Goal: Transaction & Acquisition: Purchase product/service

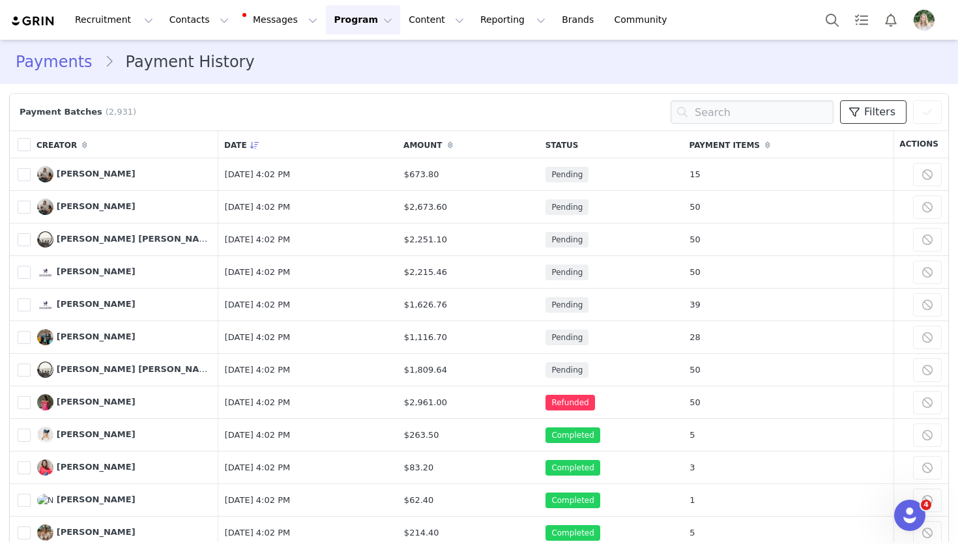
click at [874, 117] on span "Filters" at bounding box center [879, 112] width 31 height 16
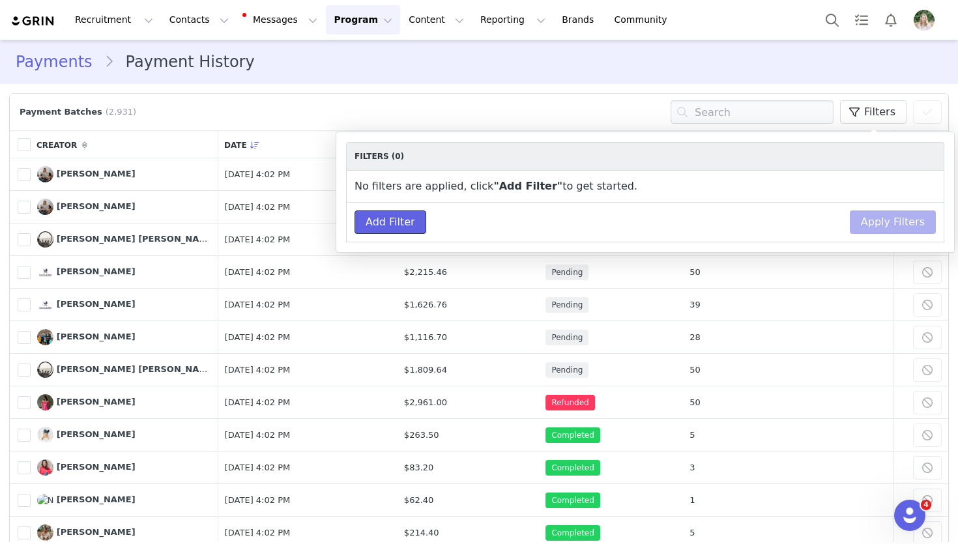
click at [407, 224] on button "Add Filter" at bounding box center [391, 222] width 72 height 23
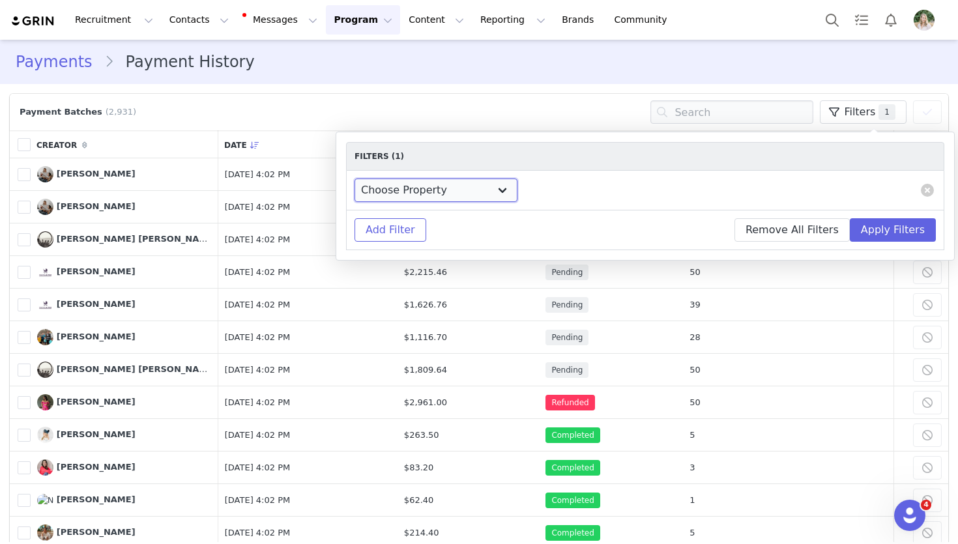
click at [417, 183] on select "Choose Property Campaign Brand Amount Payment Date Birthday # of kids Multiples…" at bounding box center [436, 190] width 163 height 23
select select "Payment Date"
click at [355, 179] on select "Choose Property Campaign Brand Amount Payment Date Birthday # of kids Multiples…" at bounding box center [436, 190] width 163 height 23
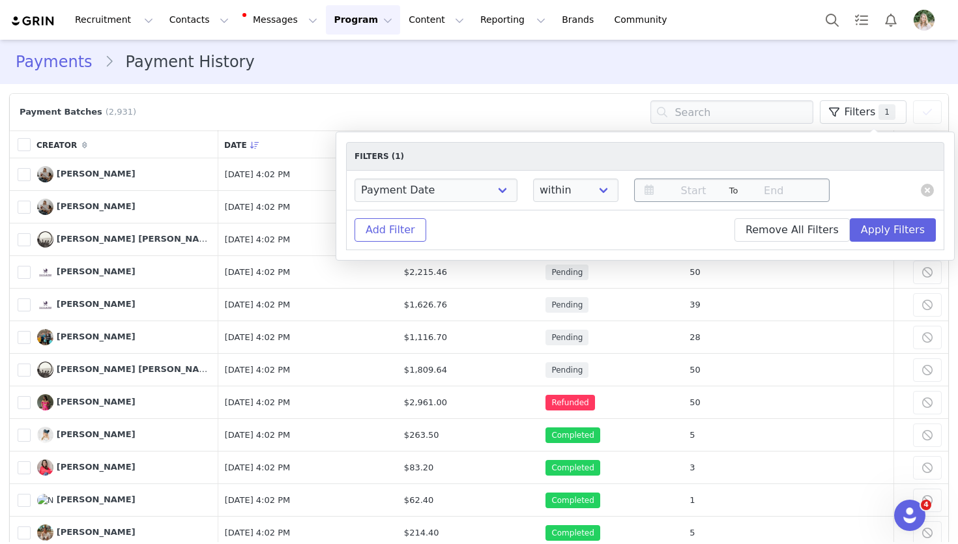
click at [643, 192] on icon at bounding box center [649, 190] width 22 height 18
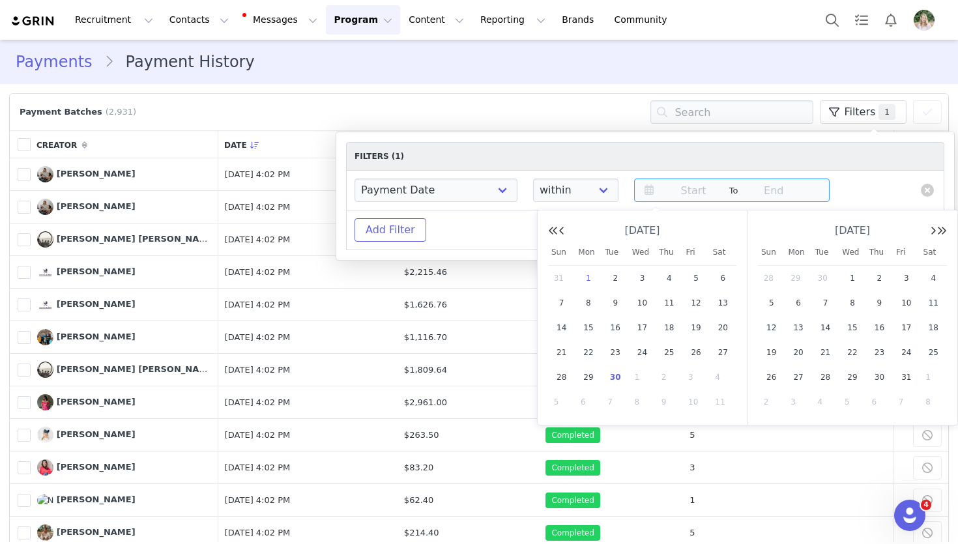
click at [589, 278] on span "1" at bounding box center [589, 279] width 16 height 16
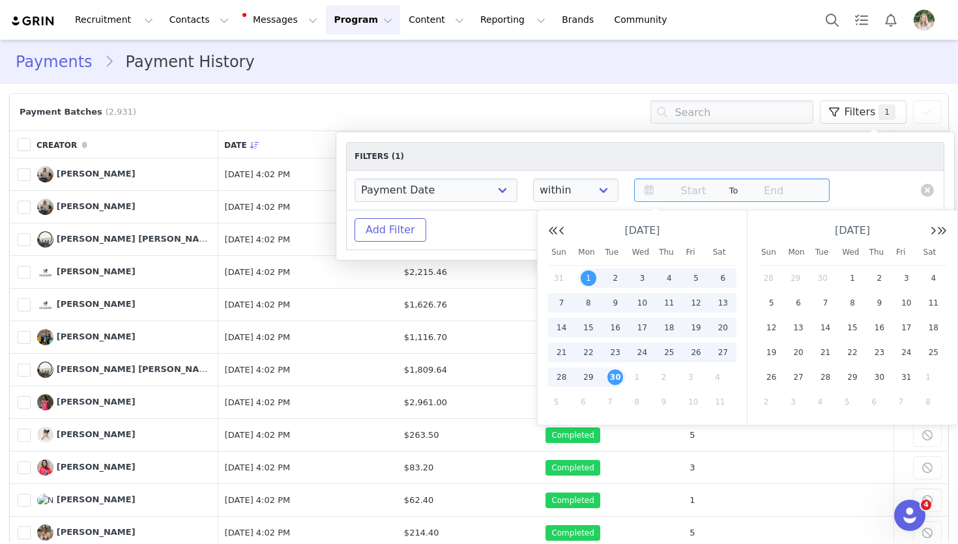
click at [615, 377] on span "30" at bounding box center [616, 378] width 16 height 16
type input "[DATE]"
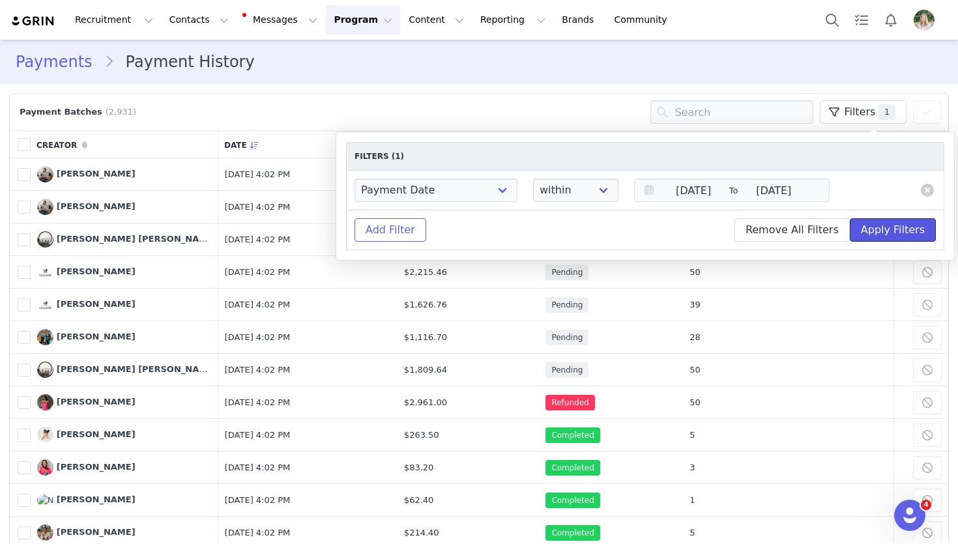
click at [903, 231] on button "Apply Filters" at bounding box center [893, 229] width 86 height 23
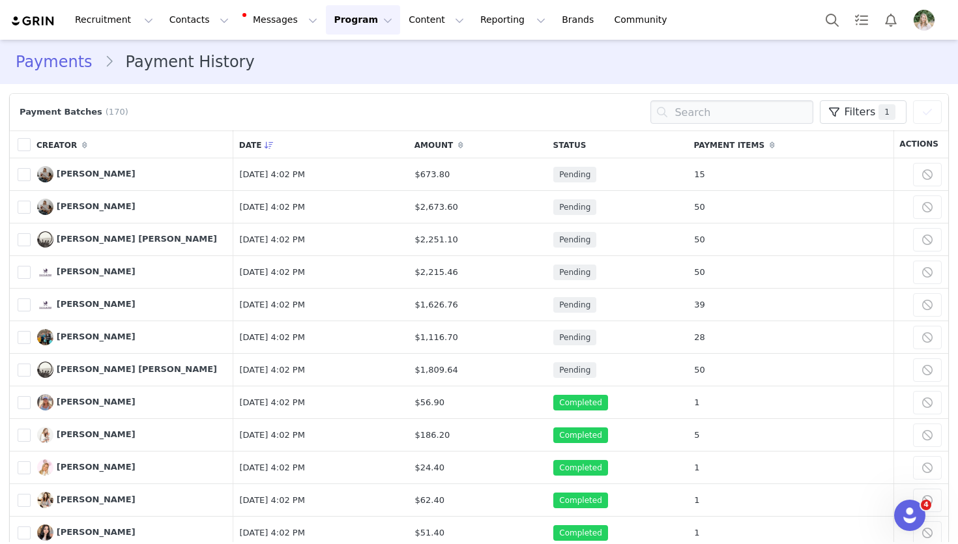
click at [160, 144] on th "Creator" at bounding box center [132, 144] width 203 height 28
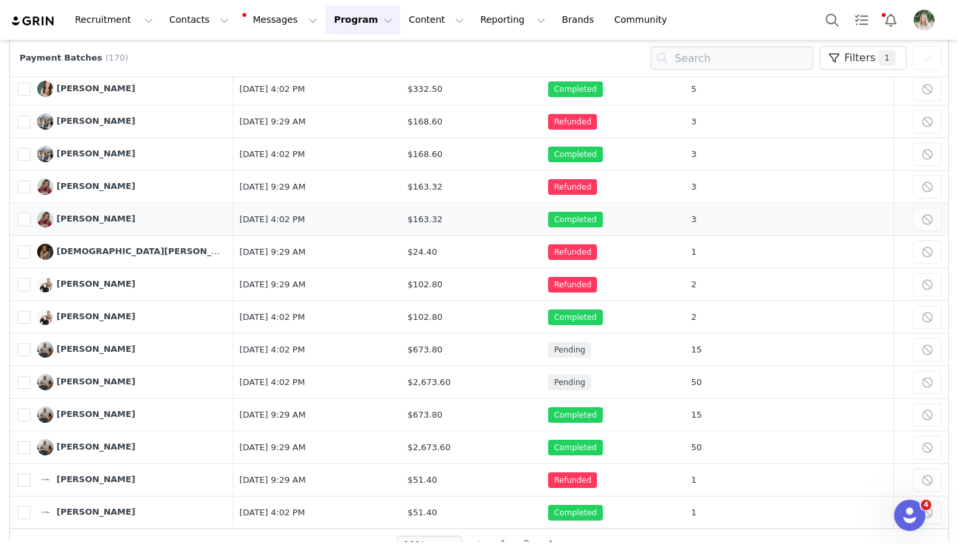
scroll to position [2926, 0]
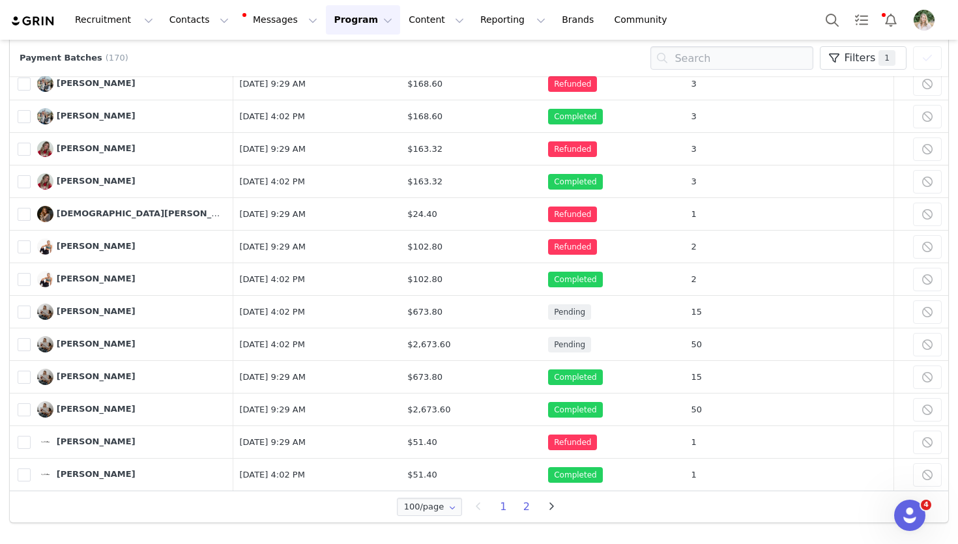
click at [524, 506] on li "2" at bounding box center [526, 507] width 23 height 18
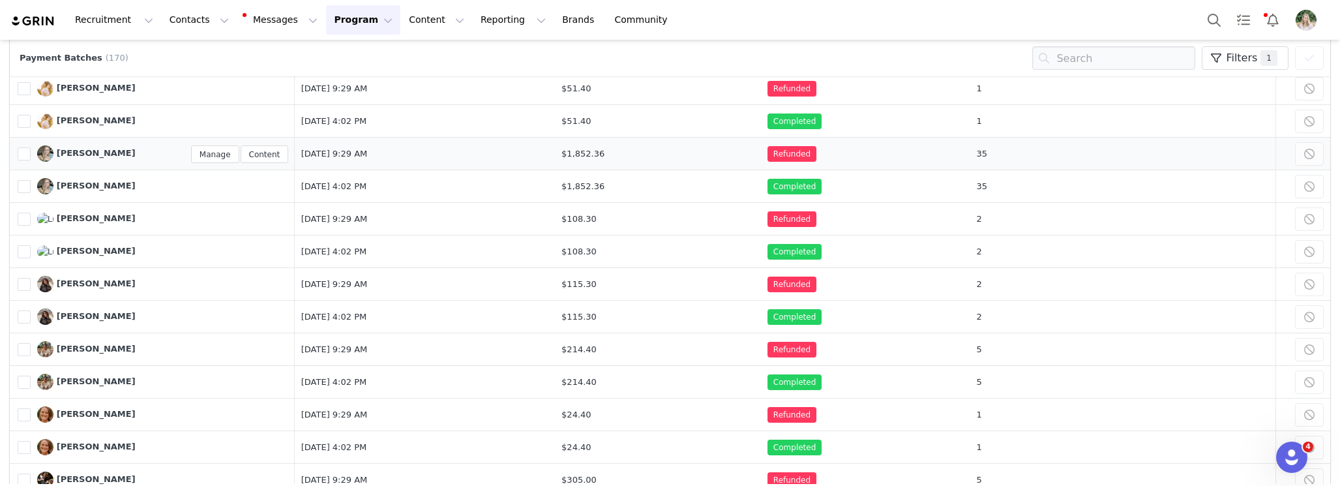
scroll to position [0, 0]
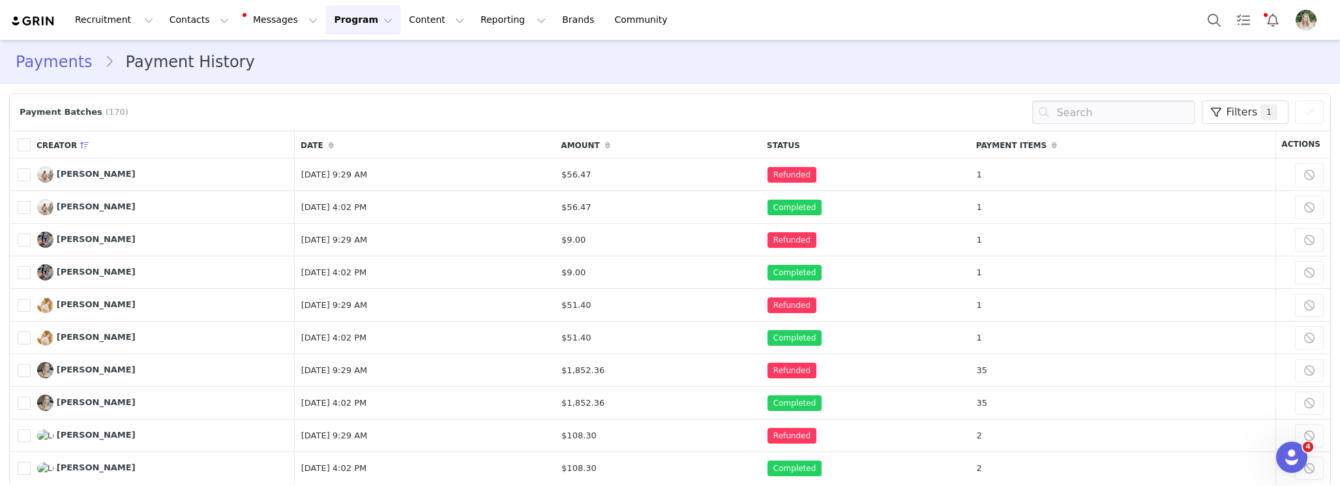
click at [63, 66] on link "Payments" at bounding box center [60, 61] width 89 height 23
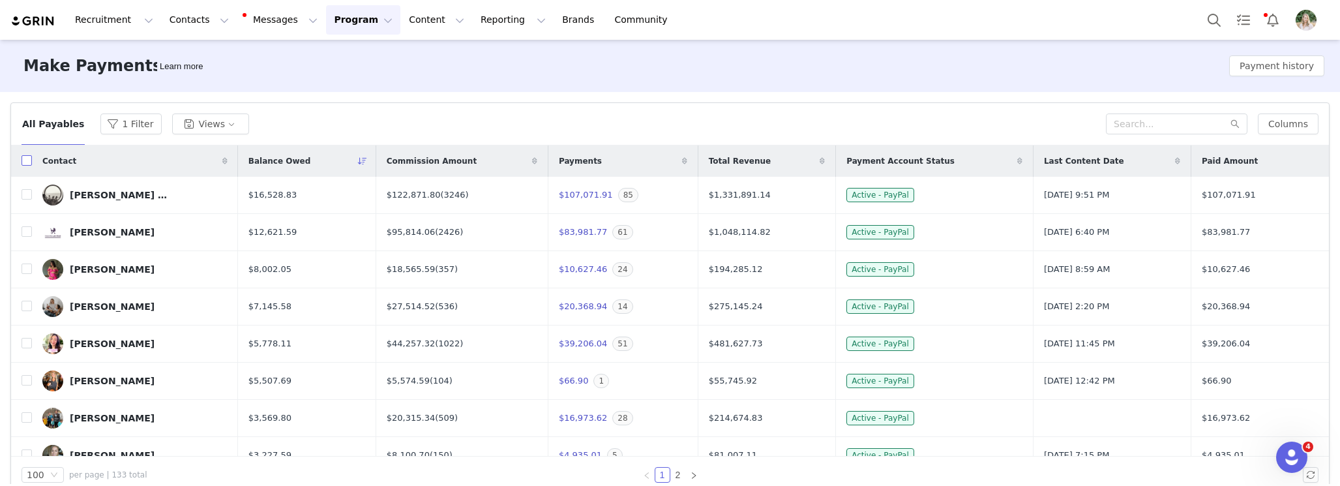
click at [28, 160] on input "checkbox" at bounding box center [27, 160] width 10 height 10
checkbox input "true"
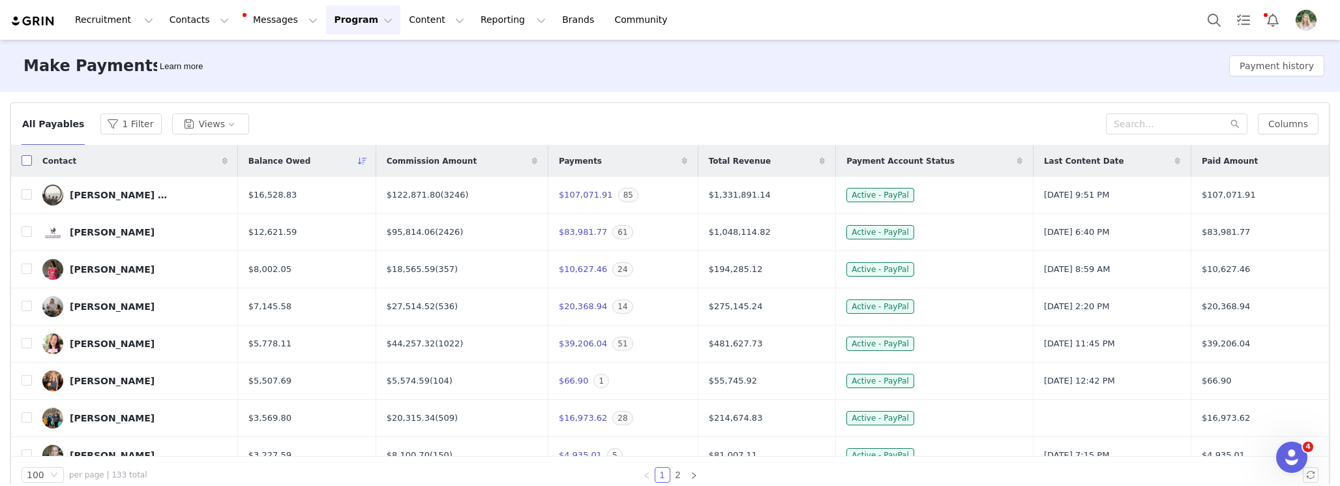
checkbox input "true"
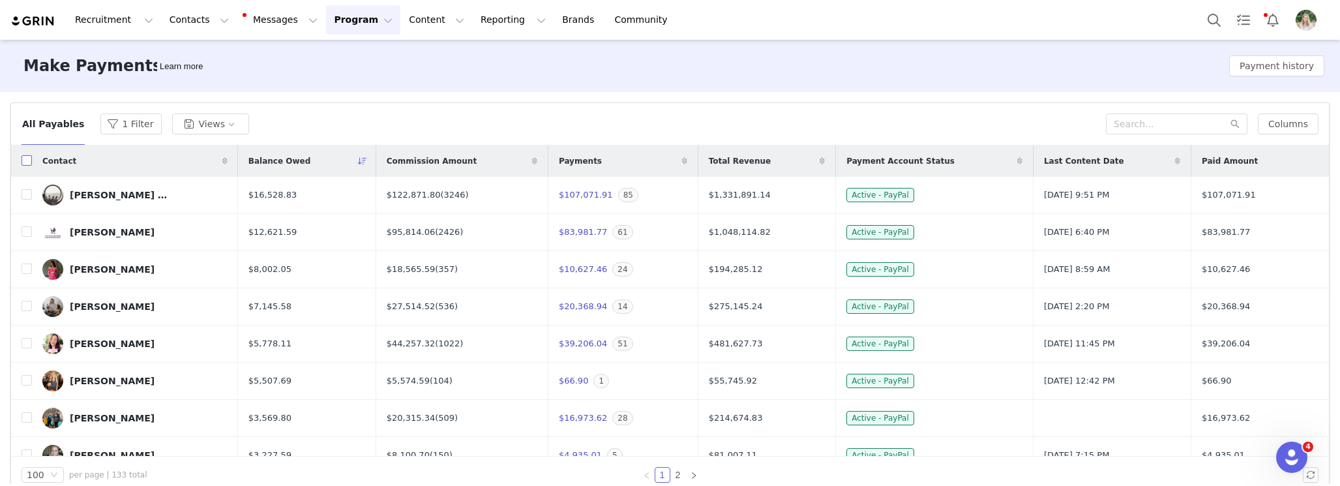
checkbox input "true"
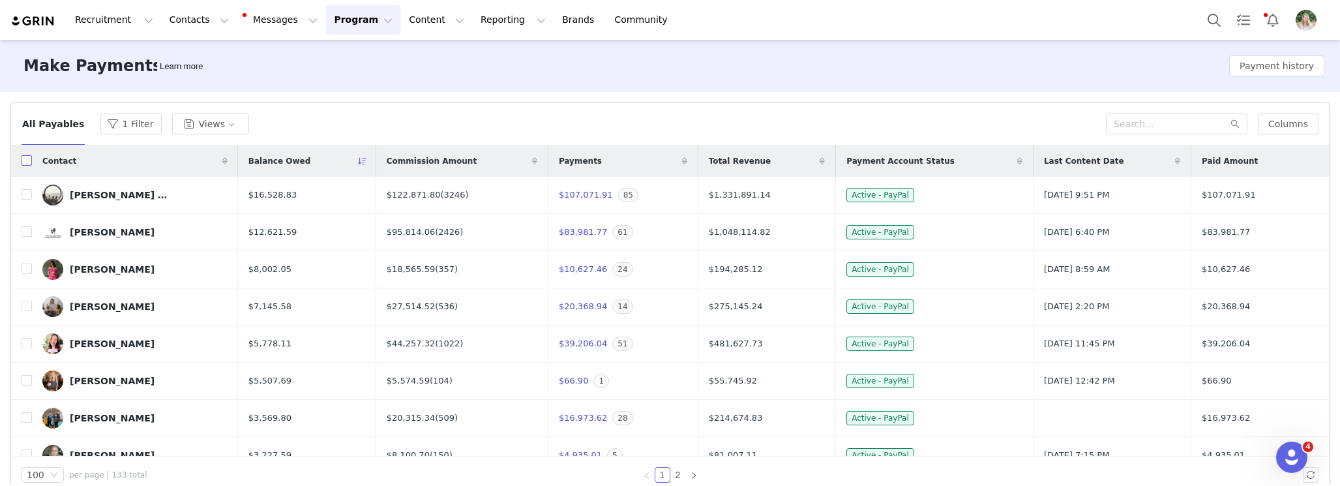
checkbox input "true"
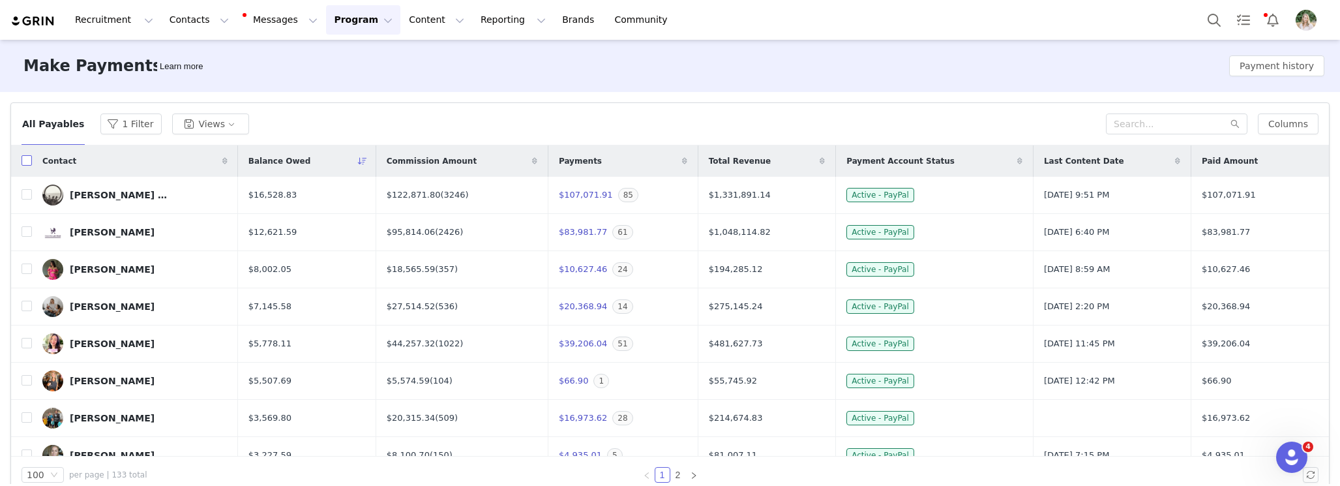
checkbox input "true"
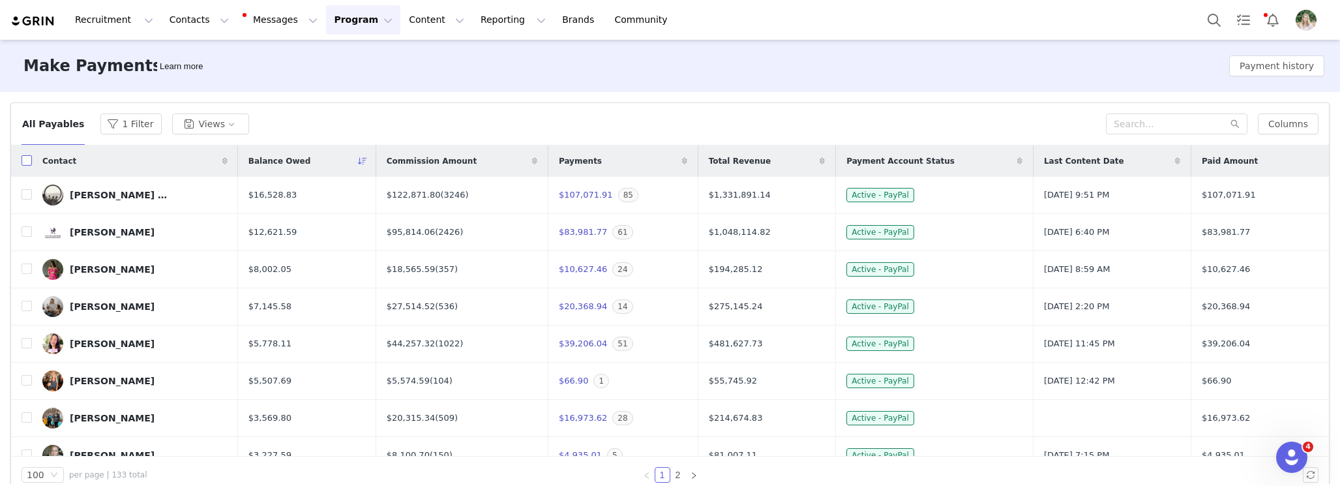
checkbox input "true"
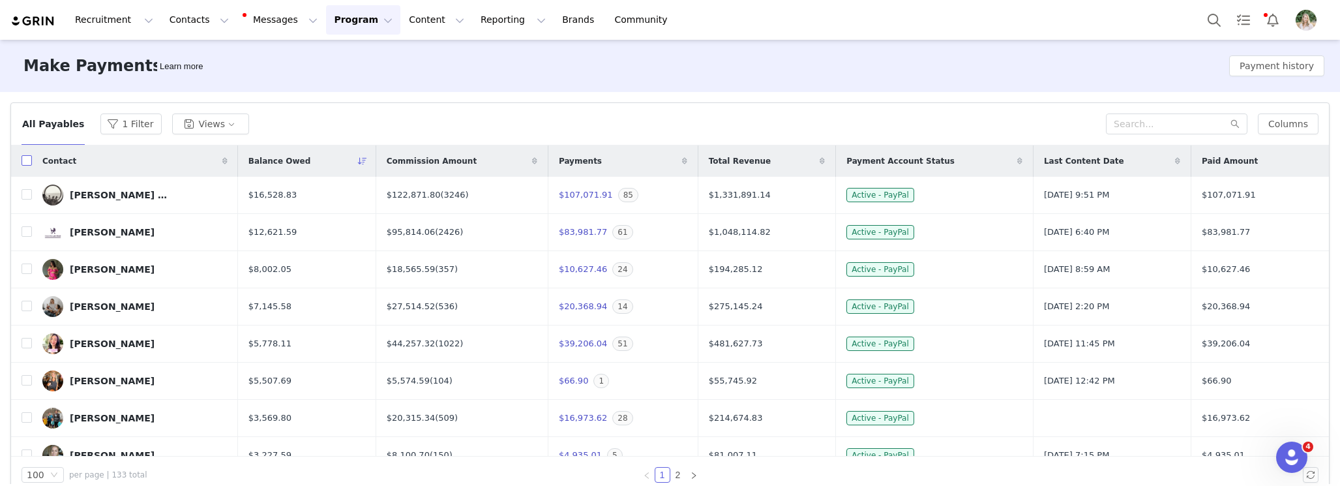
checkbox input "true"
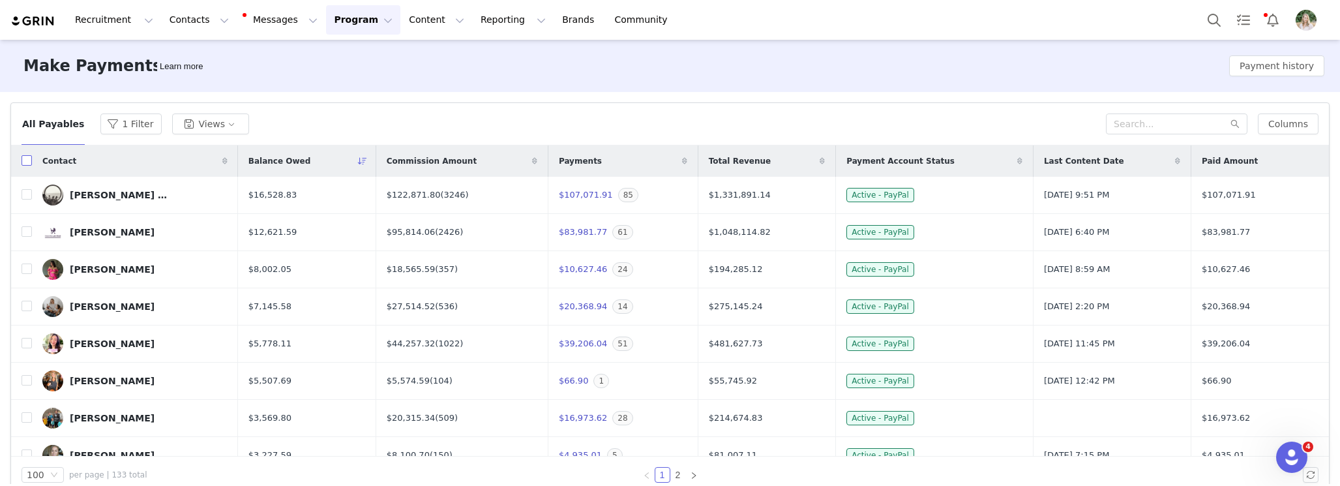
checkbox input "true"
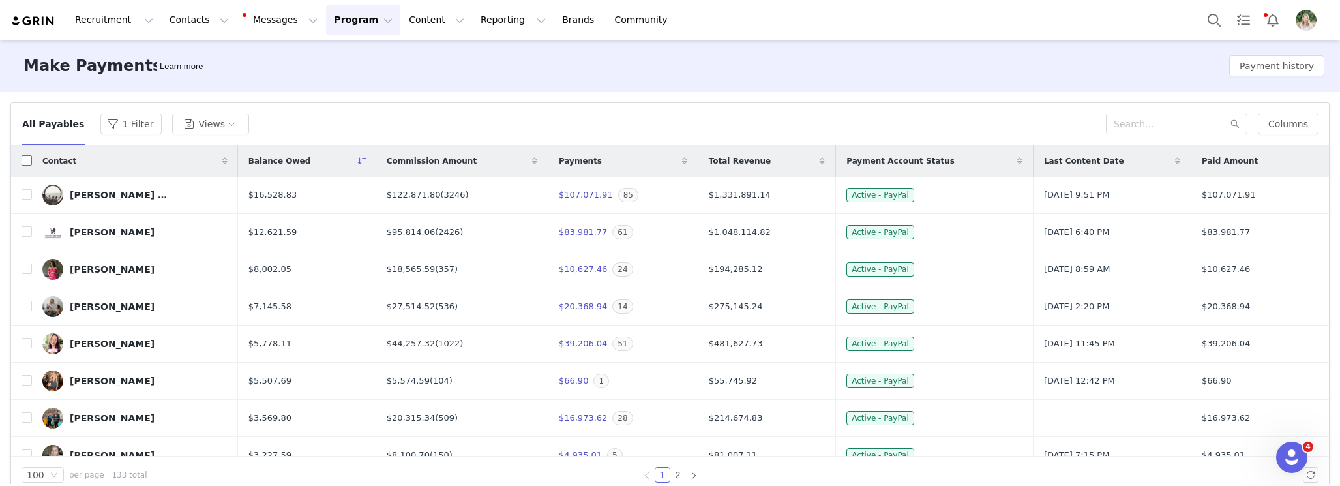
checkbox input "true"
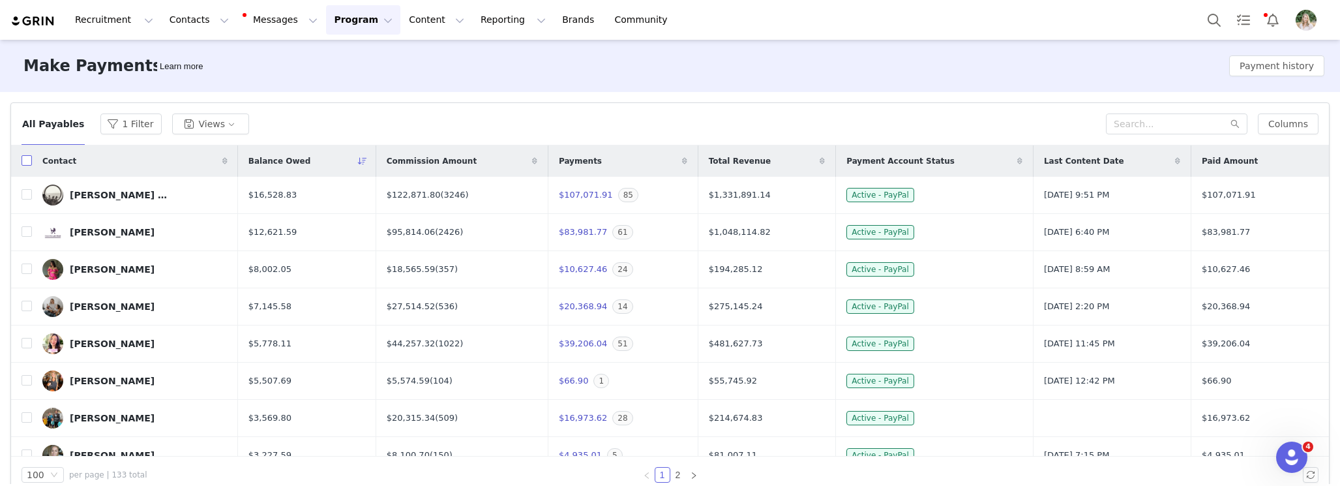
checkbox input "true"
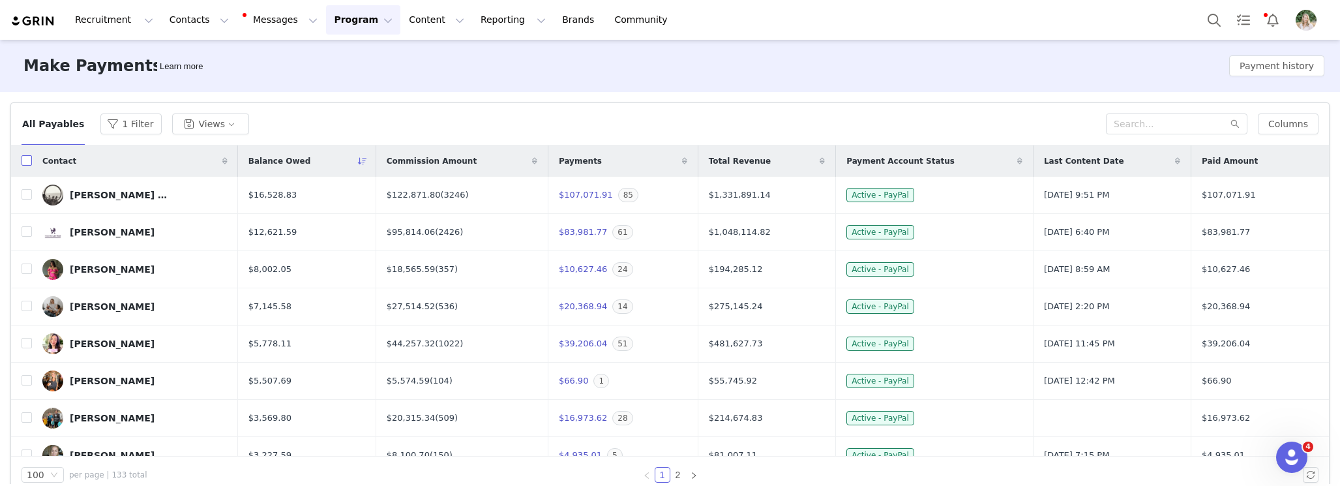
checkbox input "true"
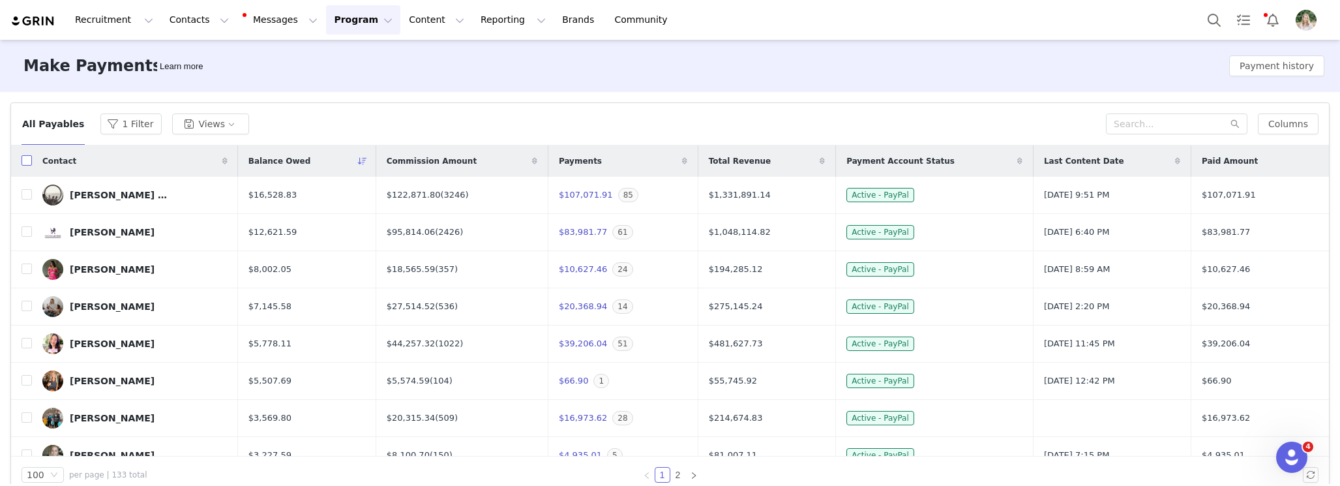
checkbox input "true"
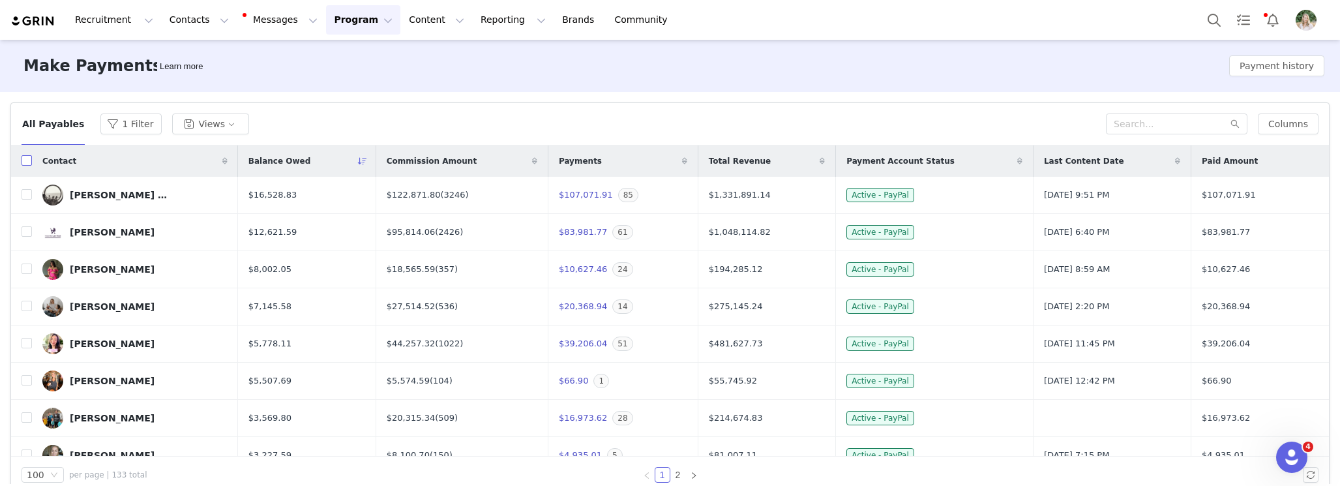
checkbox input "true"
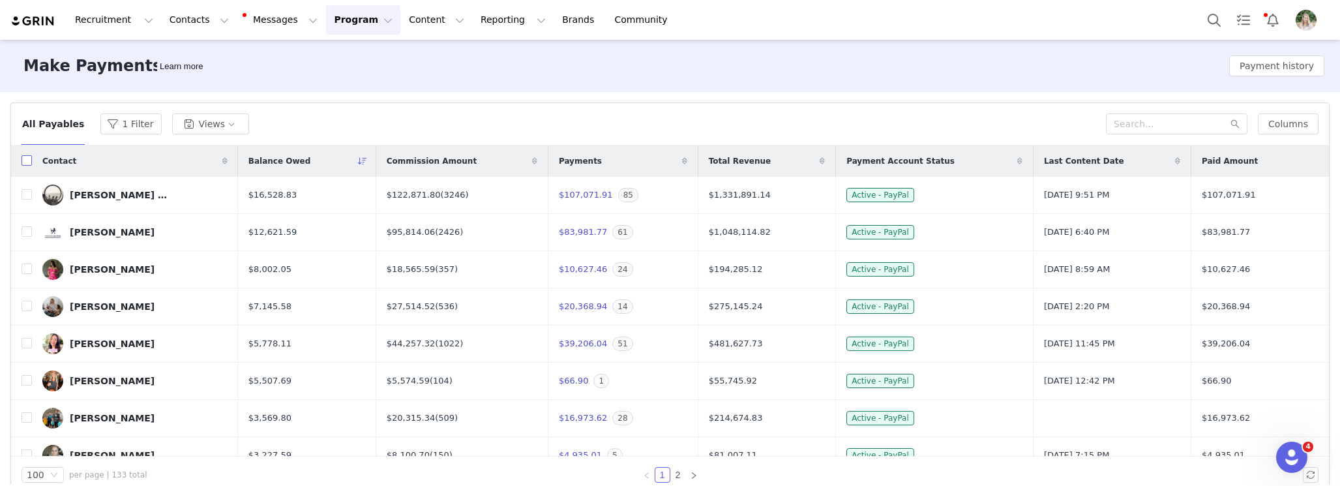
checkbox input "true"
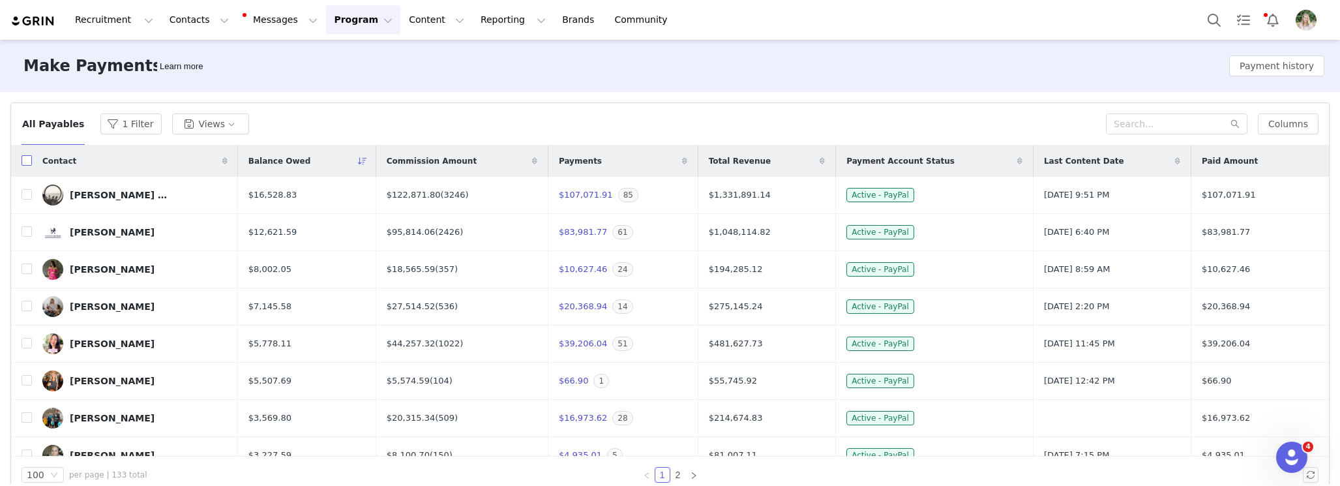
checkbox input "true"
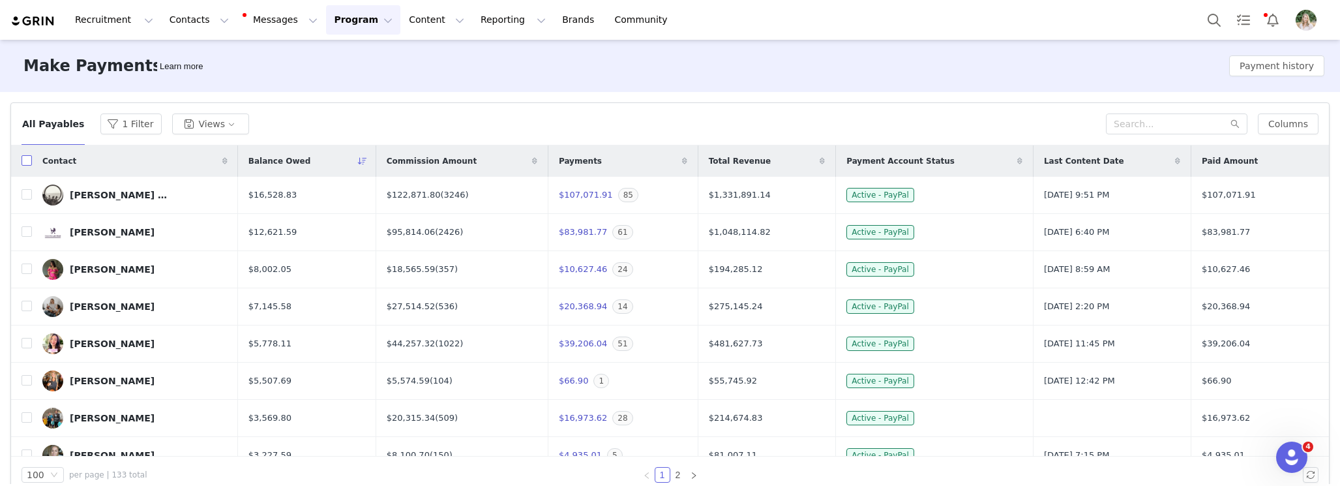
checkbox input "true"
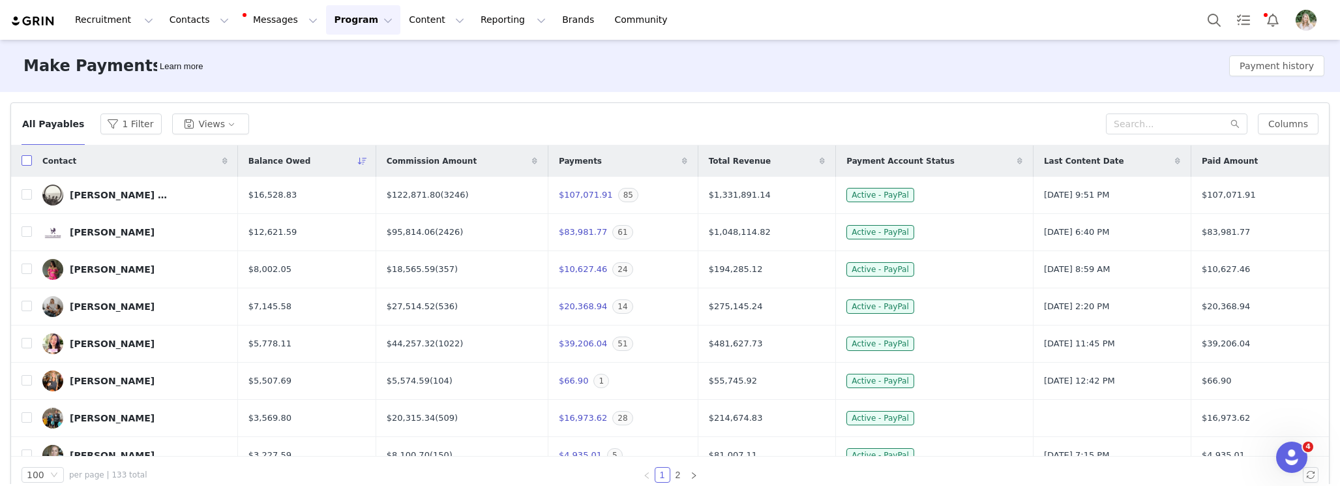
checkbox input "true"
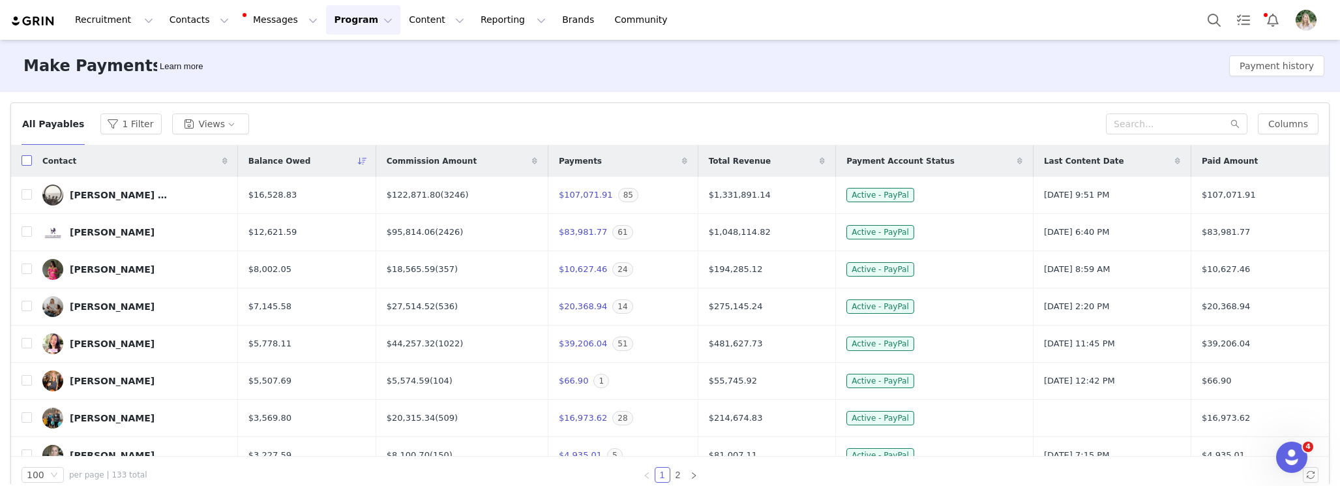
checkbox input "true"
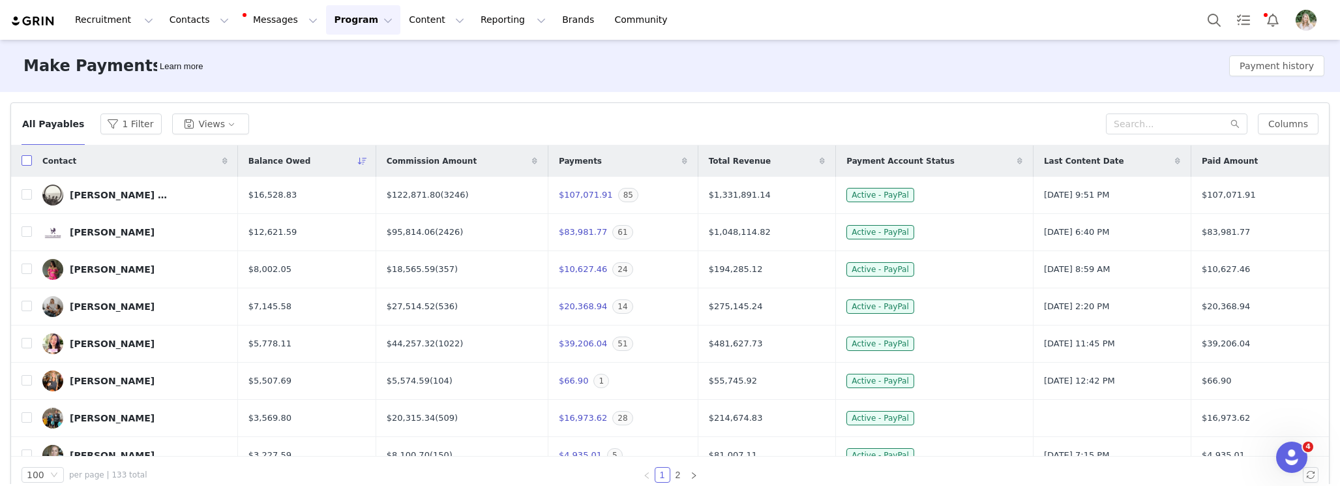
checkbox input "true"
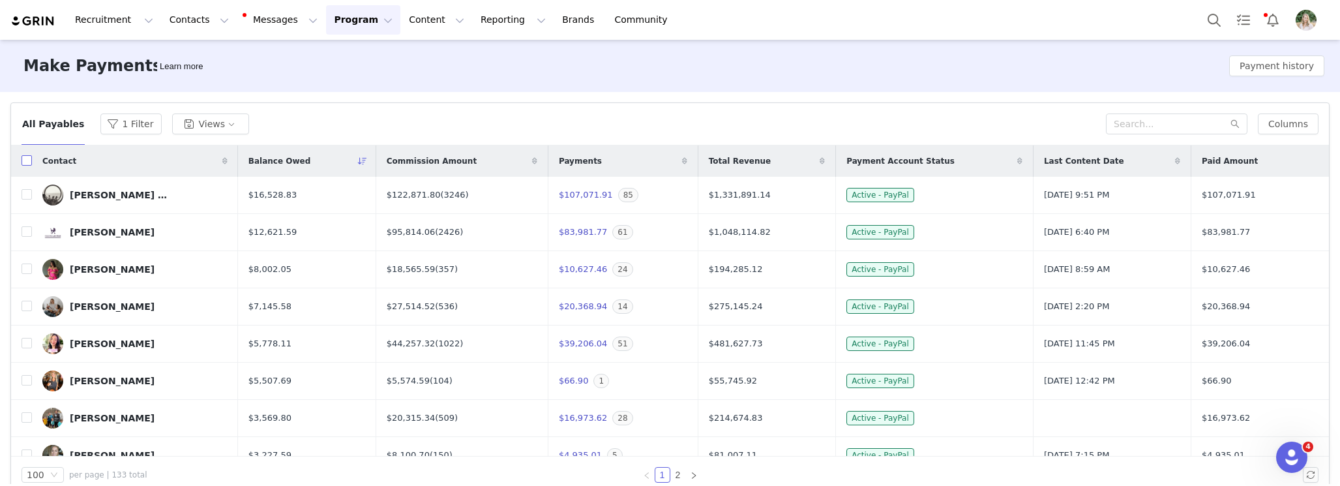
checkbox input "true"
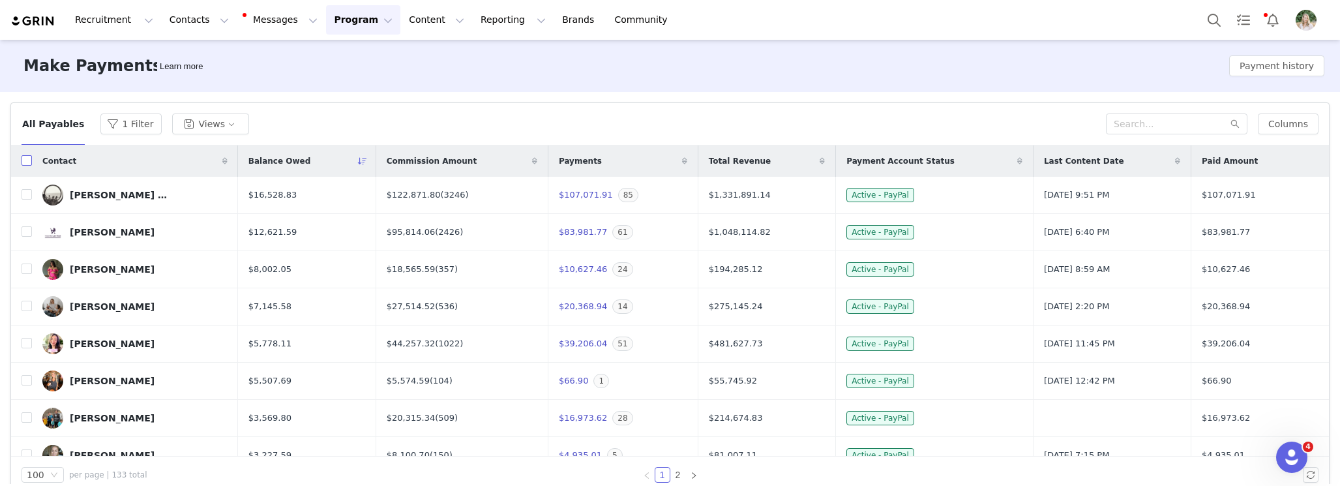
checkbox input "true"
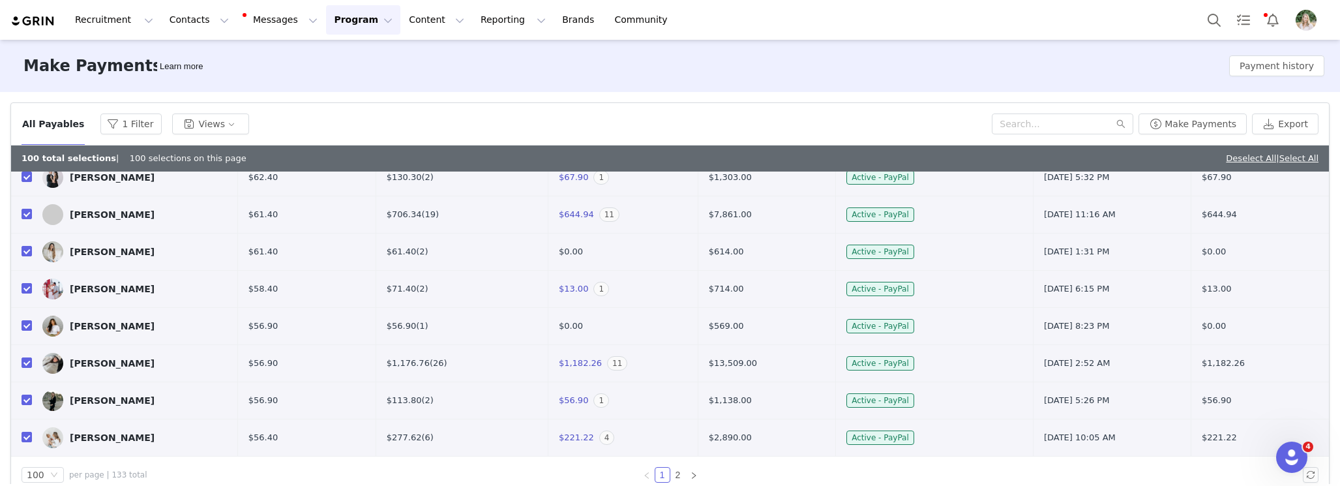
scroll to position [20, 0]
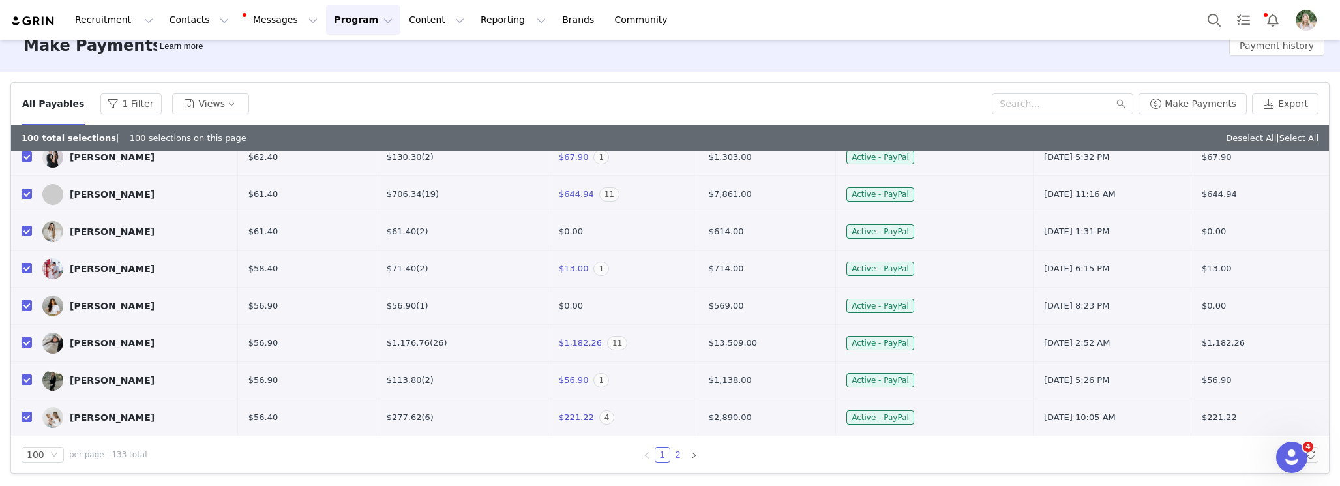
click at [678, 452] on link "2" at bounding box center [678, 454] width 14 height 14
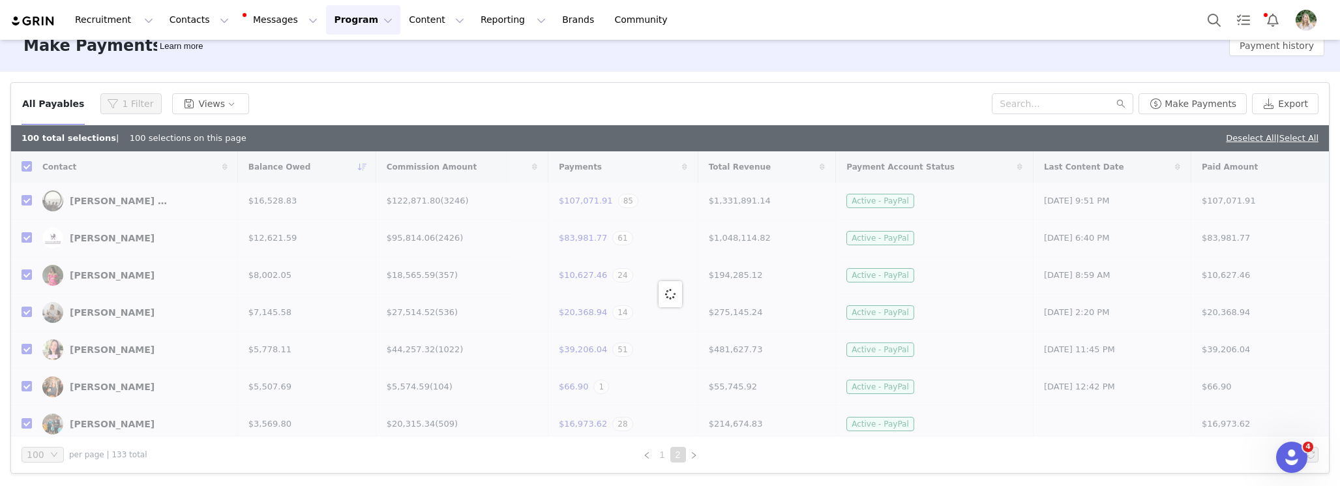
checkbox input "false"
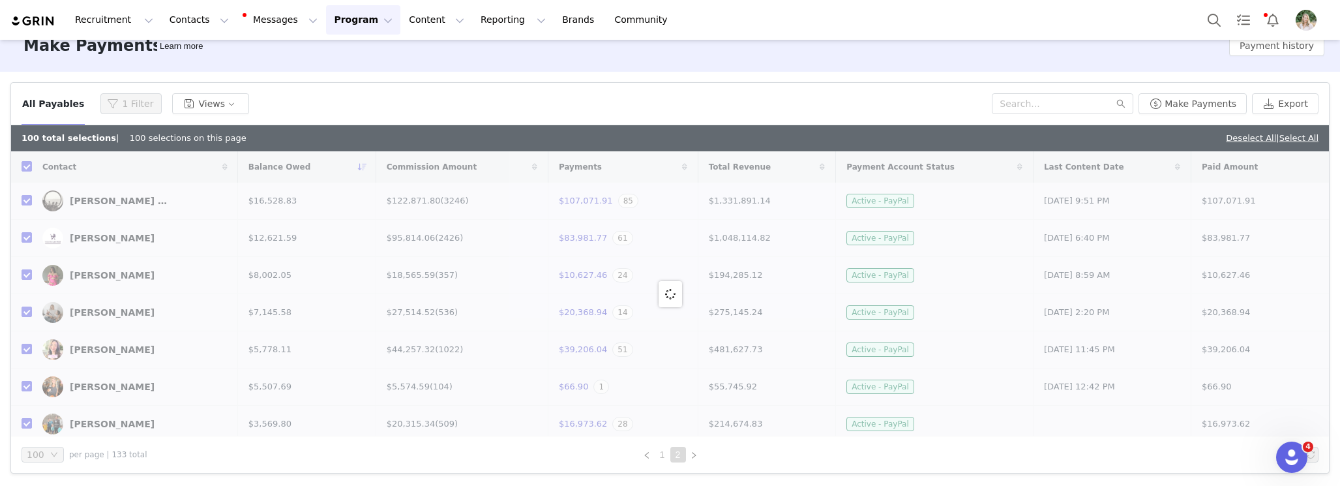
checkbox input "false"
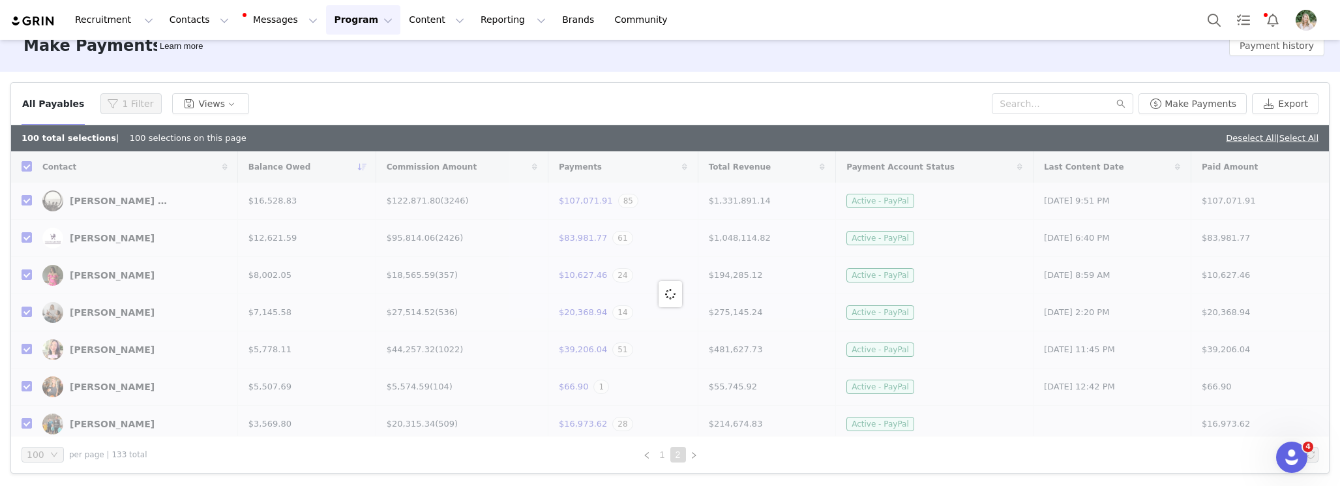
checkbox input "false"
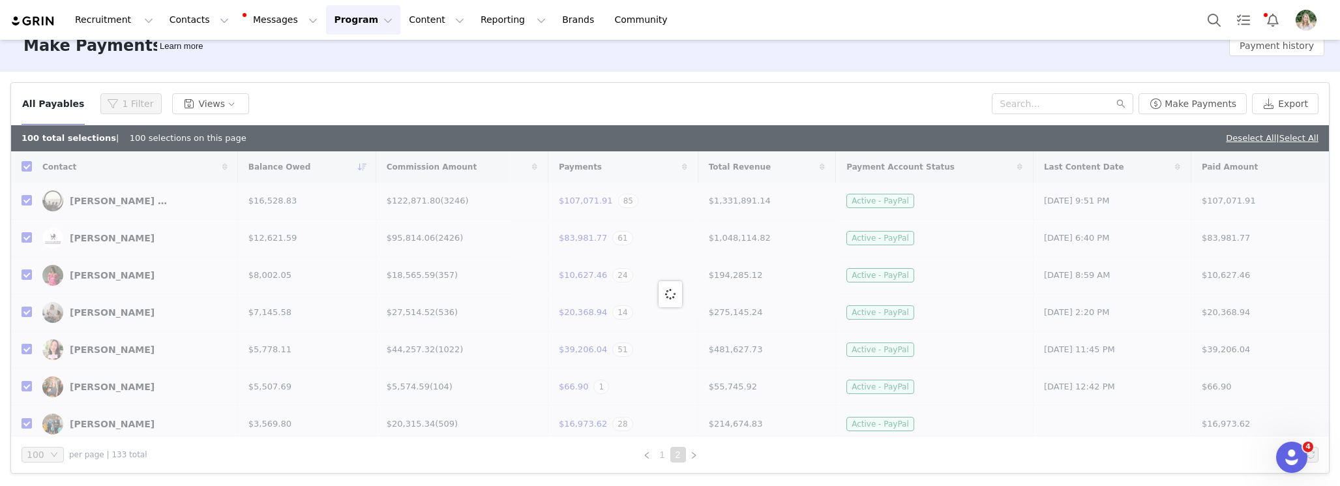
checkbox input "false"
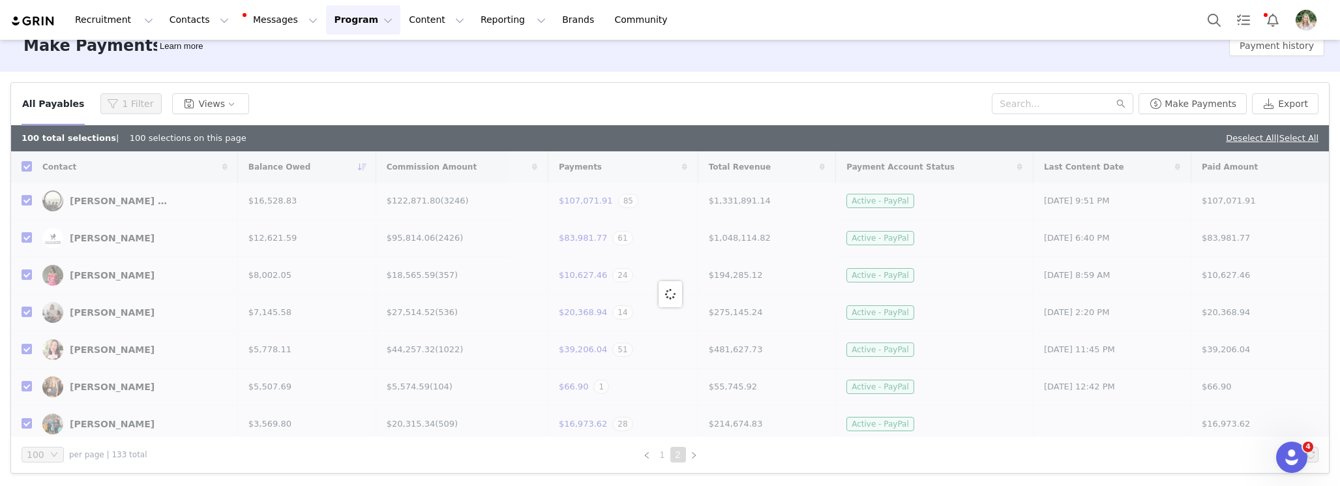
checkbox input "false"
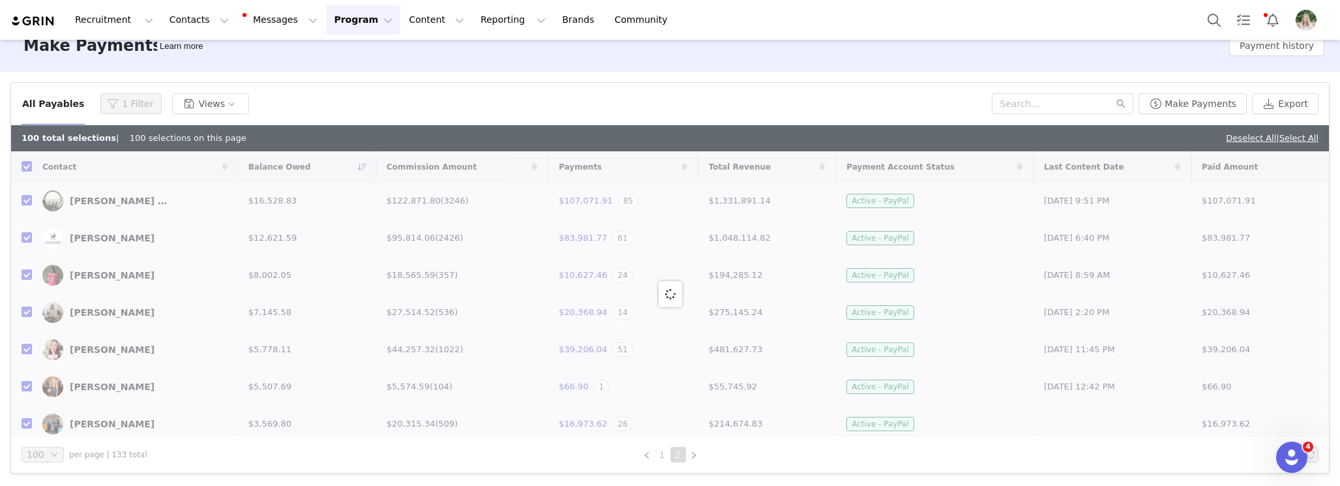
checkbox input "false"
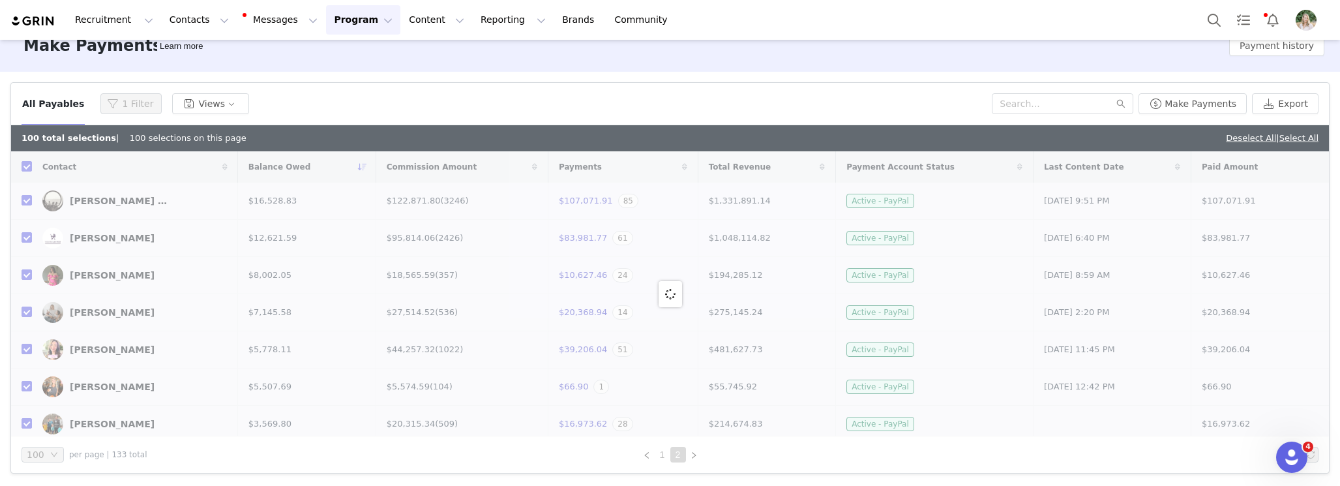
checkbox input "false"
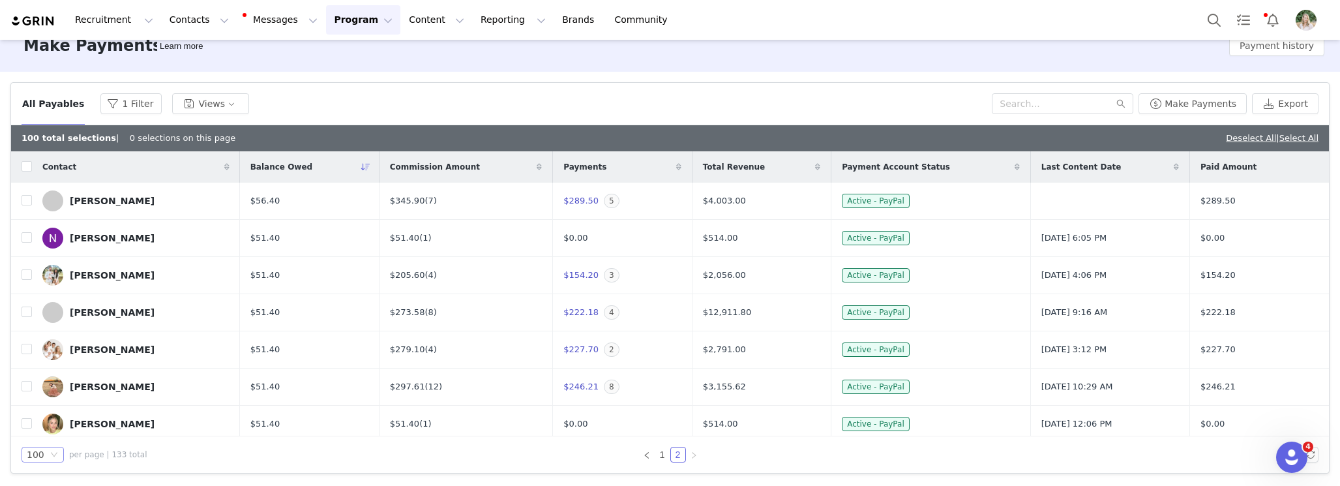
click at [56, 451] on icon "icon: down" at bounding box center [54, 454] width 8 height 8
click at [29, 168] on input "checkbox" at bounding box center [27, 166] width 10 height 10
checkbox input "true"
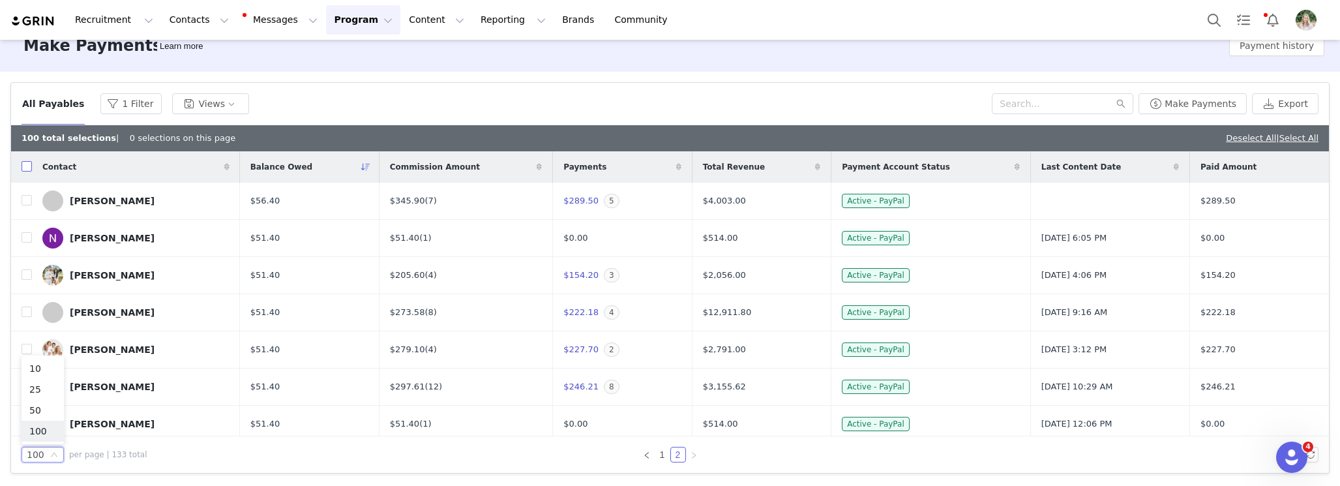
checkbox input "true"
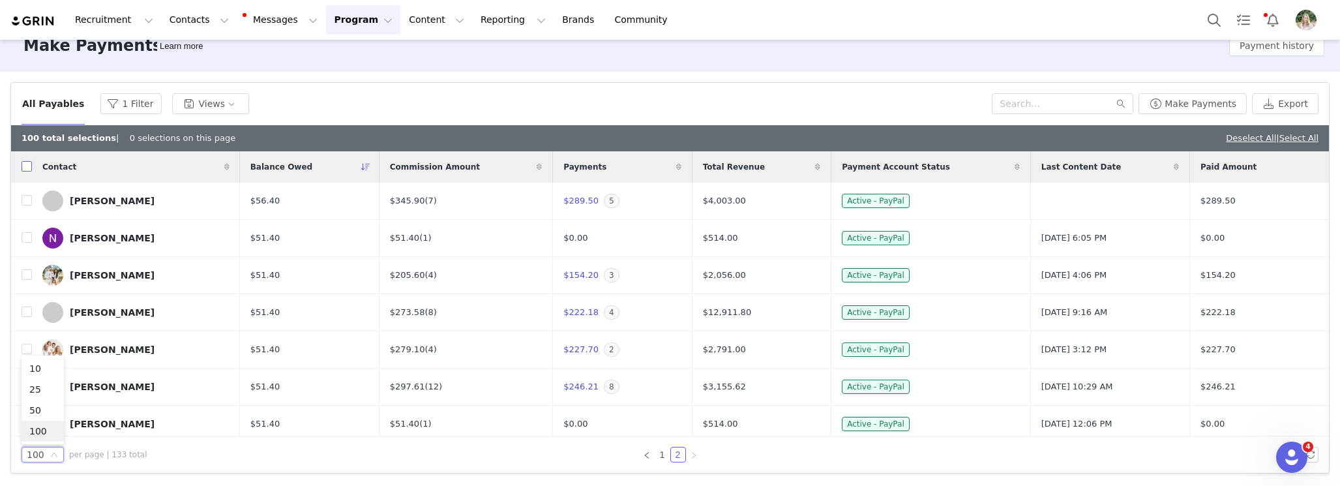
checkbox input "true"
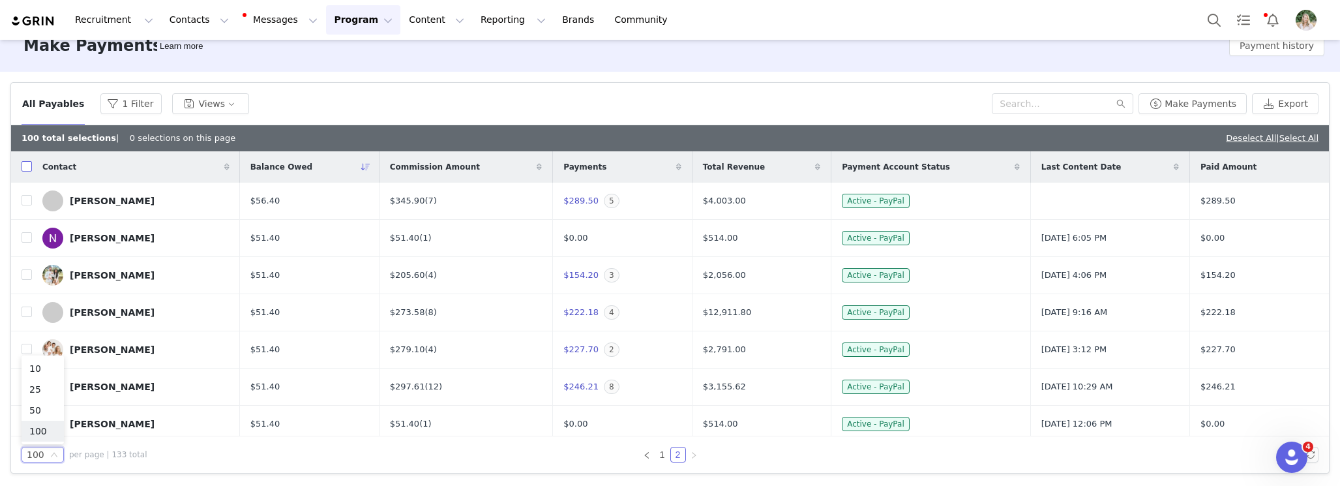
checkbox input "true"
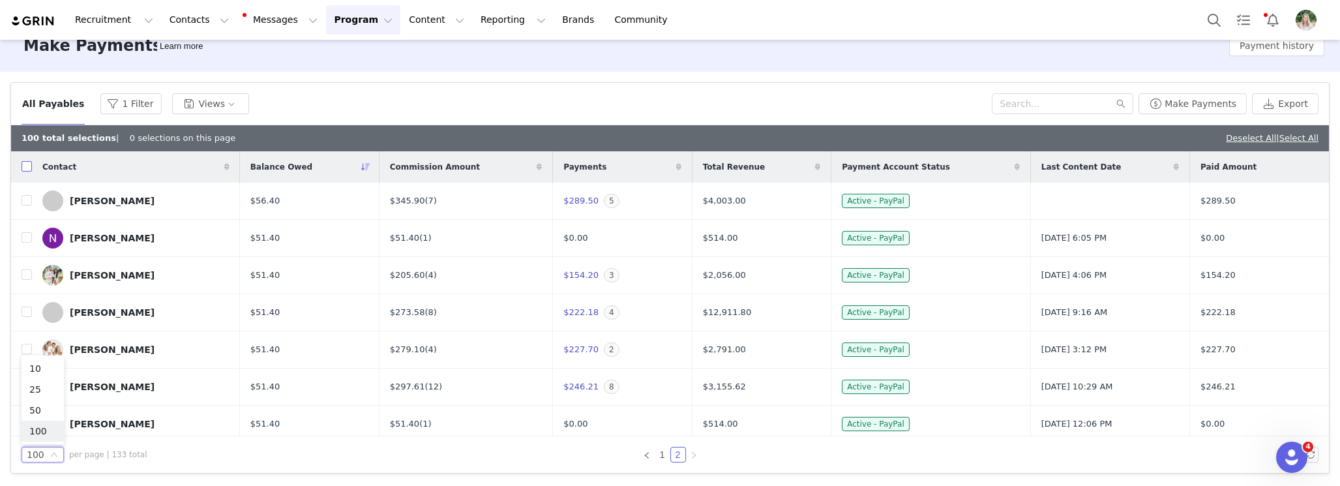
checkbox input "true"
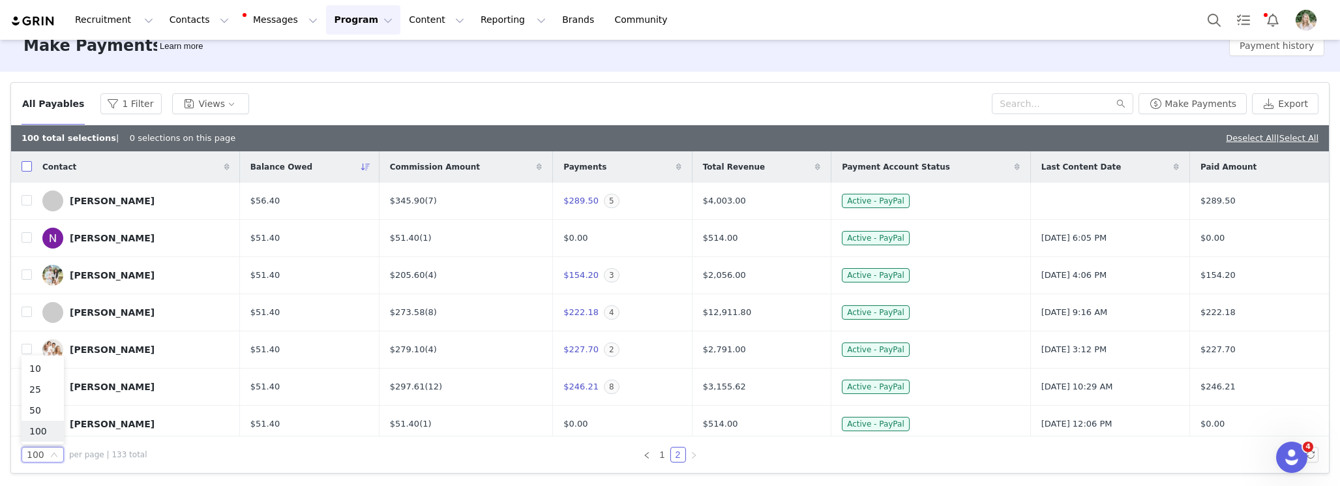
checkbox input "true"
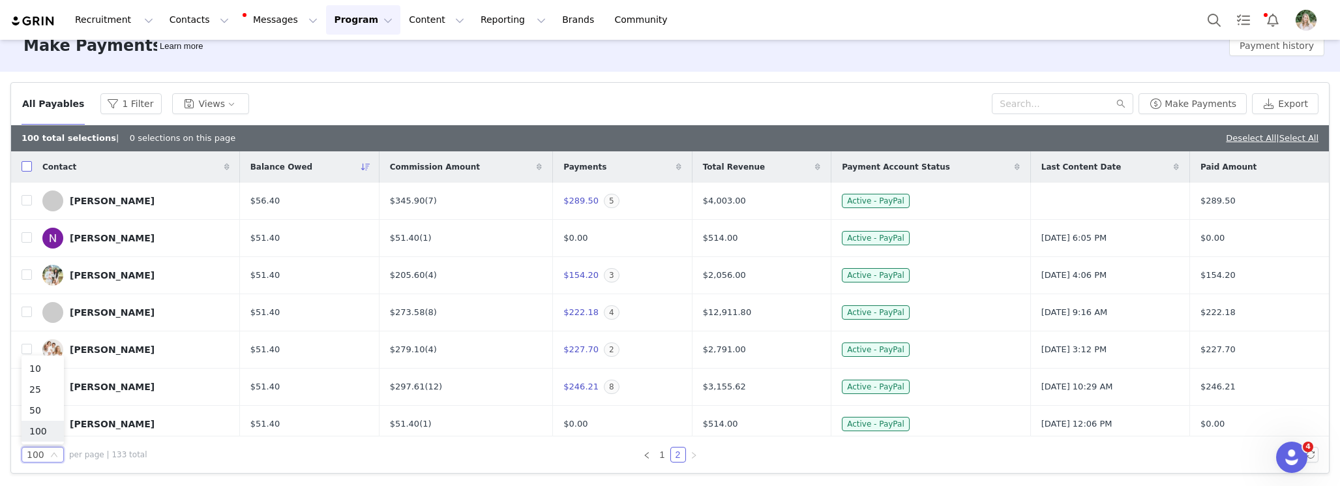
checkbox input "true"
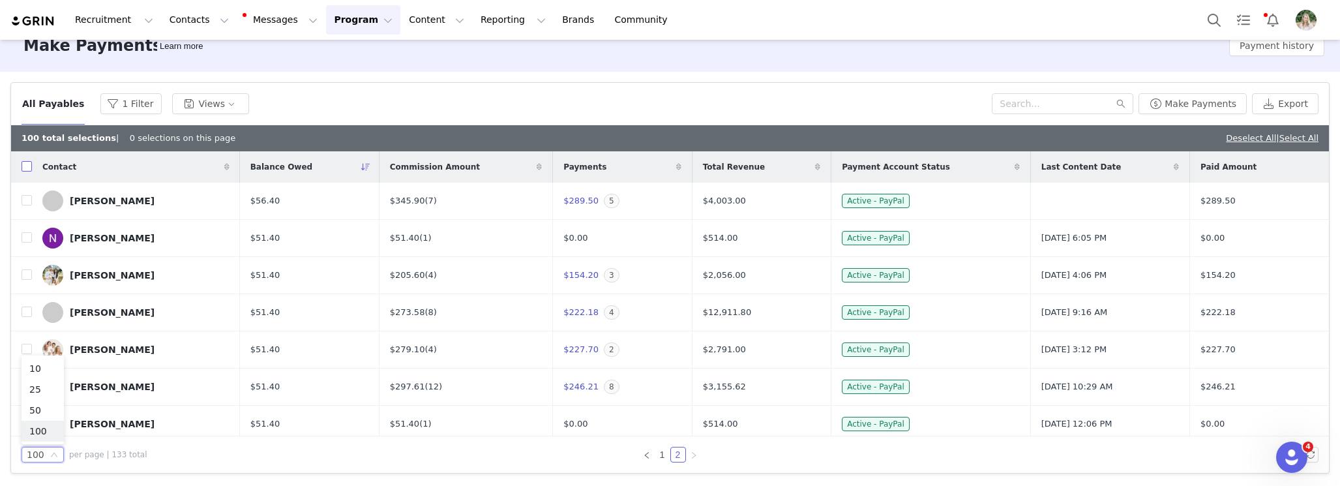
checkbox input "true"
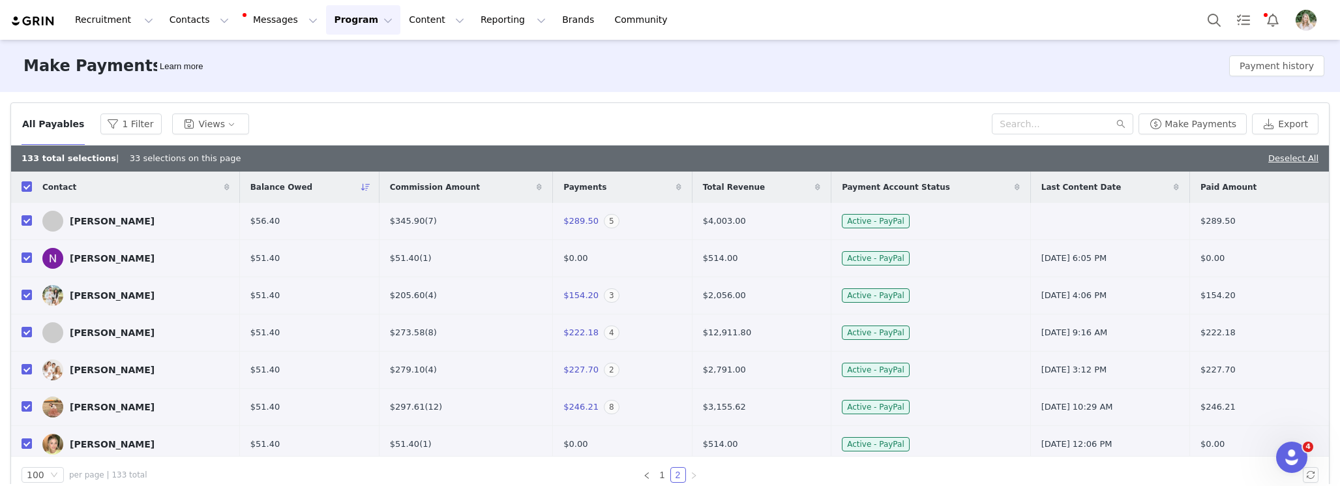
click at [444, 112] on div "All Payables 1 Filter Views Make Payments Export" at bounding box center [669, 124] width 1317 height 42
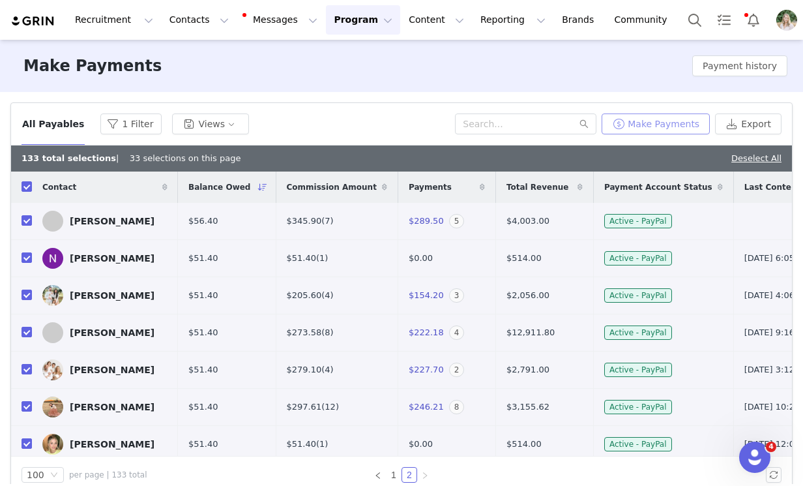
click at [677, 128] on button "Make Payments" at bounding box center [656, 123] width 108 height 21
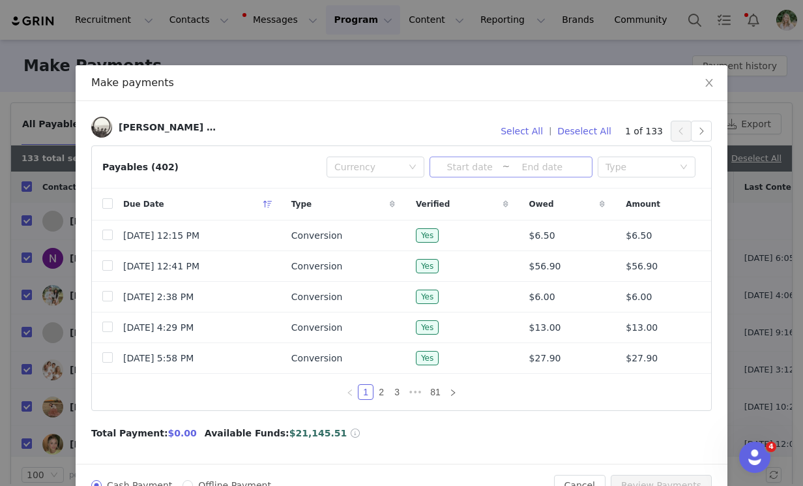
click at [454, 165] on input at bounding box center [469, 167] width 65 height 14
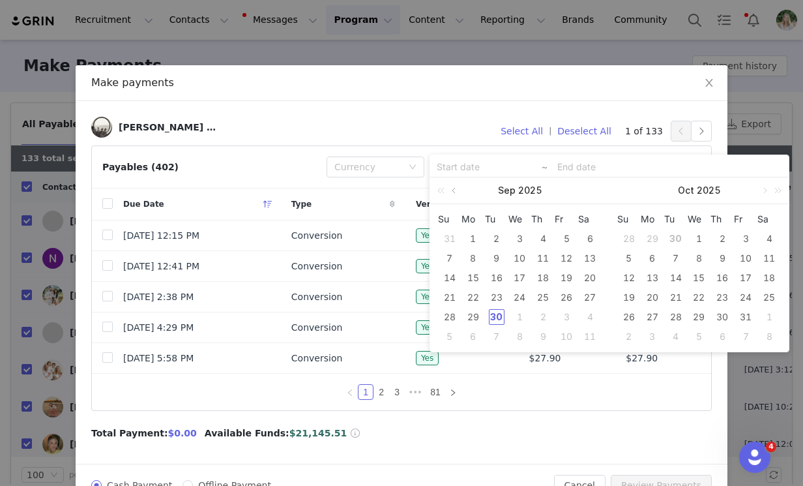
click at [456, 194] on link at bounding box center [455, 190] width 12 height 26
click at [568, 239] on div "1" at bounding box center [567, 239] width 16 height 16
type input "[DATE]"
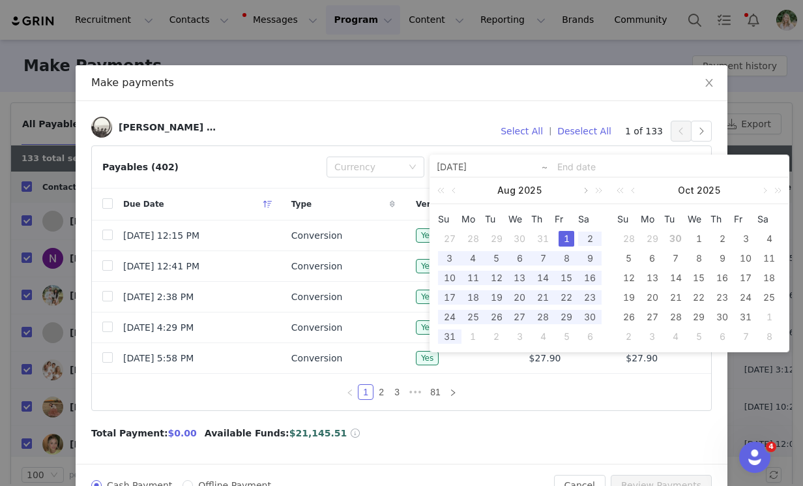
click at [586, 191] on link at bounding box center [585, 190] width 12 height 26
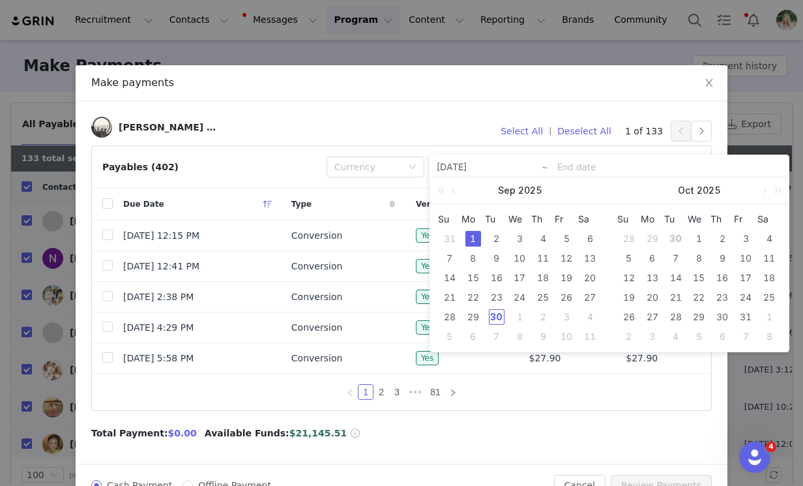
click at [469, 236] on div "1" at bounding box center [473, 239] width 16 height 16
type input "[DATE]"
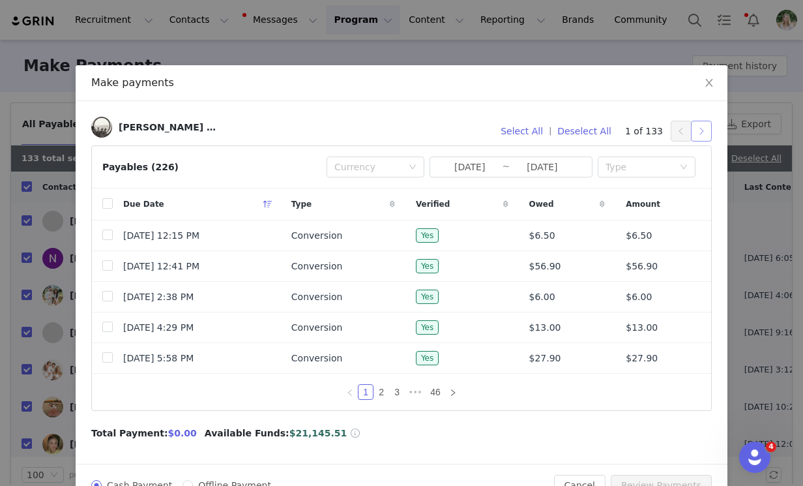
click at [705, 127] on button "button" at bounding box center [701, 131] width 21 height 21
click at [108, 202] on input "checkbox" at bounding box center [107, 203] width 10 height 10
checkbox input "true"
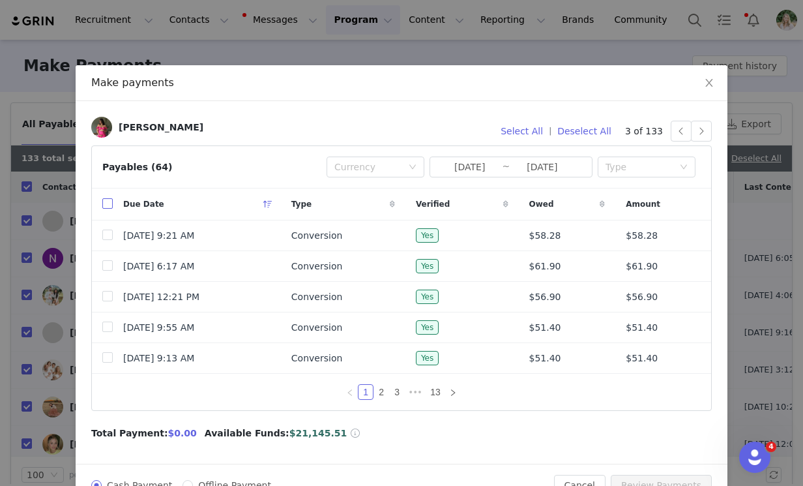
checkbox input "true"
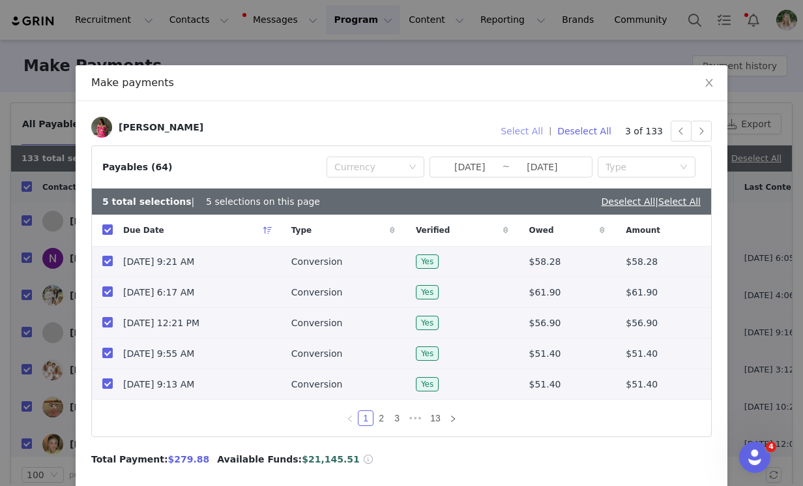
click at [535, 130] on button "Select All" at bounding box center [522, 131] width 54 height 21
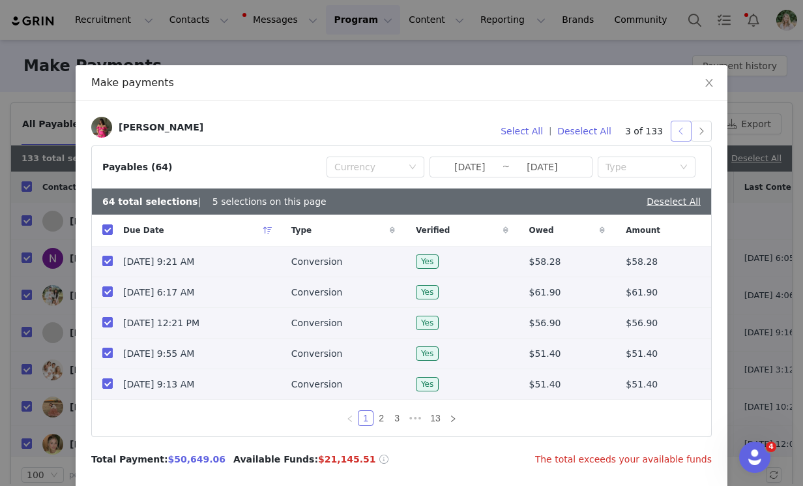
click at [685, 133] on button "button" at bounding box center [681, 131] width 21 height 21
click at [109, 226] on input "checkbox" at bounding box center [107, 229] width 10 height 10
checkbox input "false"
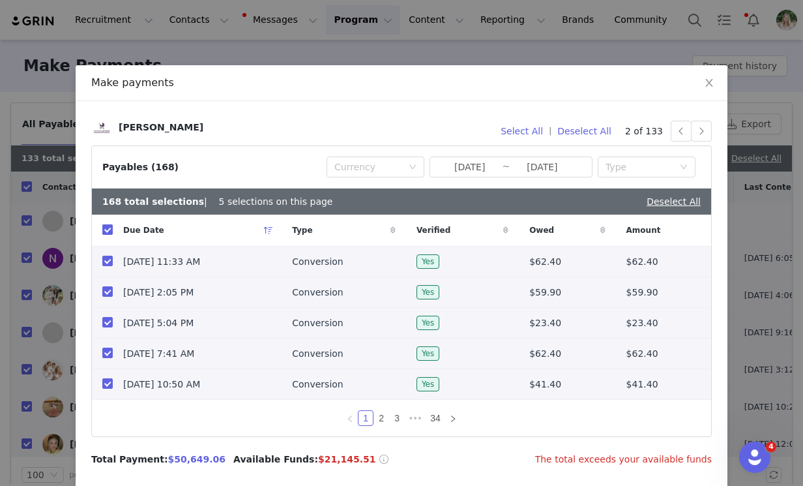
checkbox input "false"
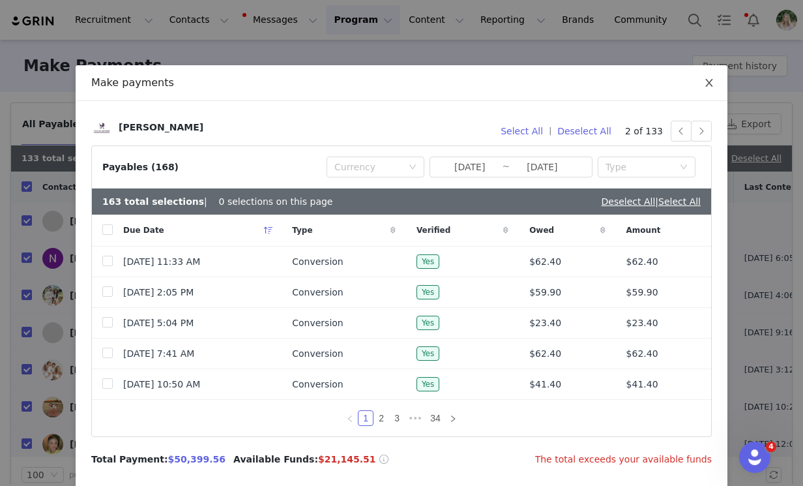
click at [716, 78] on span "Close" at bounding box center [709, 83] width 37 height 37
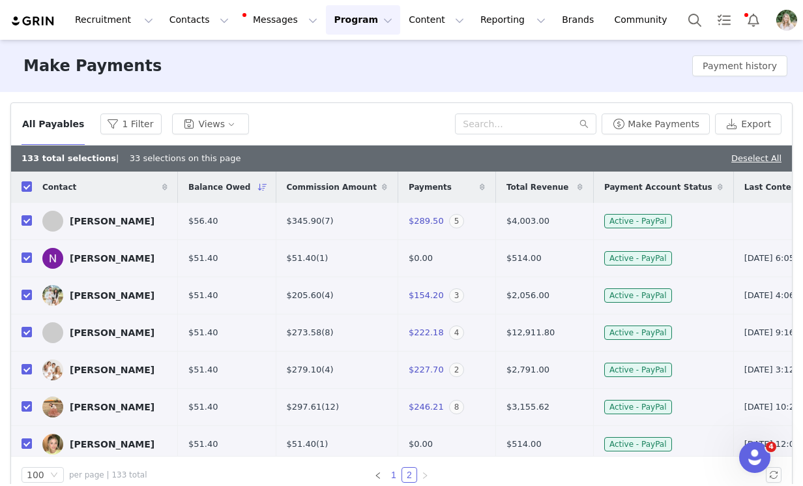
click at [394, 471] on link "1" at bounding box center [394, 474] width 14 height 14
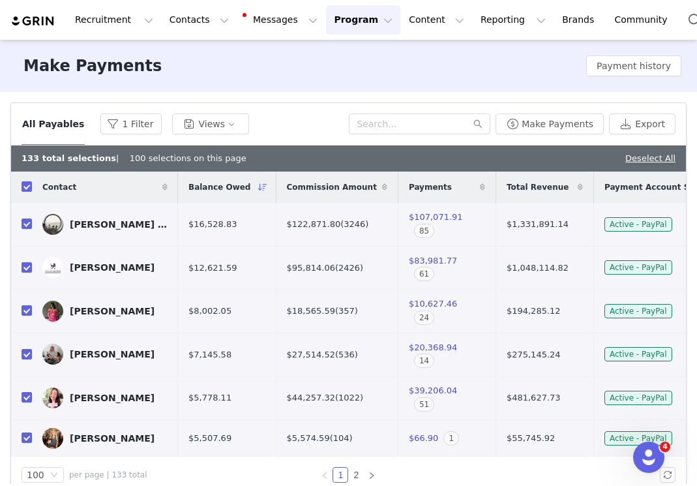
click at [163, 185] on icon at bounding box center [164, 187] width 5 height 8
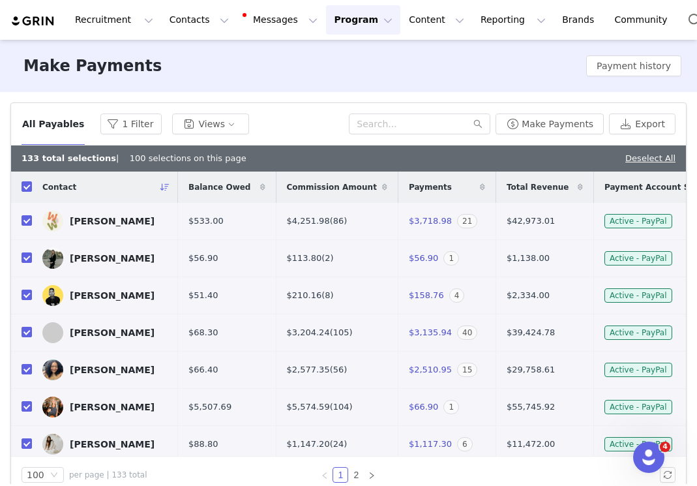
click at [166, 190] on icon at bounding box center [164, 187] width 9 height 8
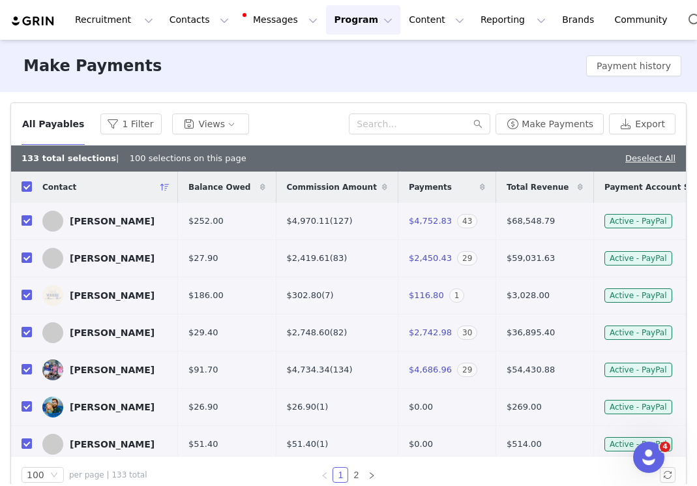
click at [27, 224] on input "checkbox" at bounding box center [27, 220] width 10 height 10
checkbox input "false"
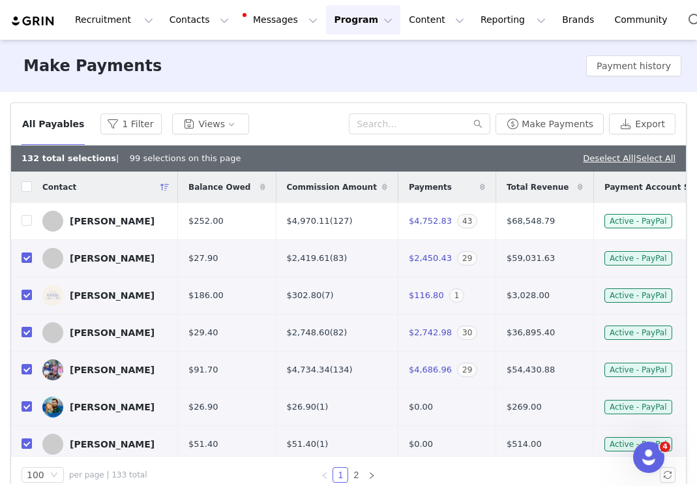
click at [26, 337] on input "checkbox" at bounding box center [27, 332] width 10 height 10
checkbox input "false"
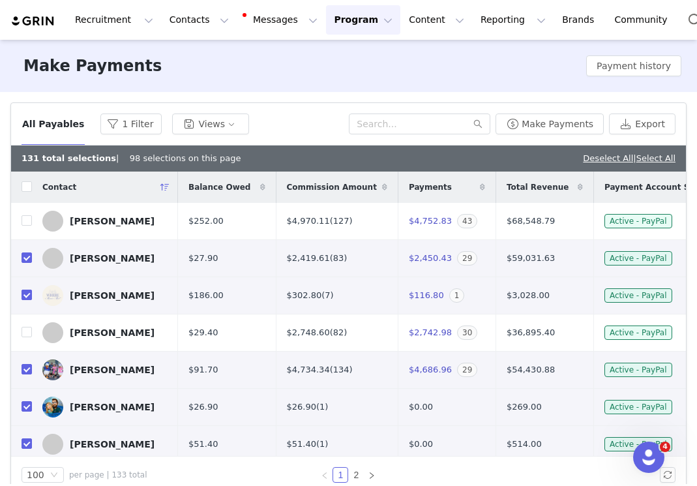
click at [27, 300] on input "checkbox" at bounding box center [27, 294] width 10 height 10
checkbox input "false"
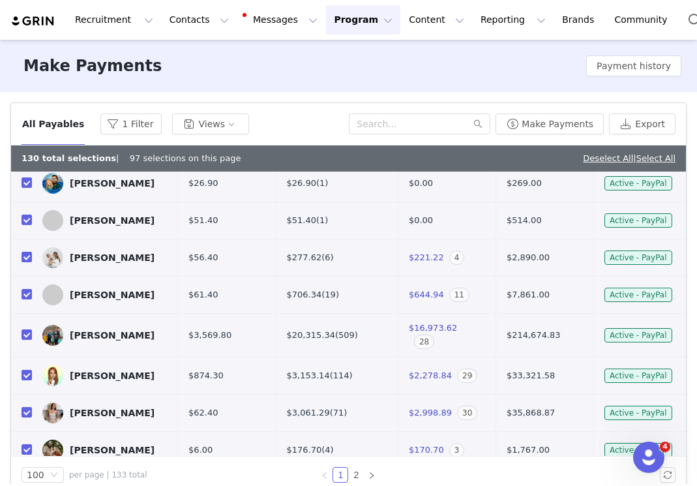
scroll to position [229, 0]
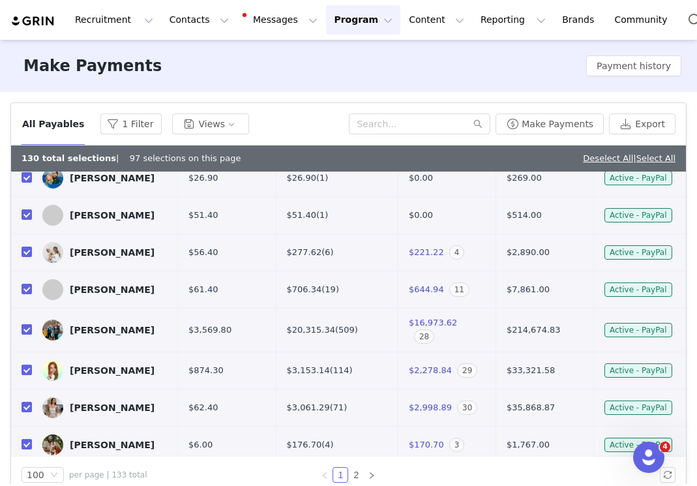
click at [27, 334] on input "checkbox" at bounding box center [27, 329] width 10 height 10
checkbox input "false"
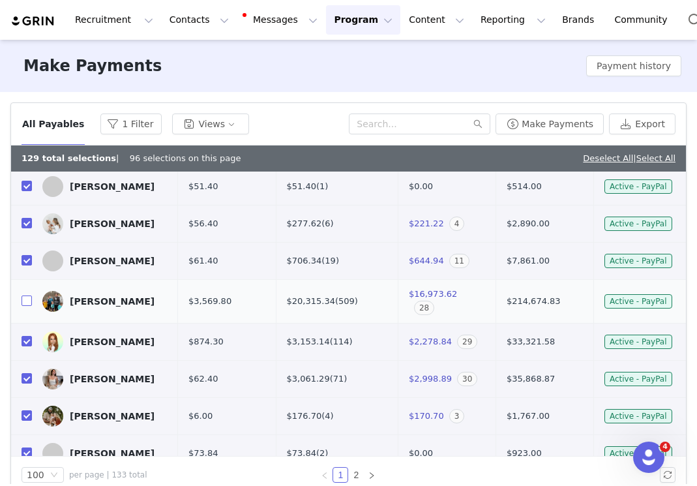
scroll to position [259, 0]
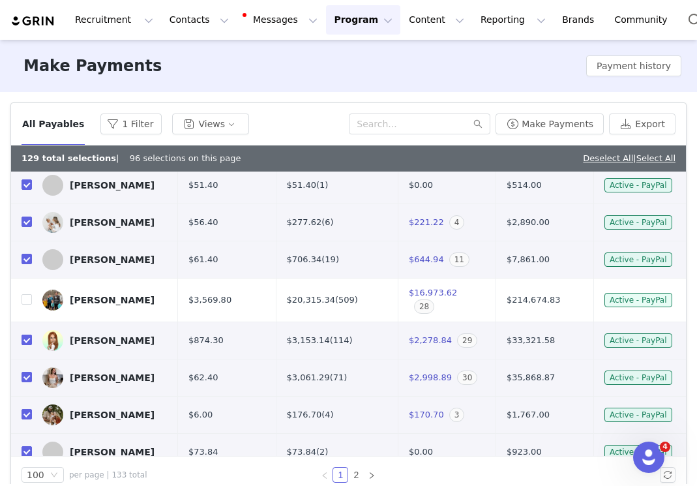
click at [25, 345] on input "checkbox" at bounding box center [27, 339] width 10 height 10
checkbox input "false"
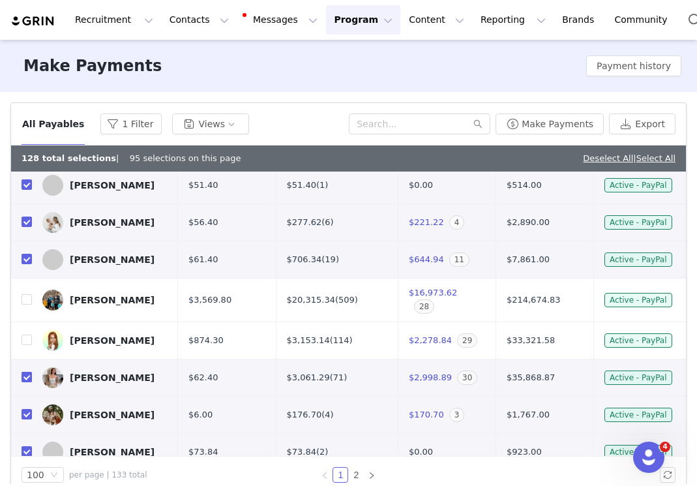
click at [25, 382] on input "checkbox" at bounding box center [27, 377] width 10 height 10
checkbox input "false"
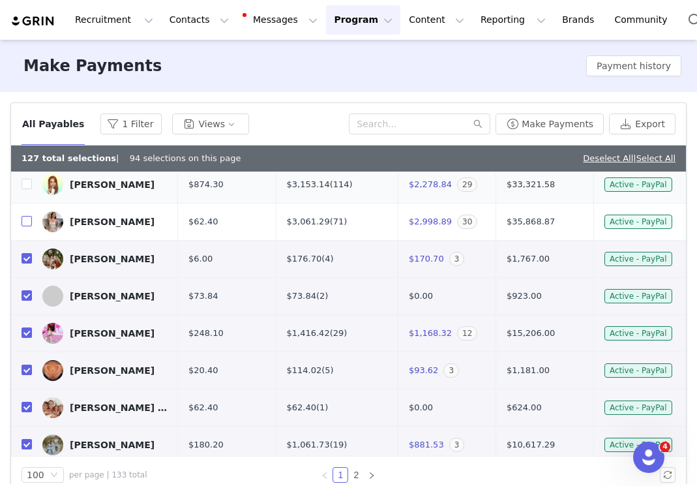
scroll to position [420, 0]
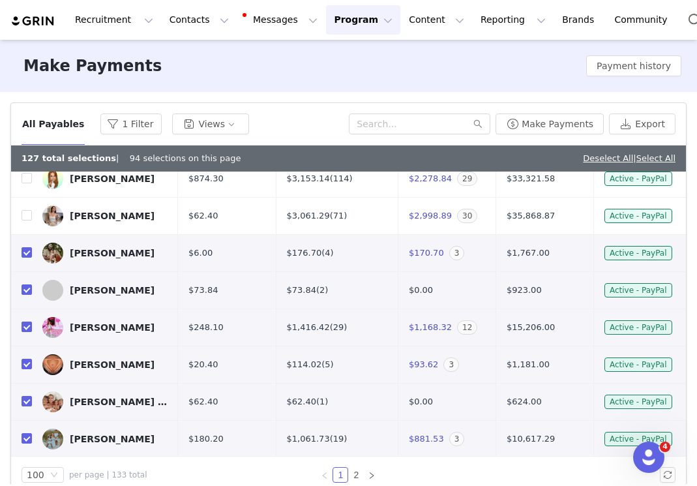
click at [23, 332] on input "checkbox" at bounding box center [27, 326] width 10 height 10
checkbox input "false"
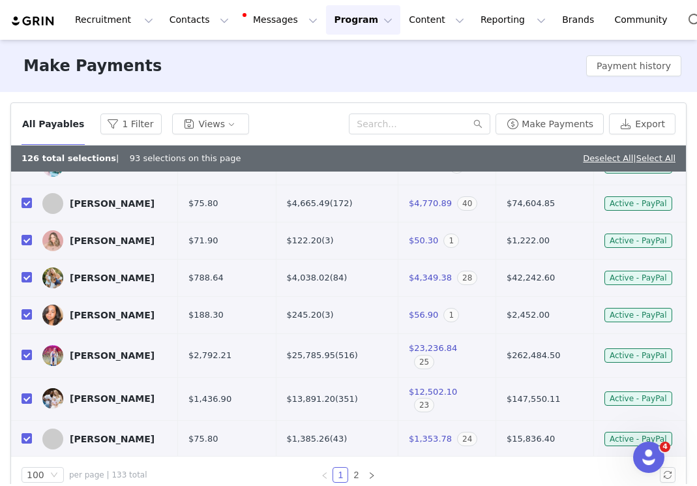
scroll to position [943, 0]
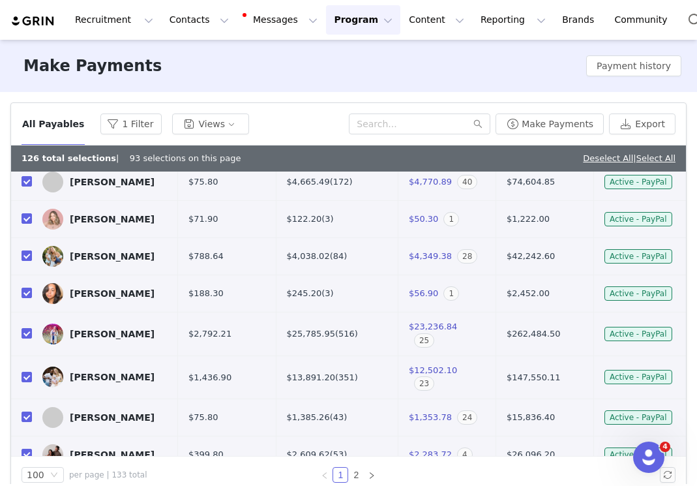
click at [27, 261] on input "checkbox" at bounding box center [27, 255] width 10 height 10
checkbox input "false"
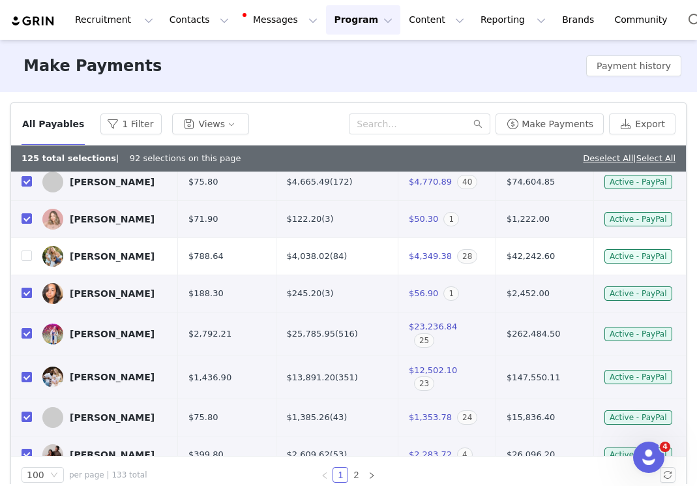
click at [23, 298] on input "checkbox" at bounding box center [27, 292] width 10 height 10
checkbox input "false"
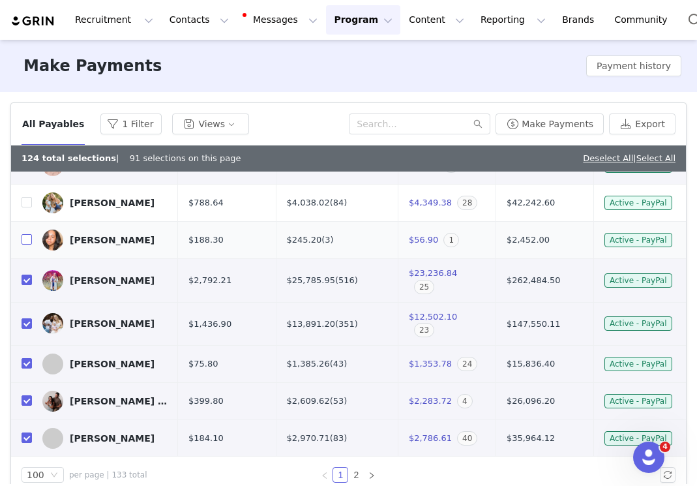
scroll to position [997, 0]
click at [25, 284] on input "checkbox" at bounding box center [27, 279] width 10 height 10
checkbox input "false"
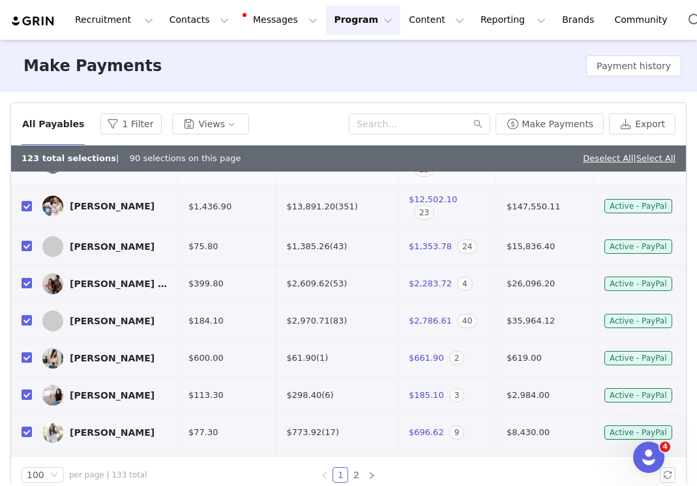
scroll to position [1118, 0]
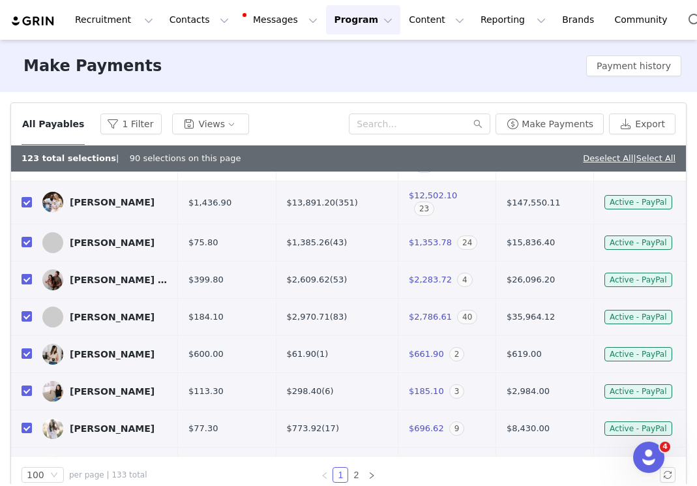
click at [25, 284] on input "checkbox" at bounding box center [27, 279] width 10 height 10
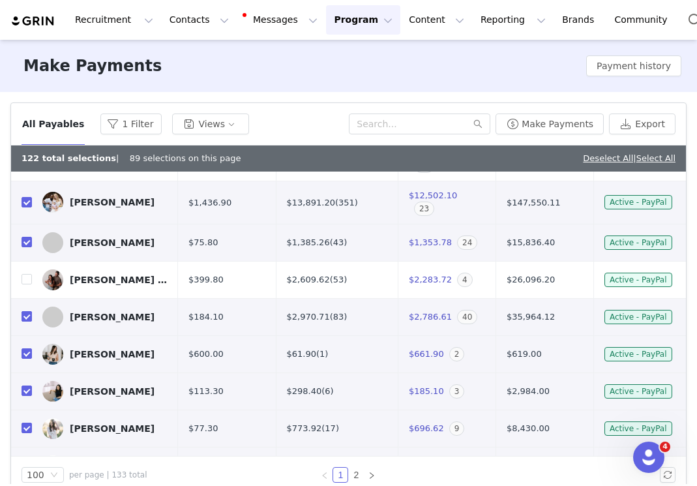
click at [24, 321] on input "checkbox" at bounding box center [27, 316] width 10 height 10
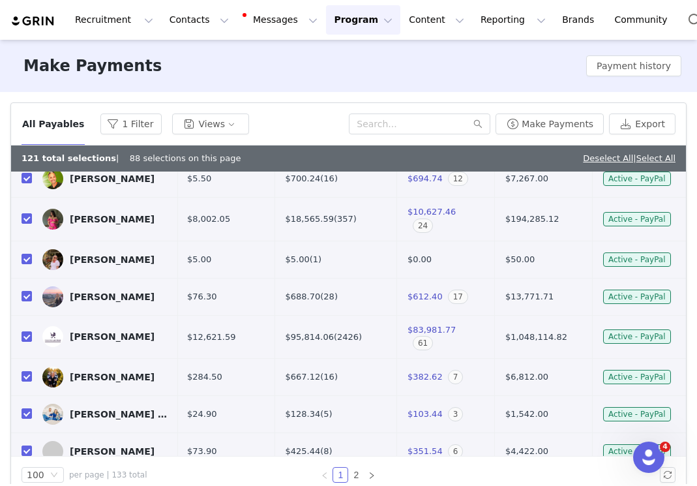
scroll to position [1522, 1]
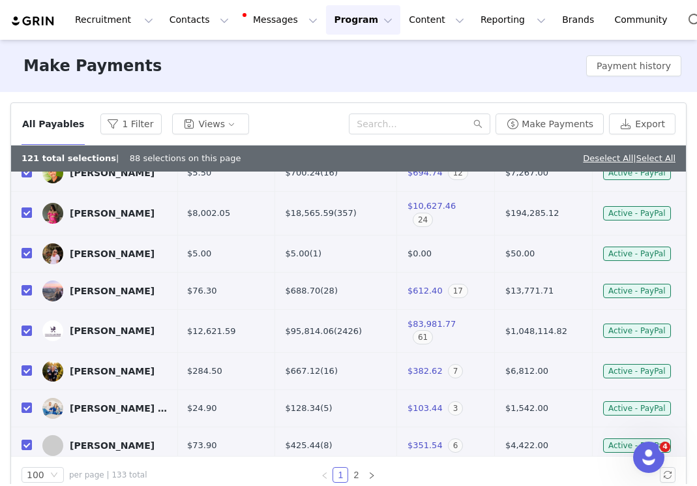
click at [27, 218] on input "checkbox" at bounding box center [27, 212] width 10 height 10
click at [28, 218] on input "checkbox" at bounding box center [27, 212] width 10 height 10
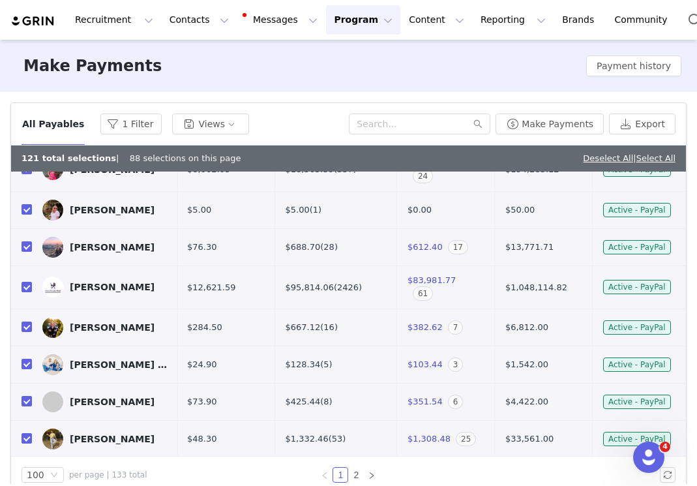
scroll to position [1636, 1]
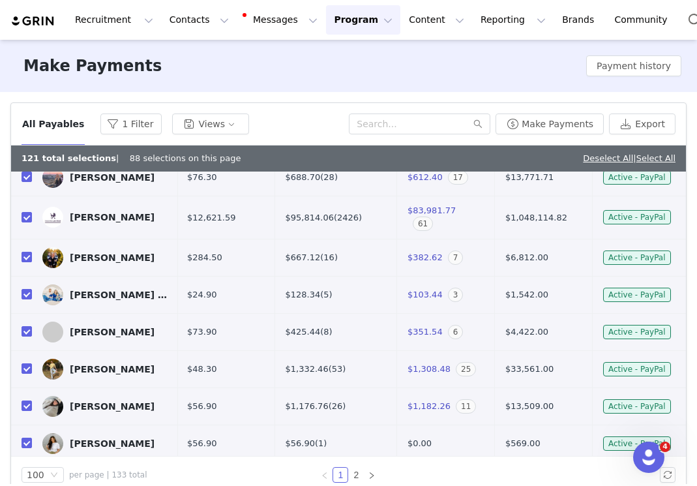
click at [25, 262] on input "checkbox" at bounding box center [27, 257] width 10 height 10
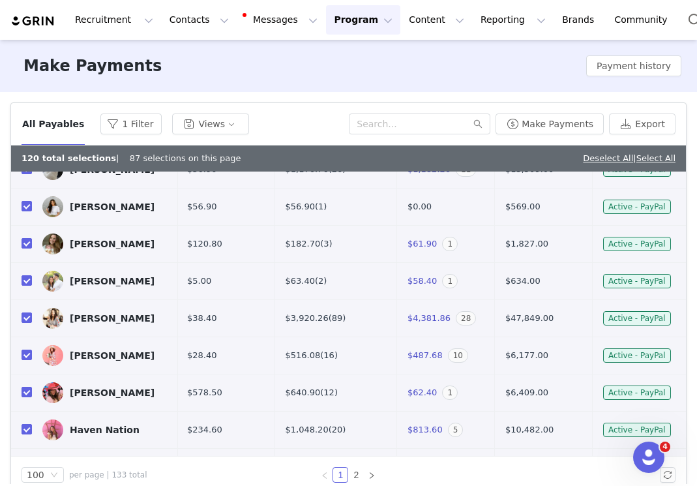
scroll to position [1873, 1]
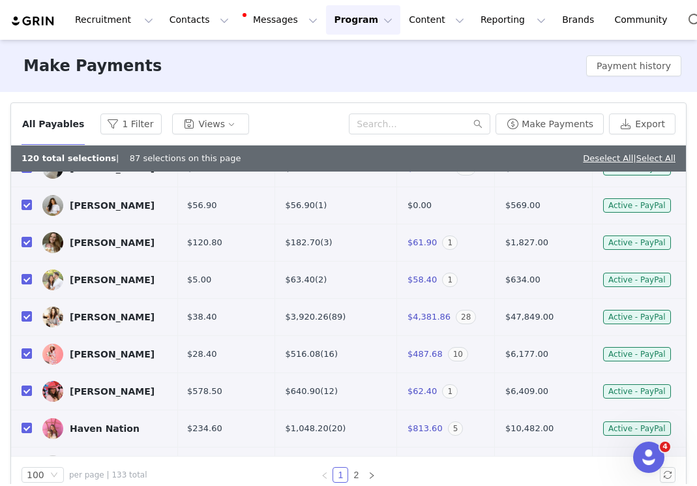
click at [25, 136] on input "checkbox" at bounding box center [27, 130] width 10 height 10
click at [25, 173] on input "checkbox" at bounding box center [27, 167] width 10 height 10
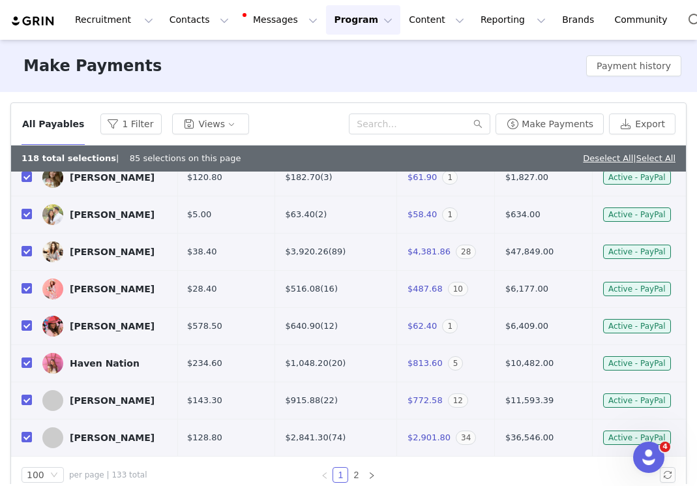
scroll to position [1943, 1]
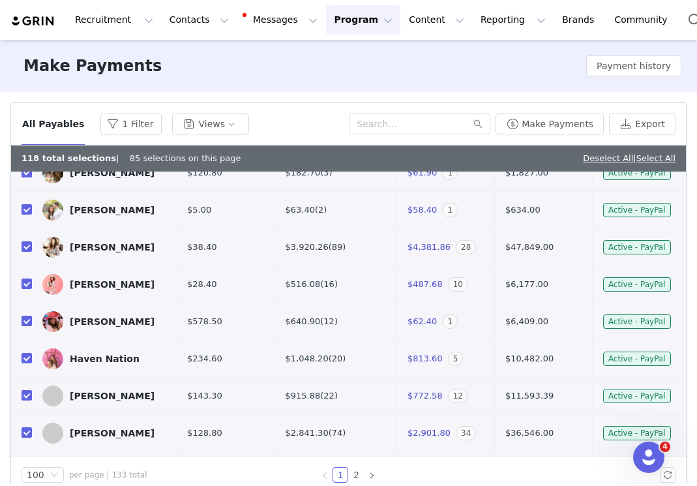
click at [27, 177] on input "checkbox" at bounding box center [27, 172] width 10 height 10
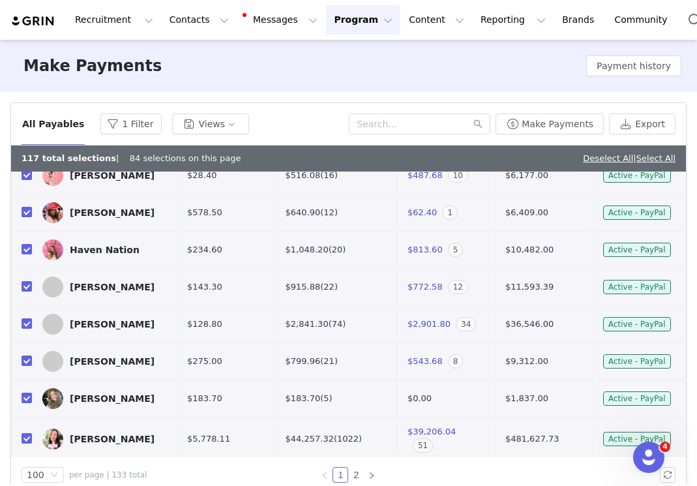
scroll to position [2053, 1]
click at [29, 142] on input "checkbox" at bounding box center [27, 137] width 10 height 10
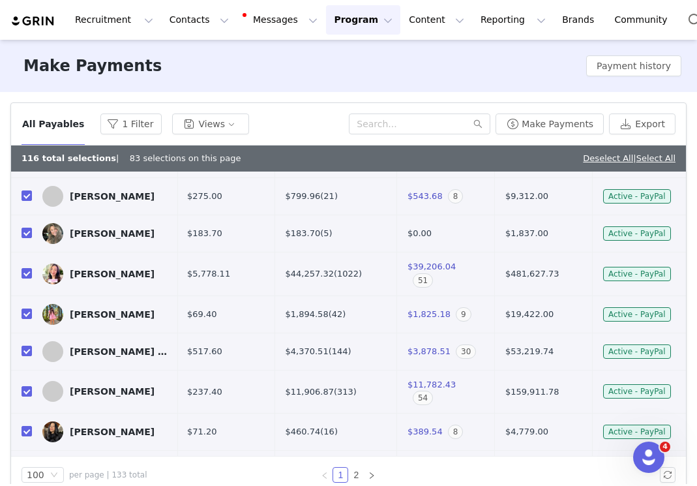
scroll to position [2247, 1]
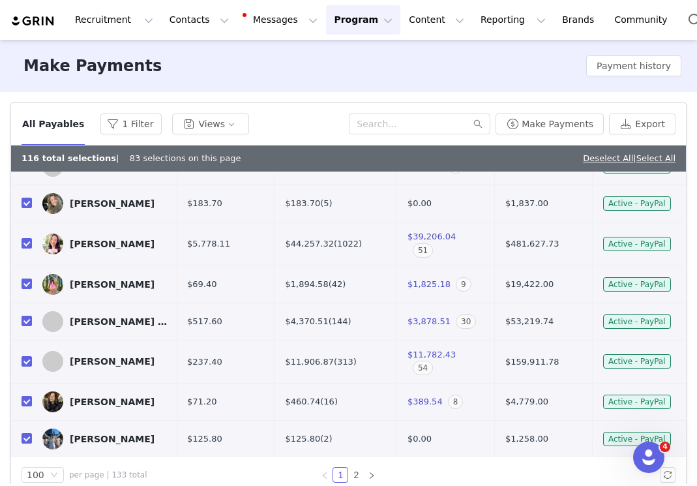
click at [28, 59] on input "checkbox" at bounding box center [27, 54] width 10 height 10
click at [25, 96] on input "checkbox" at bounding box center [27, 91] width 10 height 10
click at [27, 134] on input "checkbox" at bounding box center [27, 128] width 10 height 10
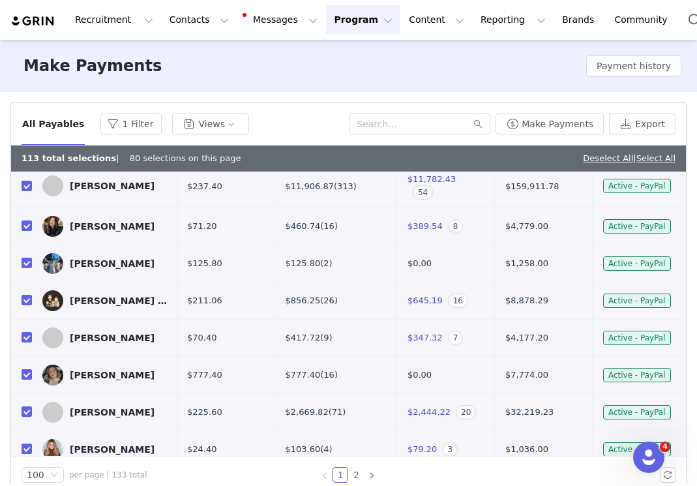
scroll to position [2423, 1]
click at [27, 72] on input "checkbox" at bounding box center [27, 67] width 10 height 10
click at [23, 150] on input "checkbox" at bounding box center [27, 144] width 10 height 10
click at [25, 190] on input "checkbox" at bounding box center [27, 185] width 10 height 10
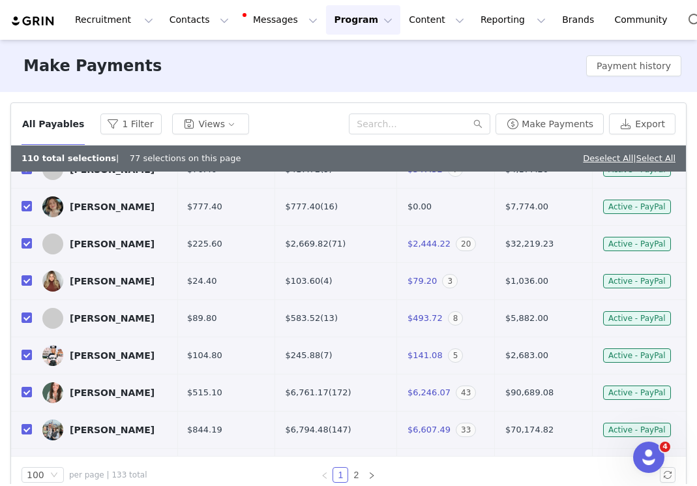
scroll to position [2596, 1]
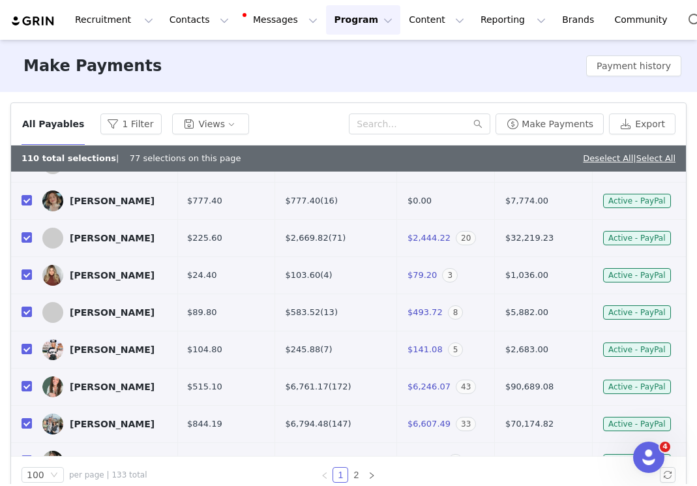
click at [25, 131] on input "checkbox" at bounding box center [27, 126] width 10 height 10
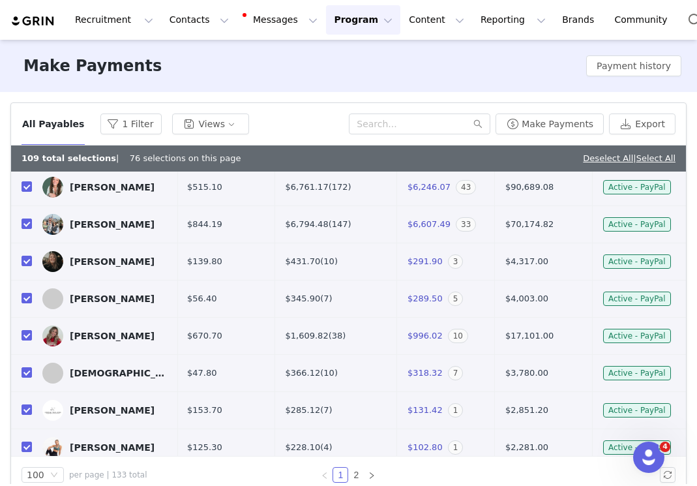
scroll to position [2799, 1]
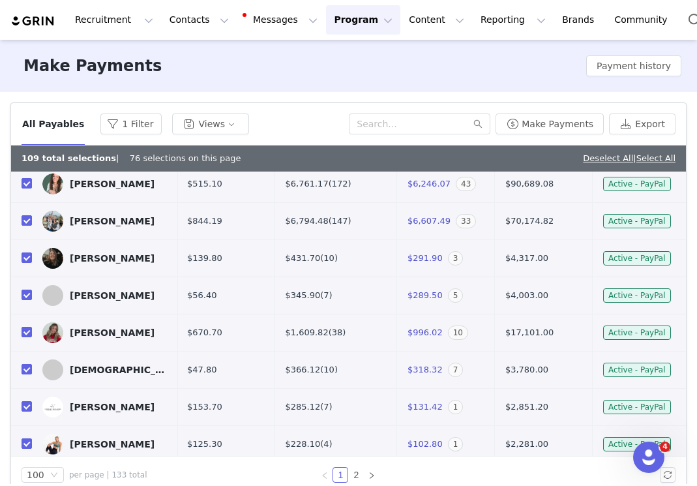
click at [27, 40] on input "checkbox" at bounding box center [27, 34] width 10 height 10
click at [24, 77] on input "checkbox" at bounding box center [27, 71] width 10 height 10
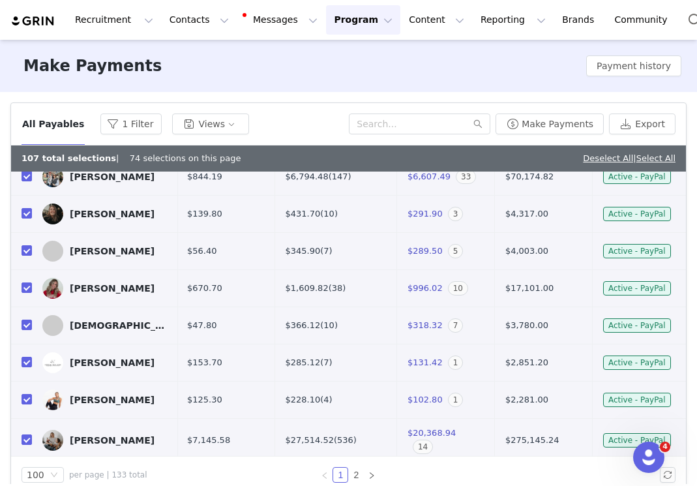
scroll to position [2861, 1]
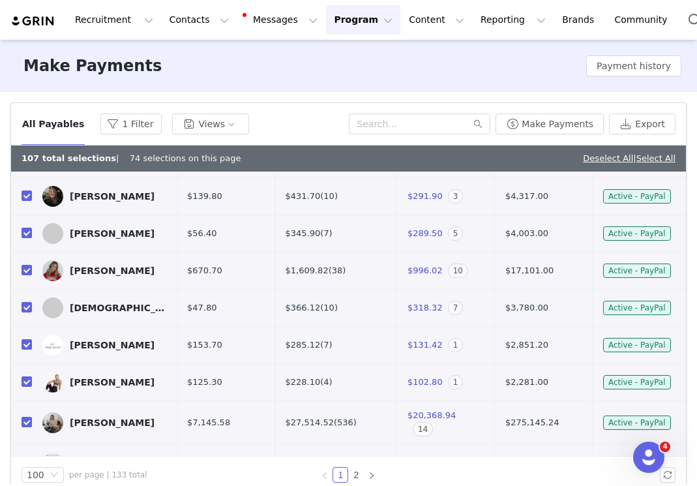
click at [26, 126] on input "checkbox" at bounding box center [27, 121] width 10 height 10
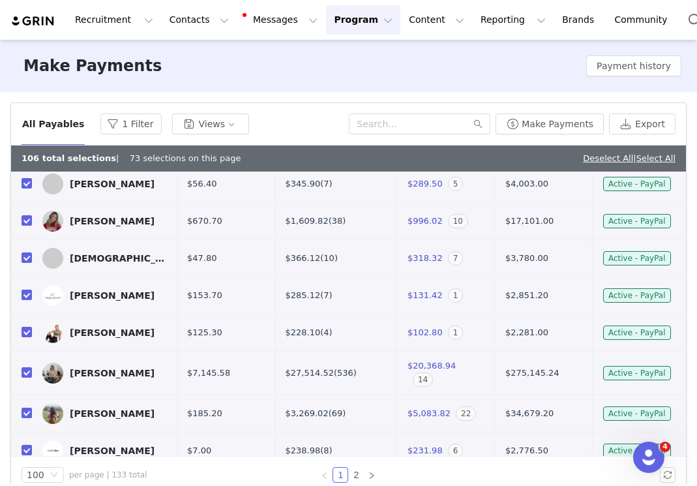
scroll to position [2923, 1]
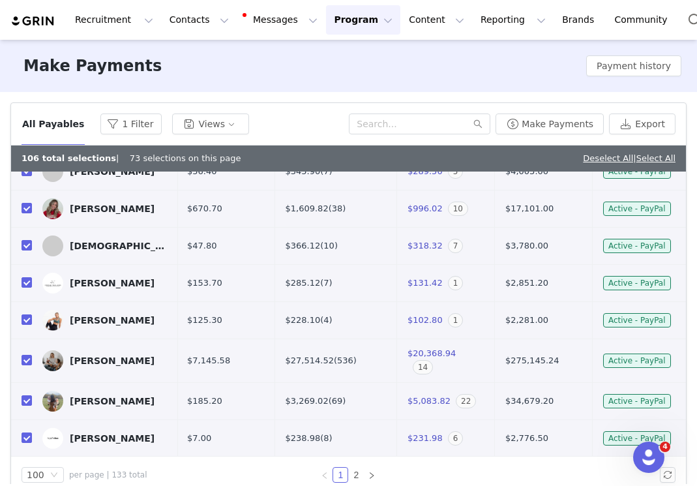
click at [26, 102] on input "checkbox" at bounding box center [27, 96] width 10 height 10
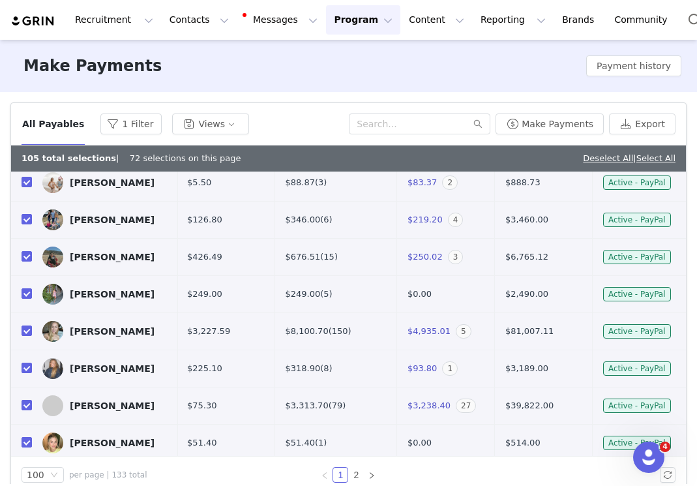
scroll to position [3218, 1]
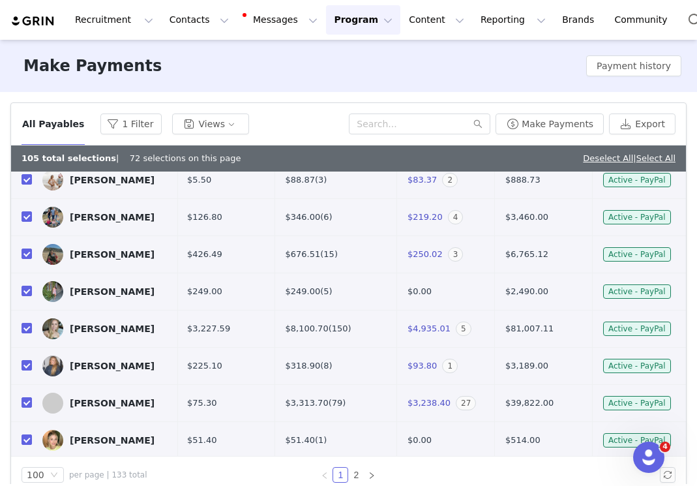
click at [24, 29] on input "checkbox" at bounding box center [27, 24] width 10 height 10
click at [27, 70] on input "checkbox" at bounding box center [27, 64] width 10 height 10
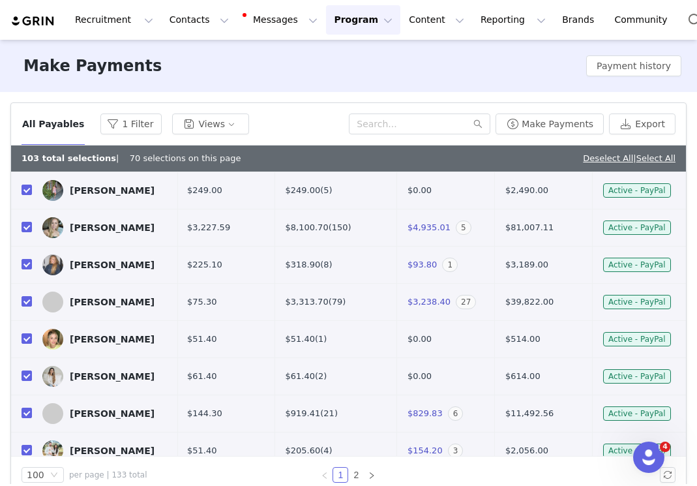
scroll to position [3320, 1]
click at [26, 46] on input "checkbox" at bounding box center [27, 40] width 10 height 10
click at [27, 120] on input "checkbox" at bounding box center [27, 115] width 10 height 10
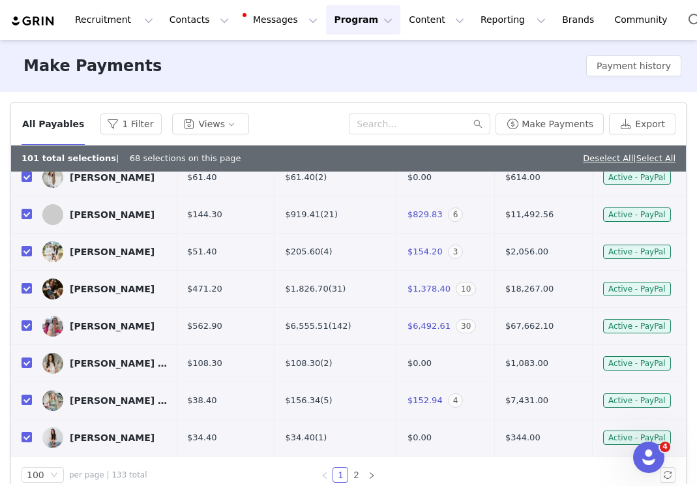
scroll to position [3566, 1]
click at [30, 33] on input "checkbox" at bounding box center [27, 28] width 10 height 10
click at [27, 293] on input "checkbox" at bounding box center [27, 288] width 10 height 10
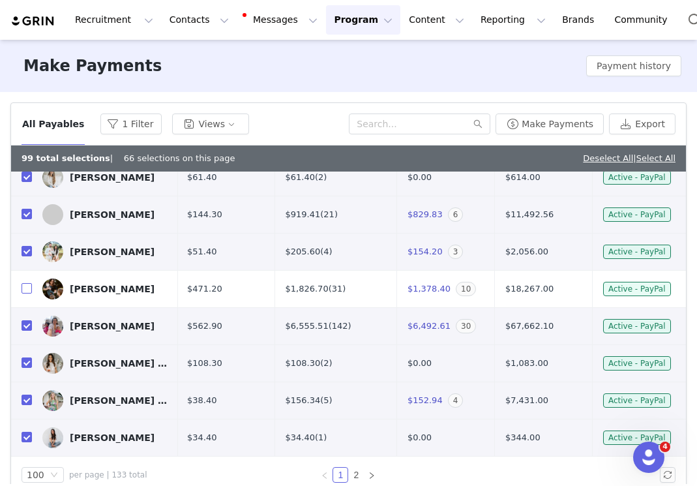
scroll to position [20, 0]
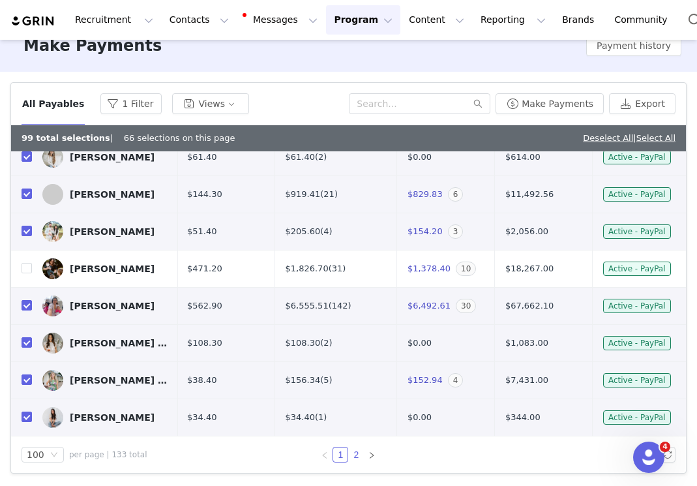
click at [357, 452] on link "2" at bounding box center [356, 454] width 14 height 14
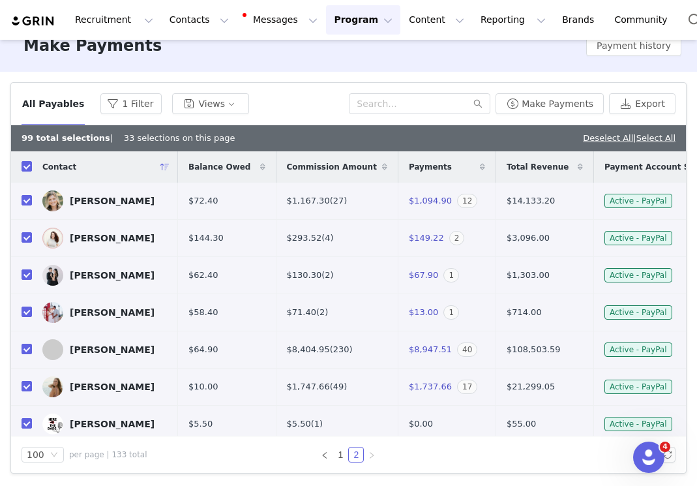
click at [27, 317] on input "checkbox" at bounding box center [27, 311] width 10 height 10
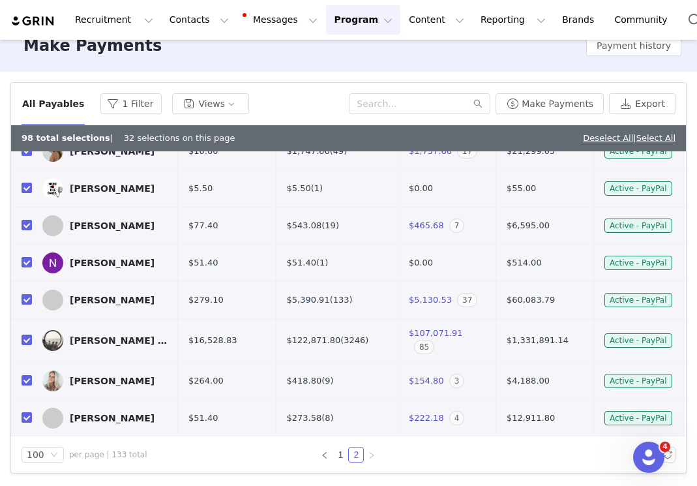
scroll to position [237, 0]
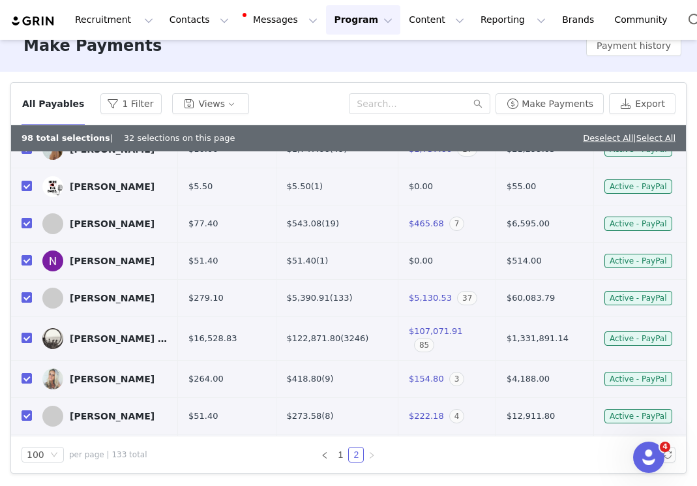
click at [26, 302] on input "checkbox" at bounding box center [27, 297] width 10 height 10
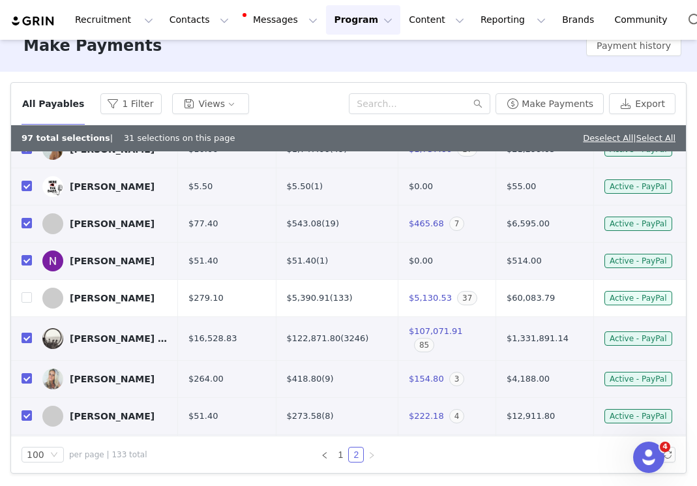
click at [28, 343] on input "checkbox" at bounding box center [27, 337] width 10 height 10
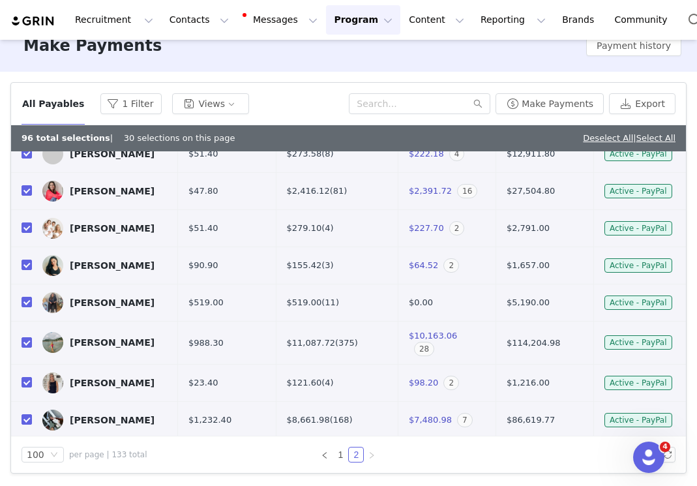
scroll to position [500, 0]
click at [27, 195] on input "checkbox" at bounding box center [27, 189] width 10 height 10
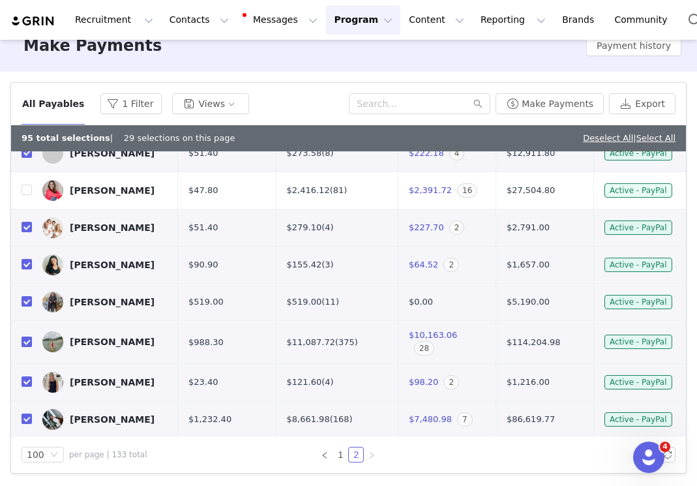
click at [25, 347] on input "checkbox" at bounding box center [27, 341] width 10 height 10
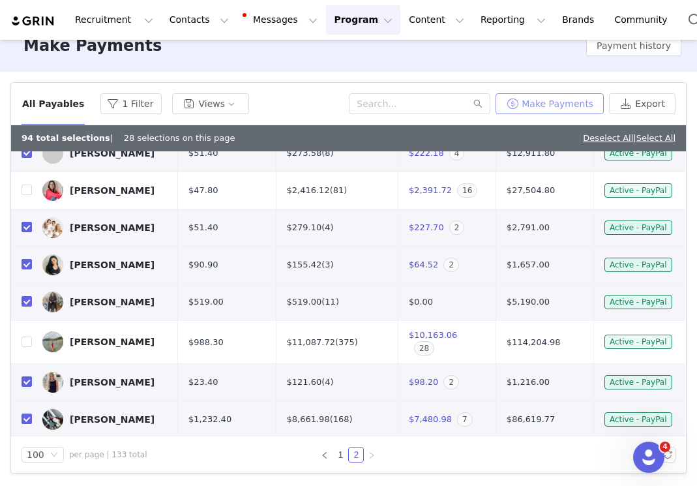
click at [559, 104] on button "Make Payments" at bounding box center [549, 103] width 108 height 21
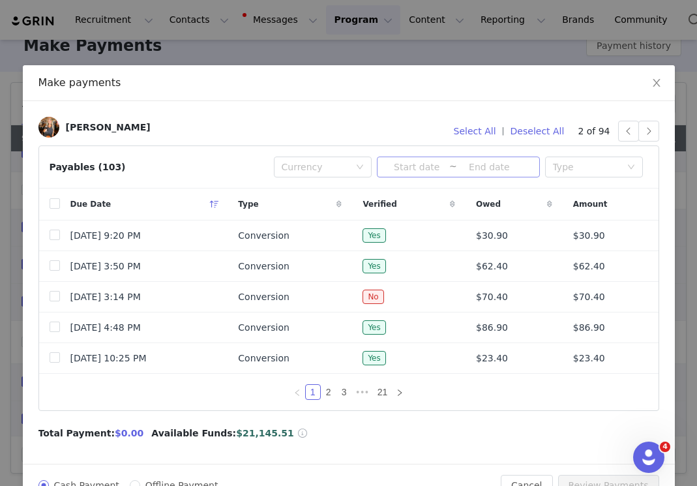
click at [408, 167] on input at bounding box center [417, 167] width 65 height 14
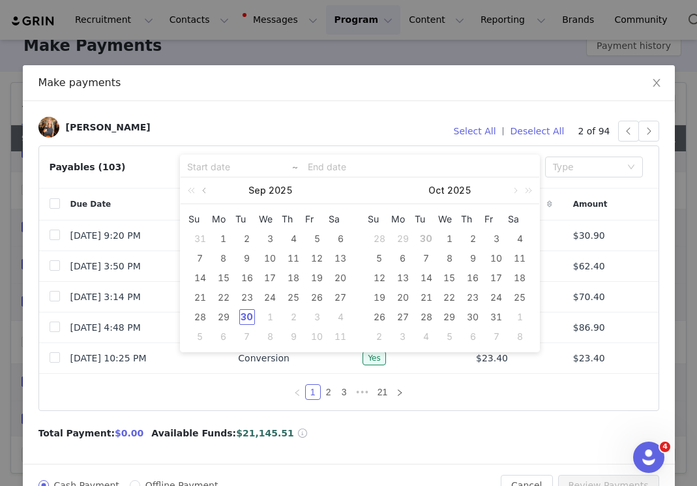
click at [203, 187] on link at bounding box center [205, 190] width 12 height 26
click at [314, 236] on div "1" at bounding box center [317, 239] width 16 height 16
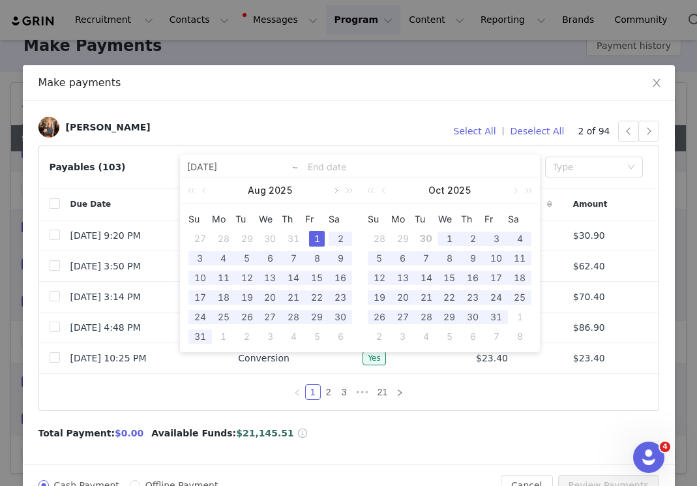
click at [336, 190] on link at bounding box center [335, 190] width 12 height 26
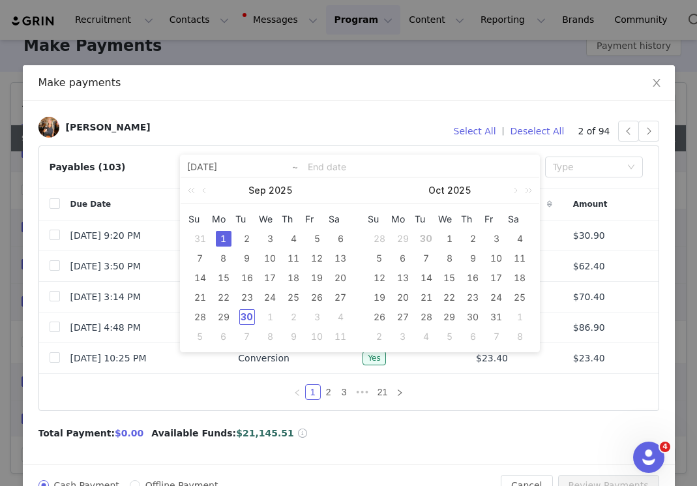
click at [220, 238] on div "1" at bounding box center [224, 239] width 16 height 16
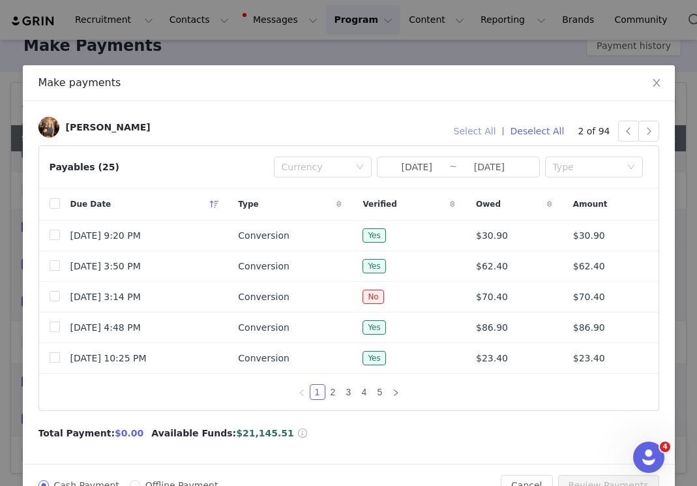
click at [479, 128] on button "Select All" at bounding box center [475, 131] width 54 height 21
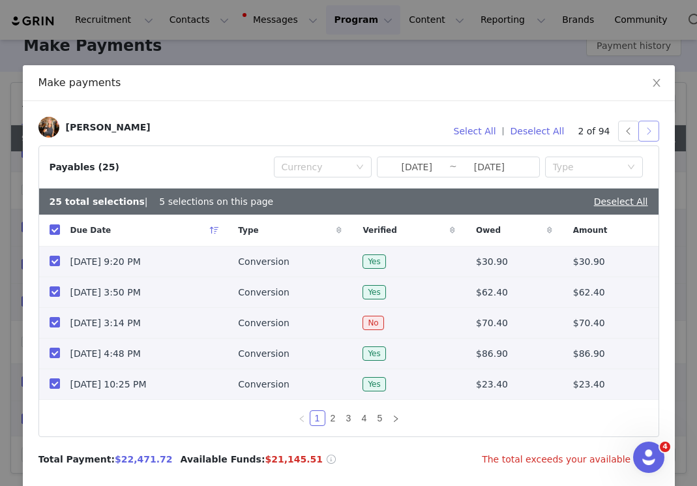
click at [647, 126] on button "button" at bounding box center [648, 131] width 21 height 21
click at [57, 232] on input "checkbox" at bounding box center [55, 229] width 10 height 10
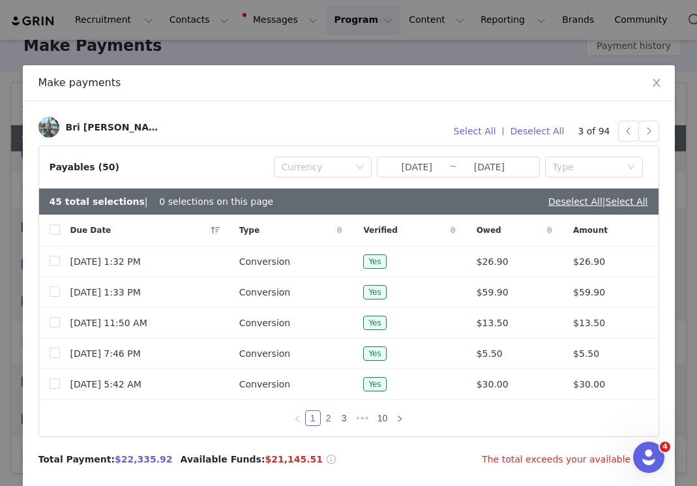
click at [328, 418] on link "2" at bounding box center [328, 418] width 14 height 14
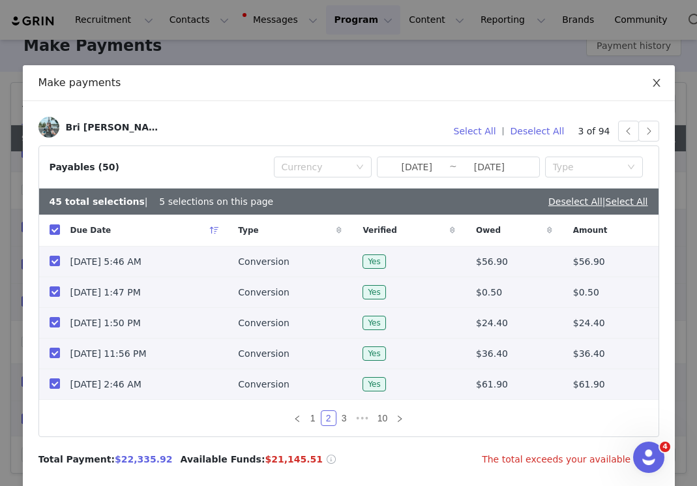
click at [656, 79] on icon "icon: close" at bounding box center [656, 83] width 10 height 10
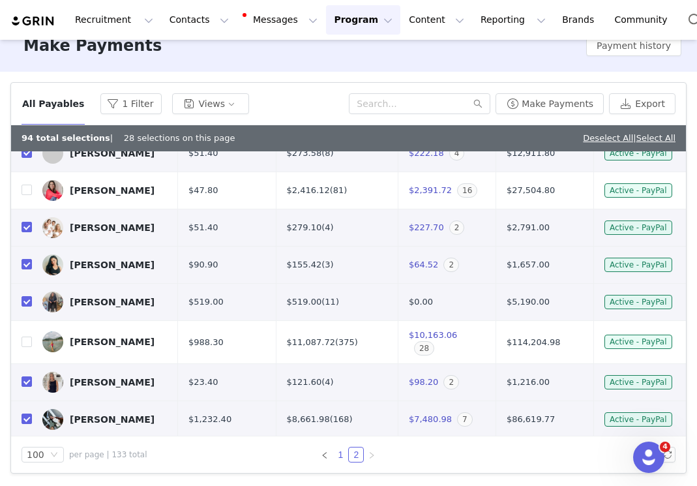
click at [340, 452] on link "1" at bounding box center [340, 454] width 14 height 14
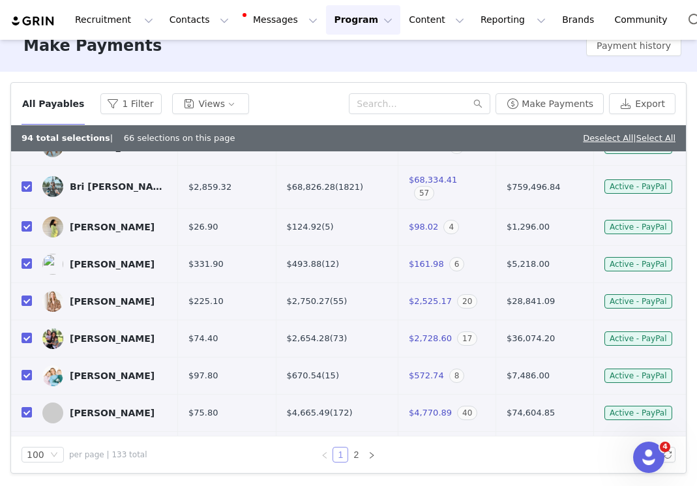
scroll to position [699, 0]
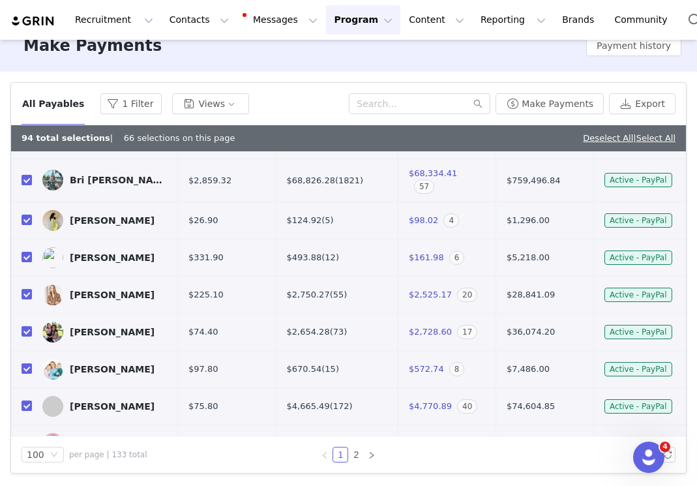
click at [26, 185] on input "checkbox" at bounding box center [27, 180] width 10 height 10
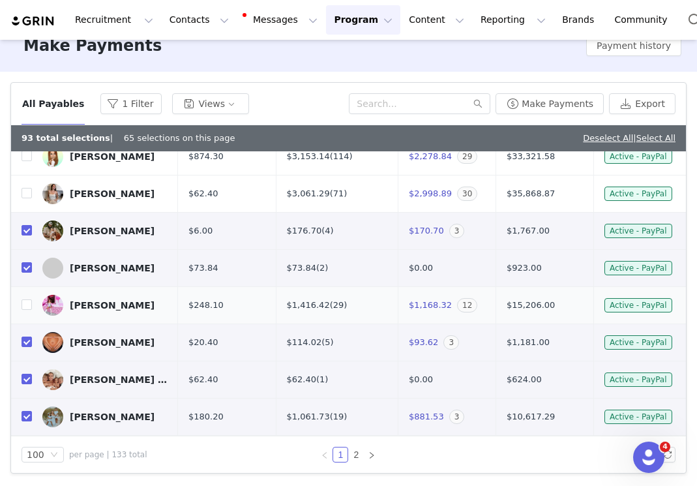
scroll to position [422, 0]
click at [580, 103] on button "Make Payments" at bounding box center [549, 103] width 108 height 21
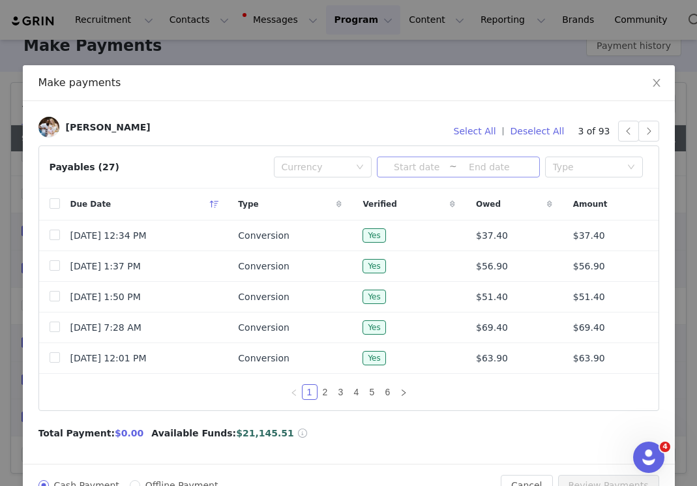
click at [417, 169] on input at bounding box center [417, 167] width 65 height 14
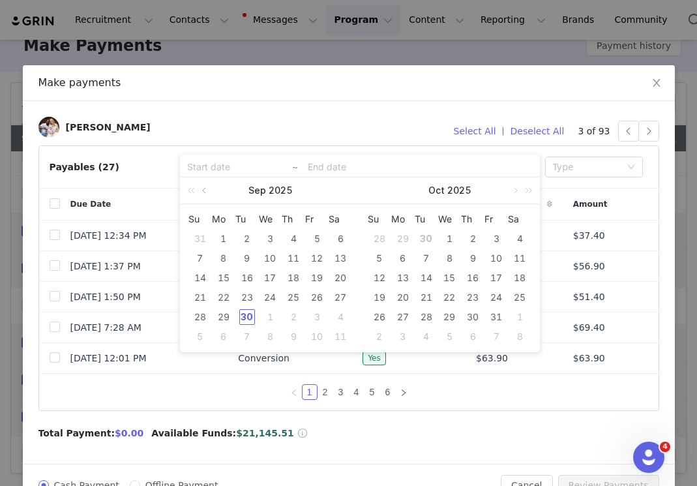
click at [204, 188] on link at bounding box center [205, 190] width 12 height 26
click at [313, 240] on div "1" at bounding box center [317, 239] width 16 height 16
click at [338, 190] on link at bounding box center [335, 190] width 12 height 26
click at [221, 235] on div "1" at bounding box center [224, 239] width 16 height 16
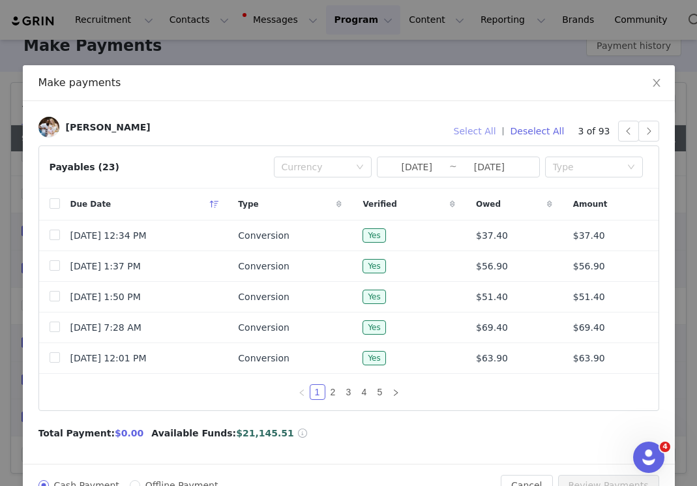
click at [488, 132] on button "Select All" at bounding box center [475, 131] width 54 height 21
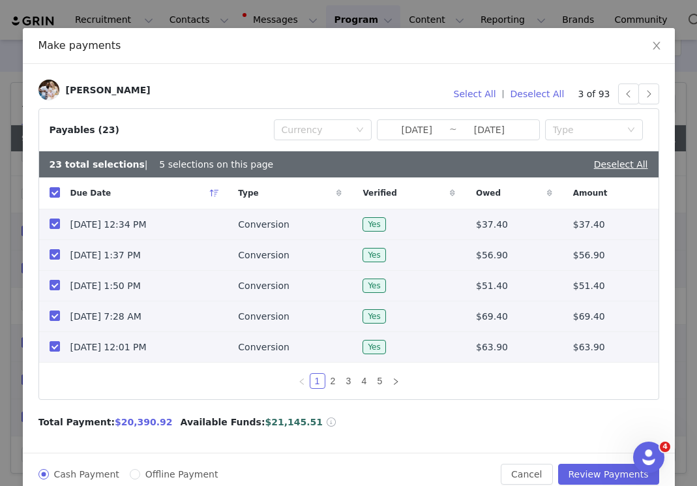
scroll to position [56, 0]
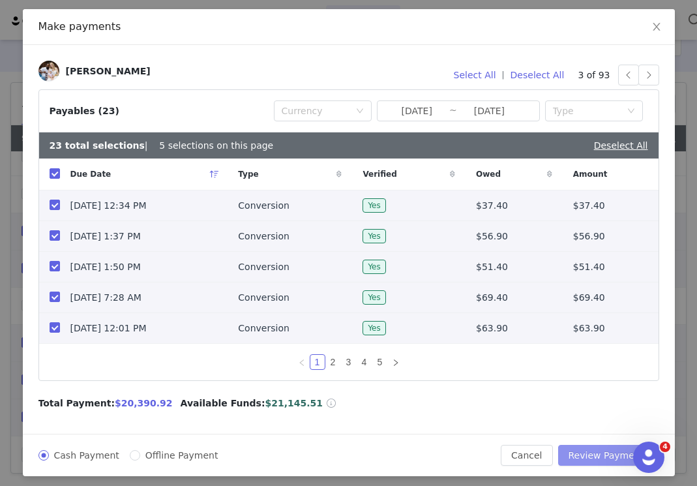
click at [593, 456] on button "Review Payments" at bounding box center [608, 455] width 101 height 21
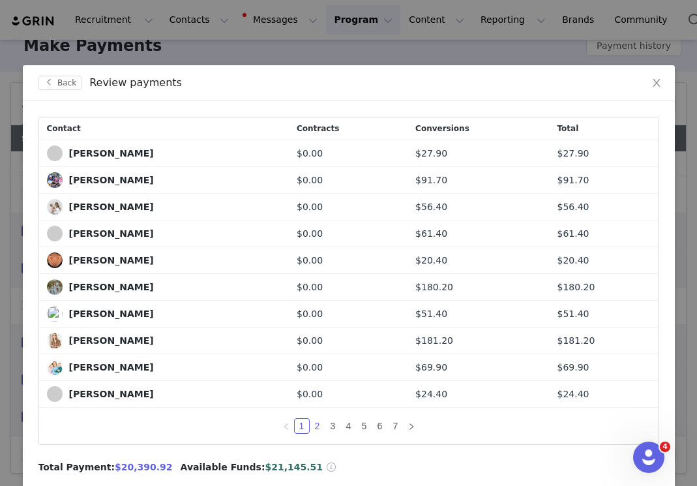
click at [316, 427] on link "2" at bounding box center [317, 425] width 14 height 14
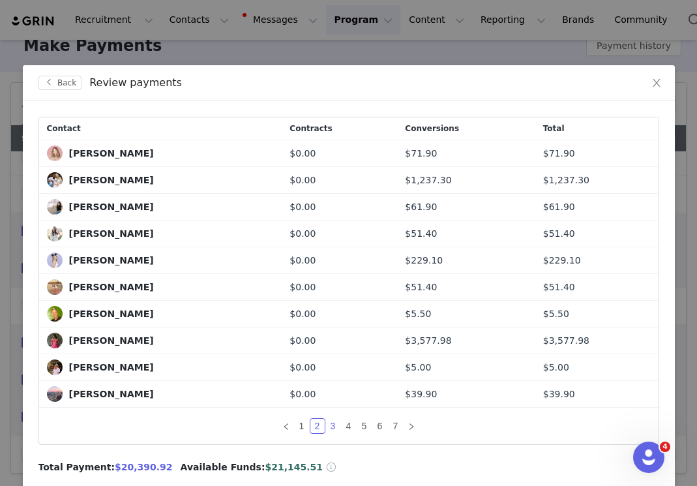
click at [335, 422] on link "3" at bounding box center [333, 425] width 14 height 14
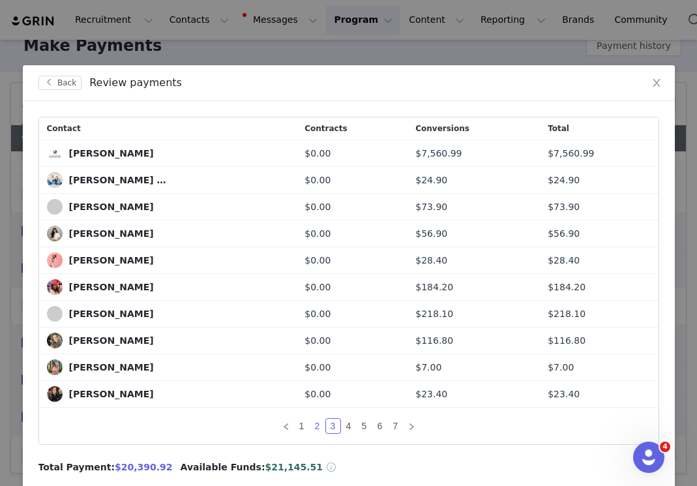
click at [320, 426] on link "2" at bounding box center [317, 425] width 14 height 14
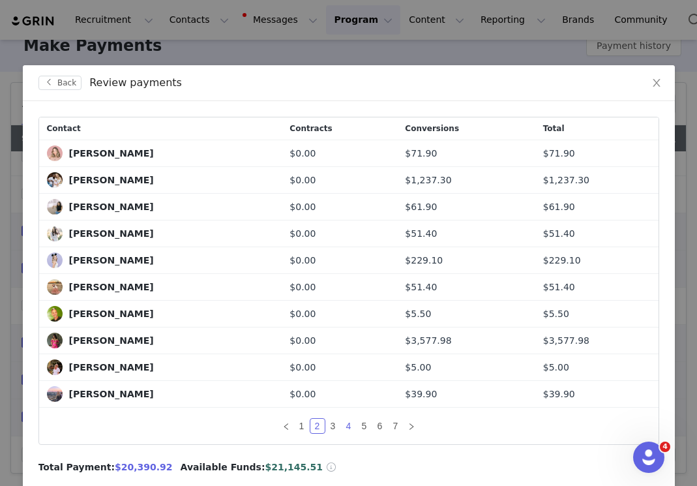
click at [351, 424] on link "4" at bounding box center [349, 425] width 14 height 14
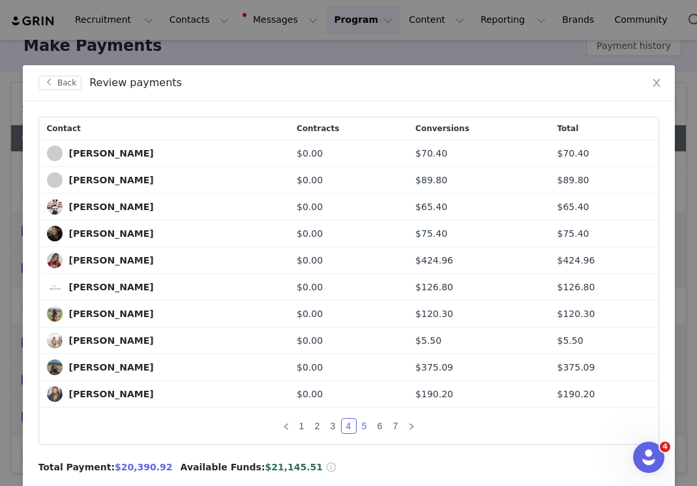
click at [365, 427] on link "5" at bounding box center [364, 425] width 14 height 14
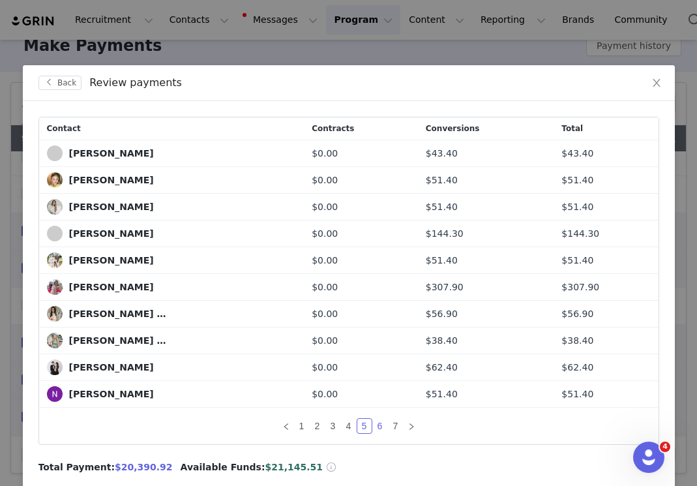
click at [379, 426] on link "6" at bounding box center [380, 425] width 14 height 14
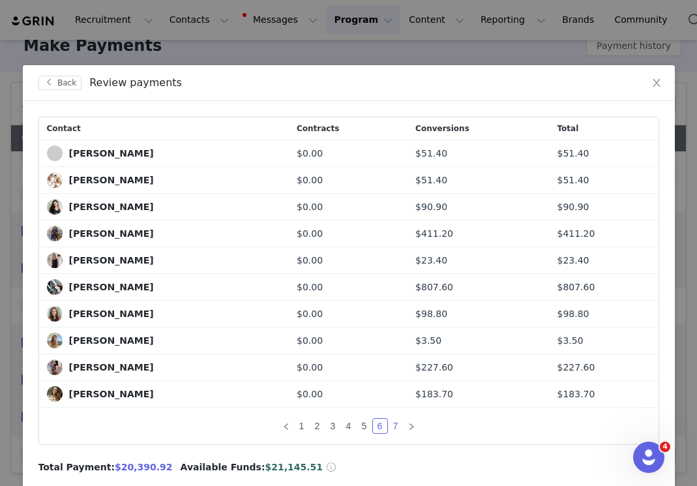
scroll to position [3, 0]
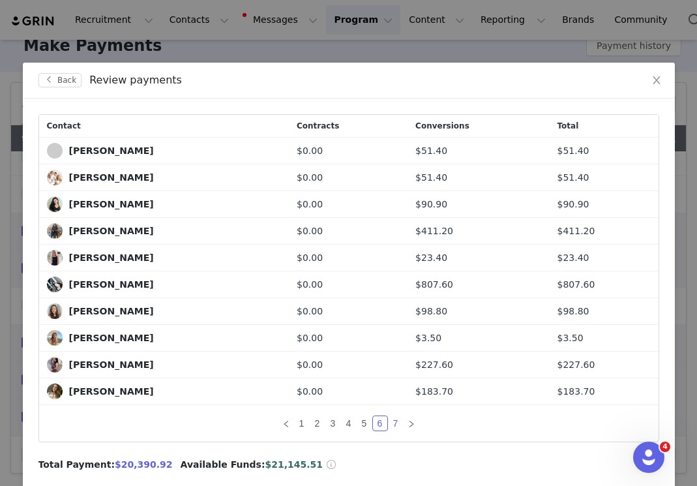
click at [396, 420] on link "7" at bounding box center [396, 423] width 14 height 14
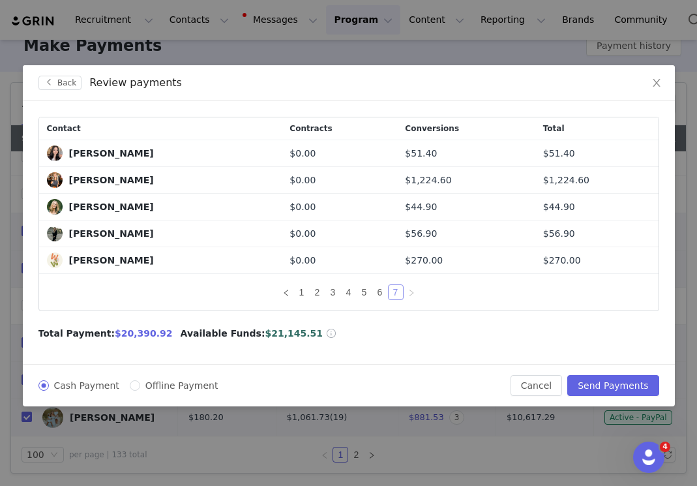
scroll to position [0, 0]
click at [602, 389] on button "Send Payments" at bounding box center [612, 385] width 91 height 21
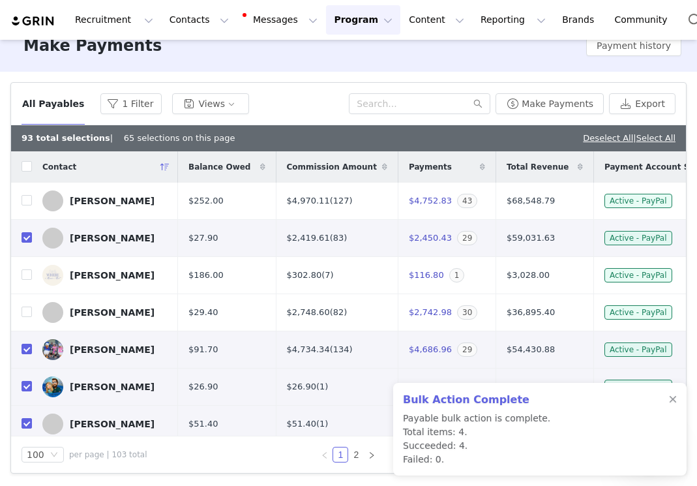
click at [608, 143] on div "Deselect All | Select All" at bounding box center [629, 138] width 93 height 13
click at [604, 138] on link "Deselect All" at bounding box center [608, 138] width 50 height 10
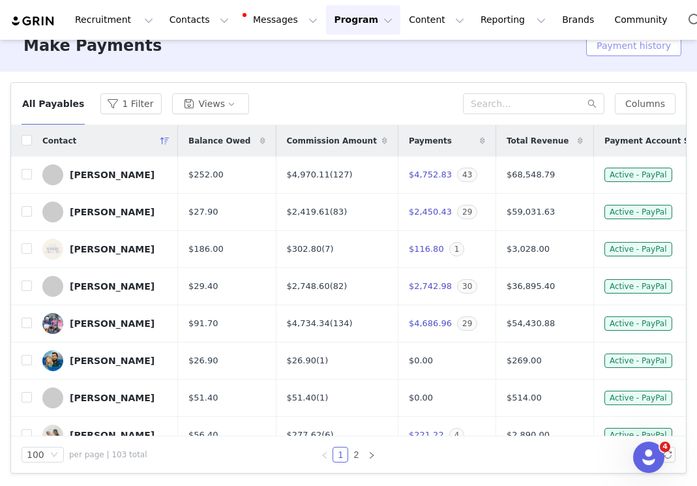
click at [611, 48] on button "Payment history" at bounding box center [633, 45] width 95 height 21
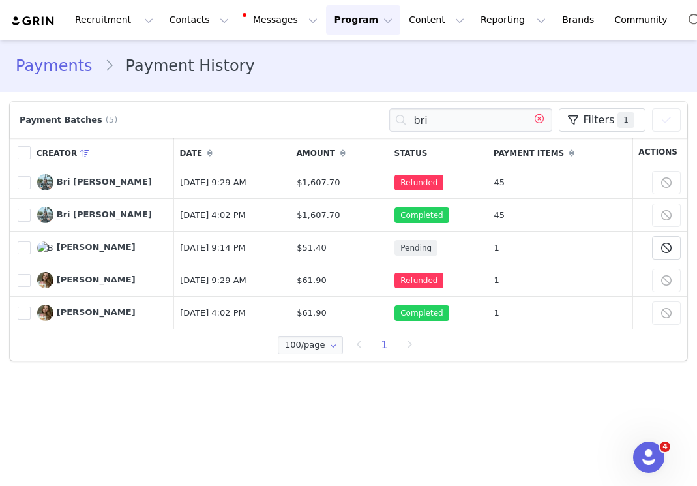
click at [539, 120] on icon at bounding box center [539, 119] width 21 height 23
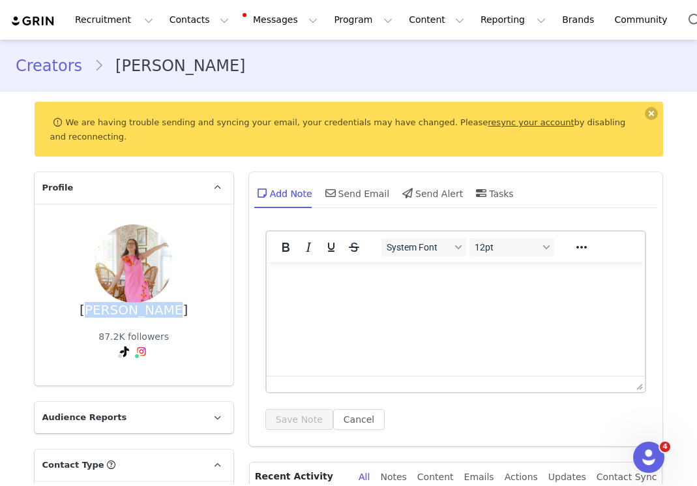
scroll to position [907, 0]
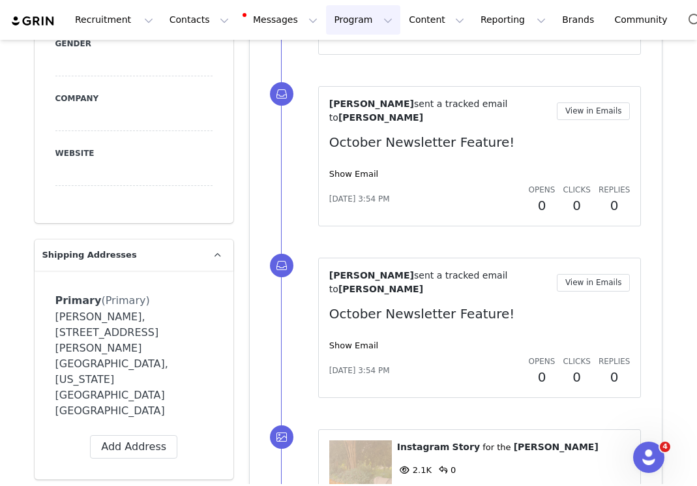
click at [336, 23] on button "Program Program" at bounding box center [363, 19] width 74 height 29
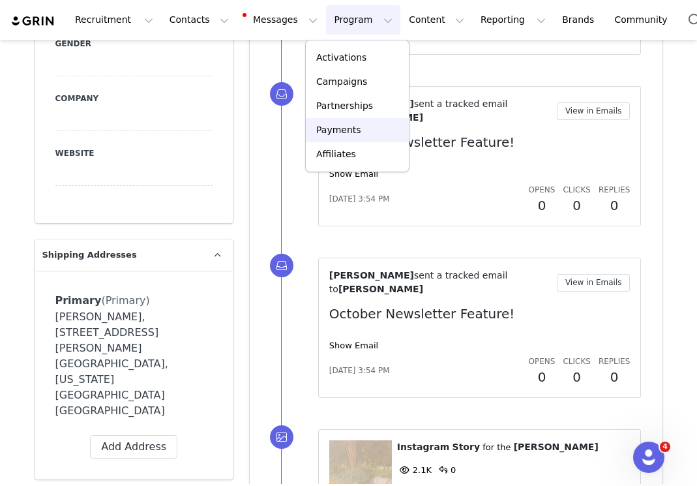
click at [340, 133] on p "Payments" at bounding box center [338, 130] width 45 height 14
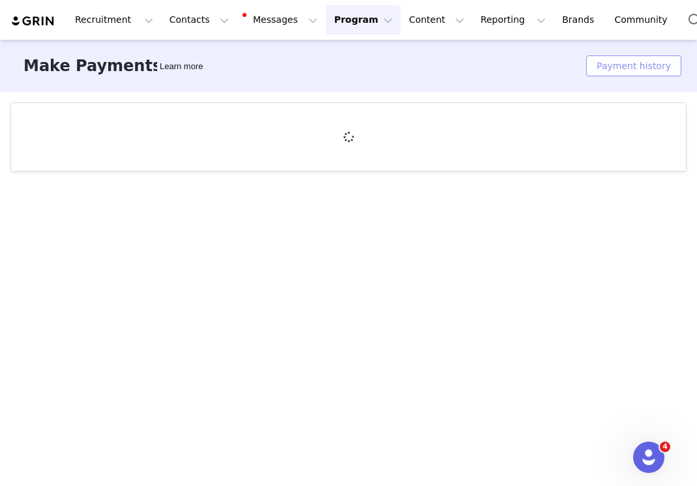
click at [656, 66] on button "Payment history" at bounding box center [633, 65] width 95 height 21
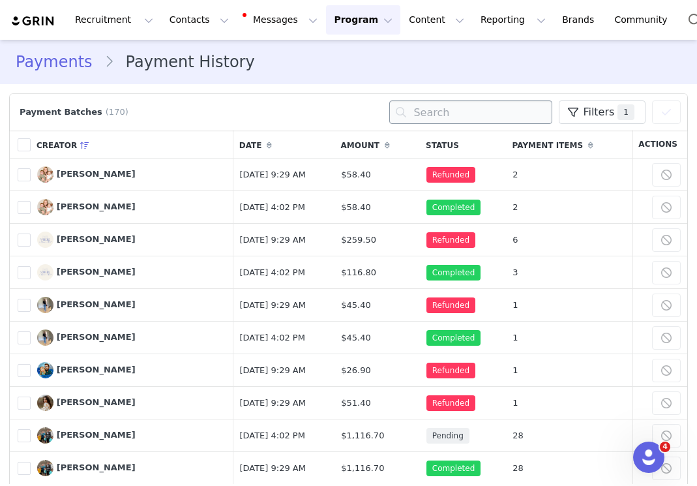
click at [506, 109] on input "text" at bounding box center [470, 111] width 163 height 23
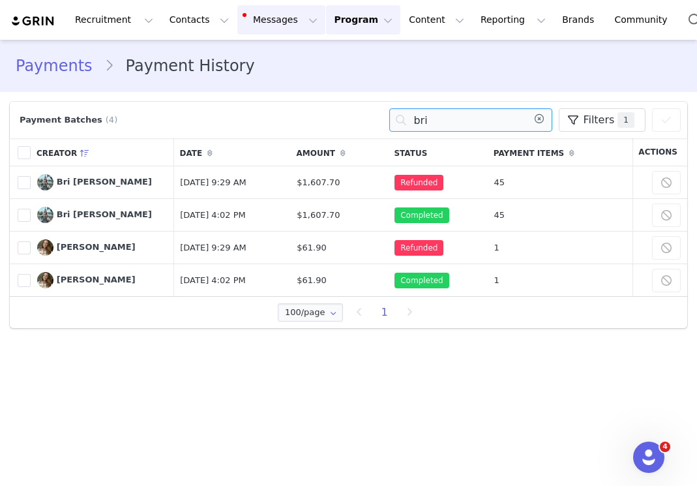
type input "bri"
